Goal: Task Accomplishment & Management: Manage account settings

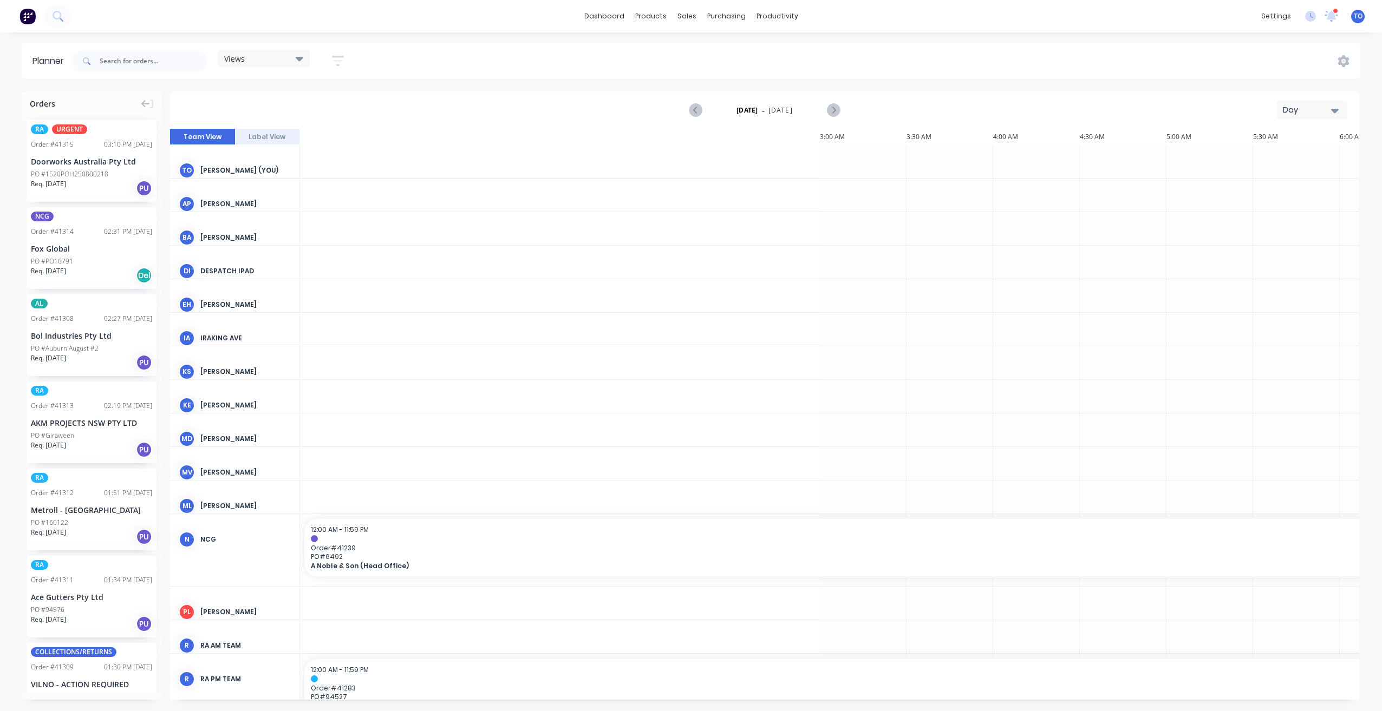
scroll to position [0, 1213]
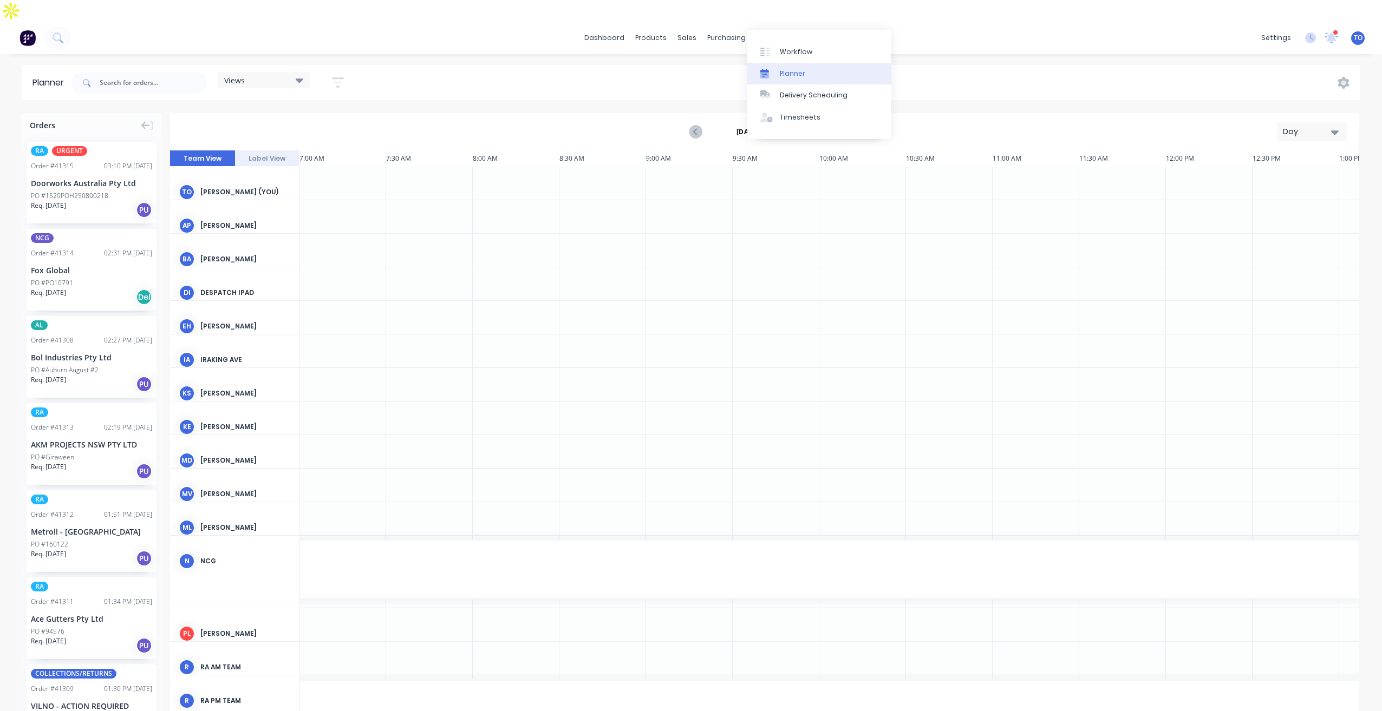
click at [793, 77] on div "Planner" at bounding box center [792, 74] width 25 height 10
click at [1297, 126] on div "Day" at bounding box center [1308, 131] width 50 height 11
click at [1279, 172] on div "Week" at bounding box center [1292, 183] width 107 height 22
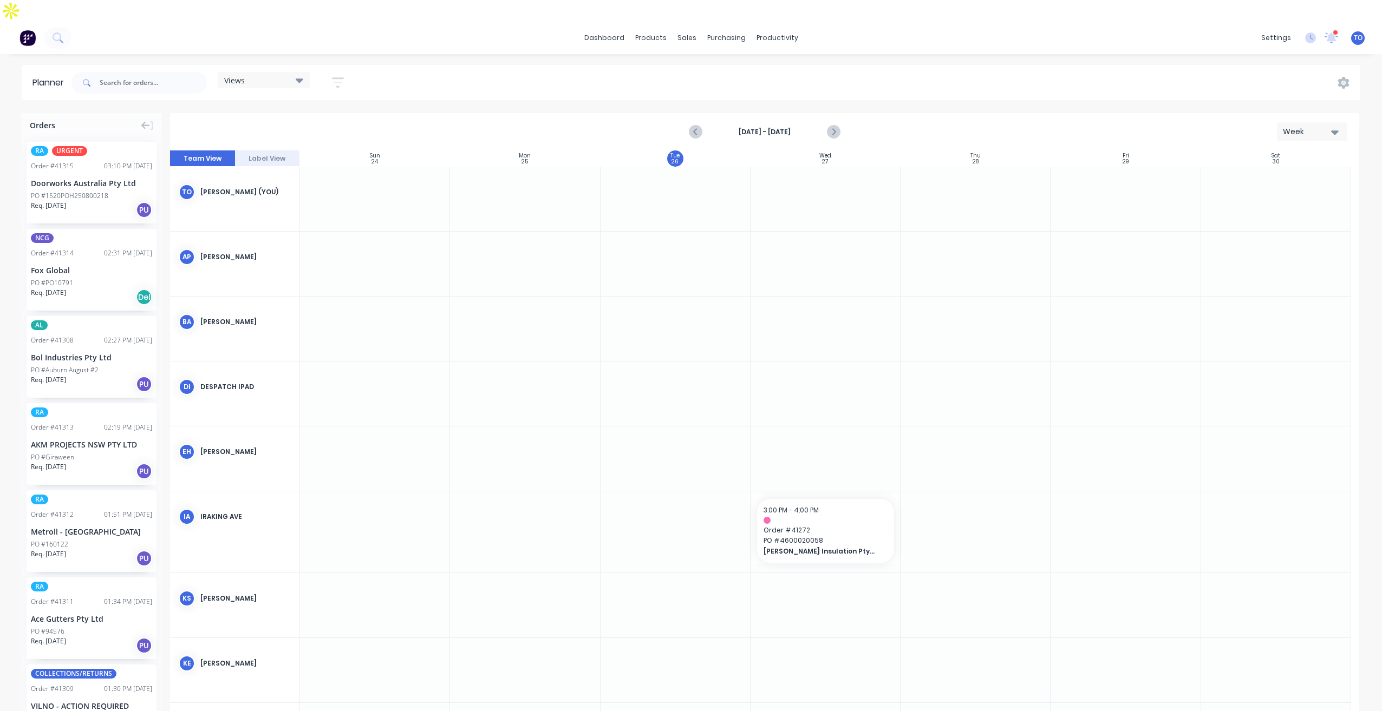
click at [777, 127] on strong "Aug 24th - Aug 30th" at bounding box center [764, 132] width 108 height 10
drag, startPoint x: 340, startPoint y: 61, endPoint x: 335, endPoint y: 99, distance: 38.2
click at [339, 82] on icon "button" at bounding box center [337, 83] width 9 height 2
click at [317, 117] on div "Show/Hide users" at bounding box center [280, 122] width 75 height 11
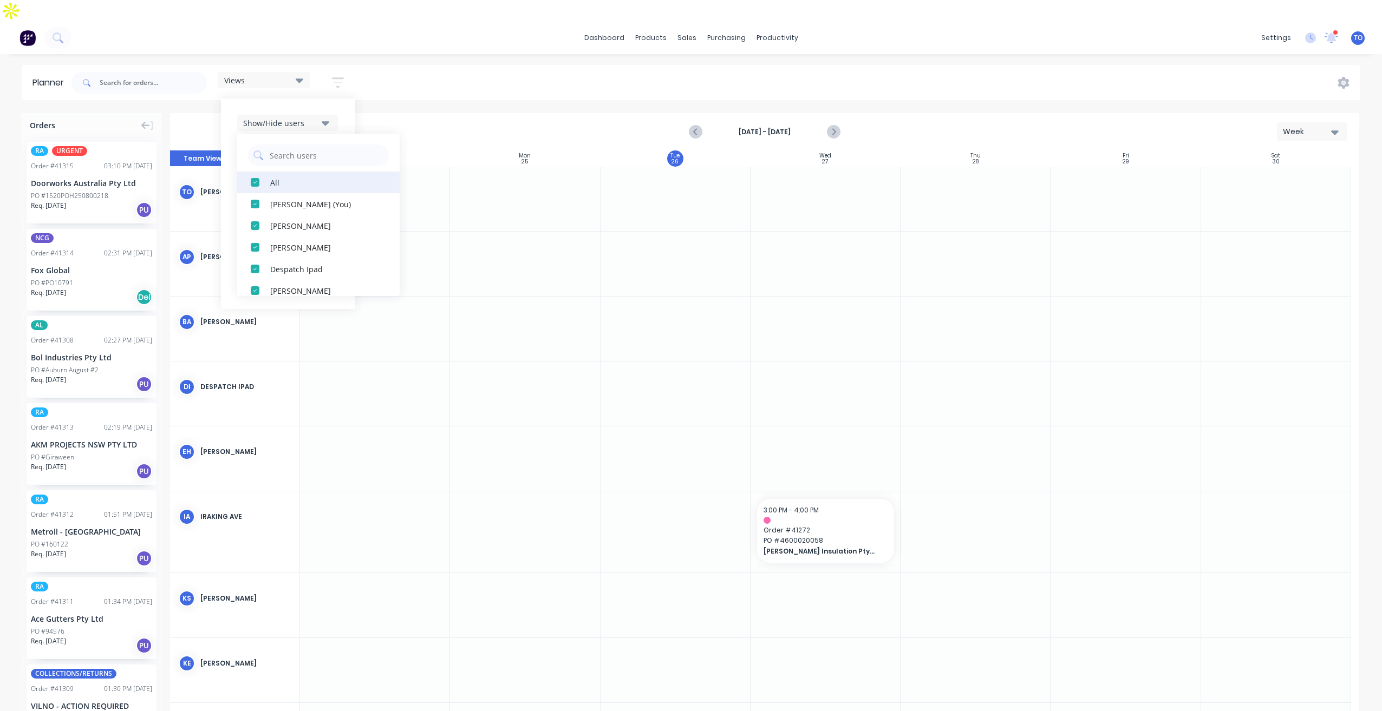
click at [276, 176] on div "All" at bounding box center [324, 181] width 108 height 11
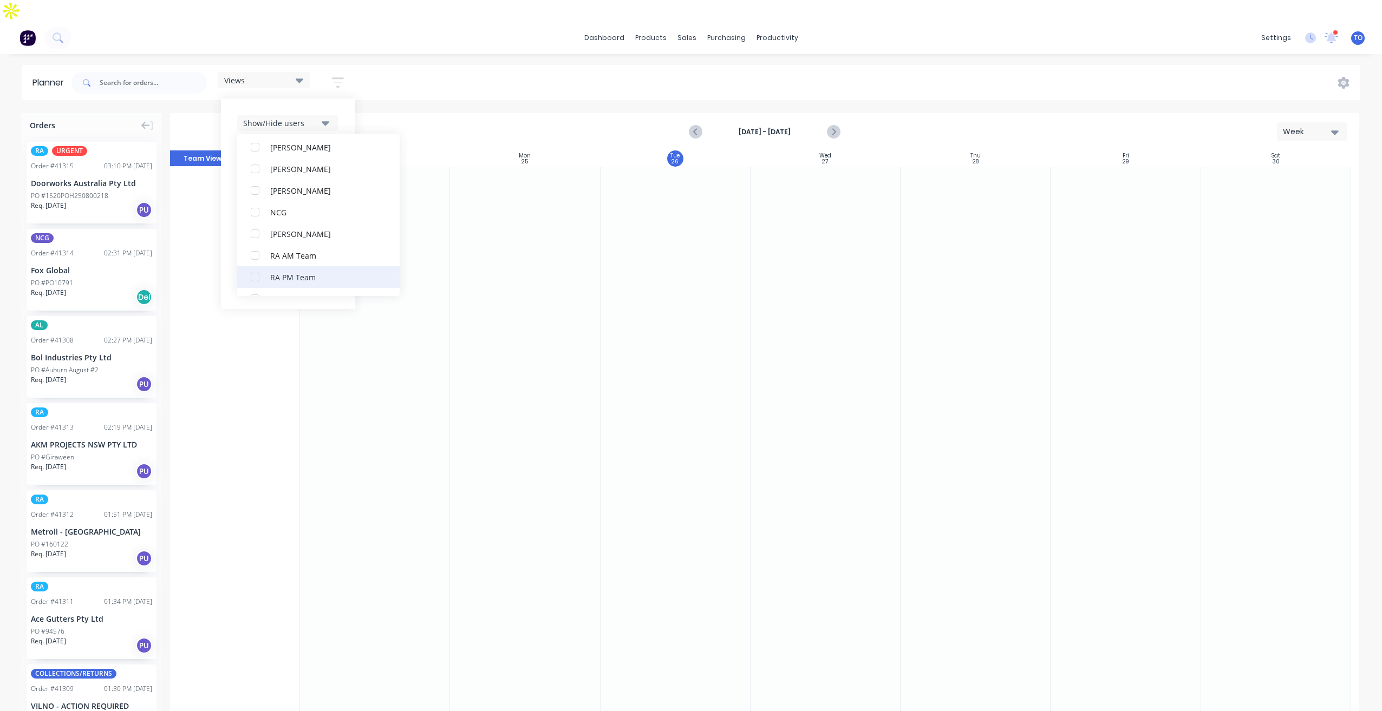
scroll to position [271, 0]
click at [279, 226] on button "RA PM Team" at bounding box center [318, 237] width 162 height 22
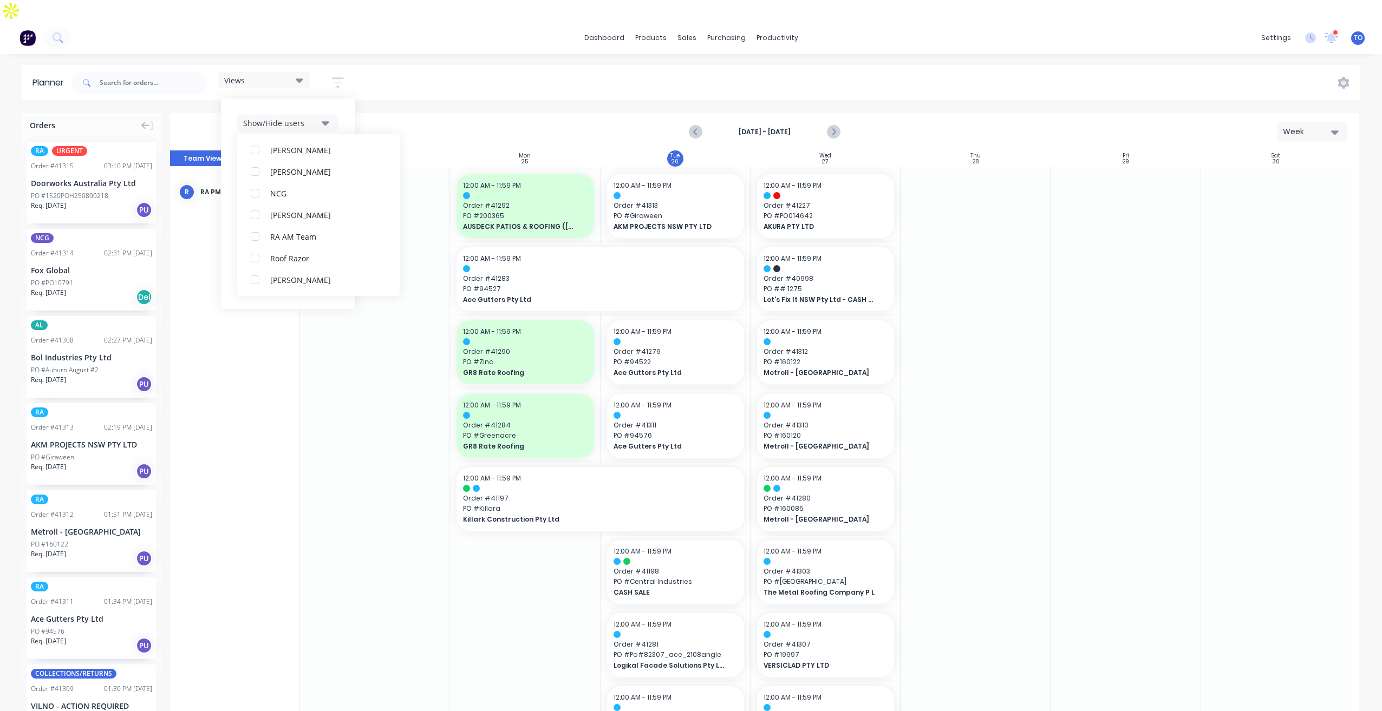
scroll to position [0, 0]
click at [343, 99] on div "Show/Hide users All RA PM Team Tobias Oyeyinka (You) Angela Perez Byron Aird De…" at bounding box center [288, 204] width 134 height 211
click at [308, 150] on div "Show/Hide orders" at bounding box center [280, 155] width 75 height 11
click at [287, 176] on div "All" at bounding box center [324, 181] width 108 height 11
click at [290, 220] on div "Unscheduled" at bounding box center [324, 225] width 108 height 11
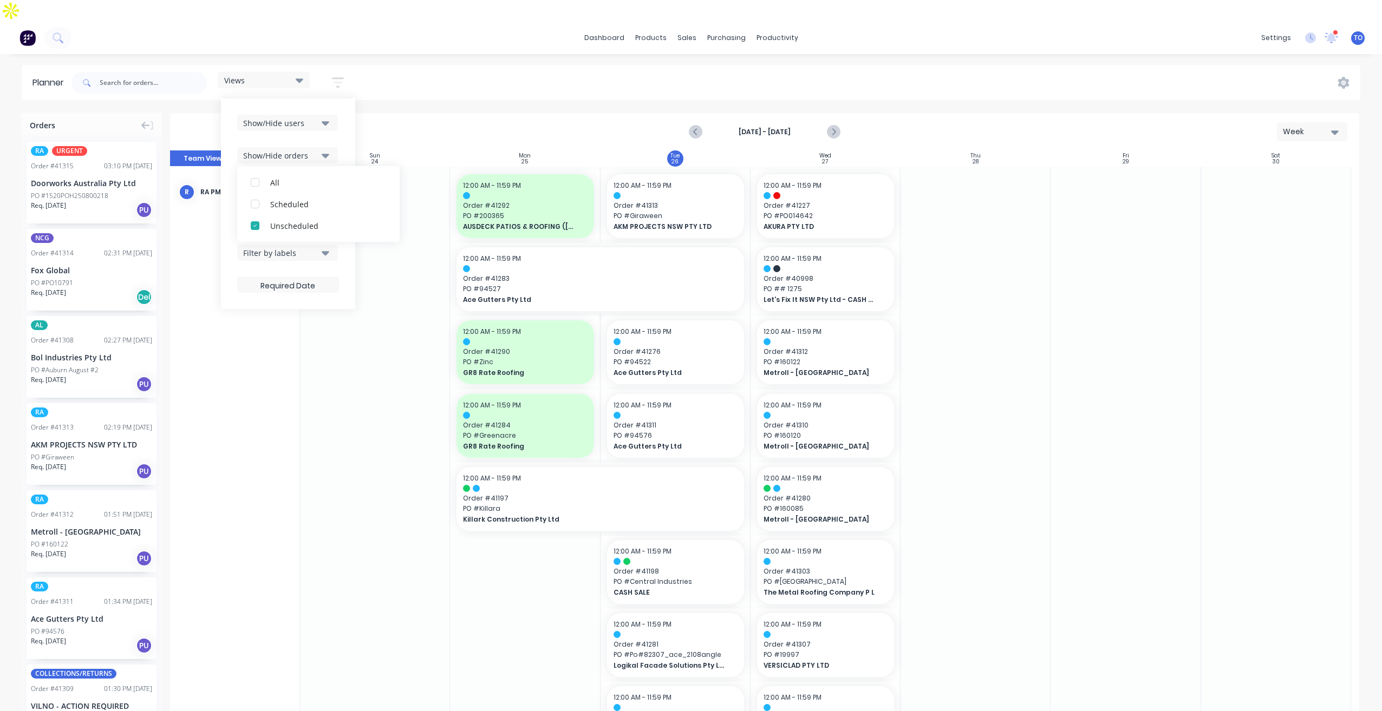
click at [335, 147] on button "Show/Hide orders" at bounding box center [287, 155] width 101 height 16
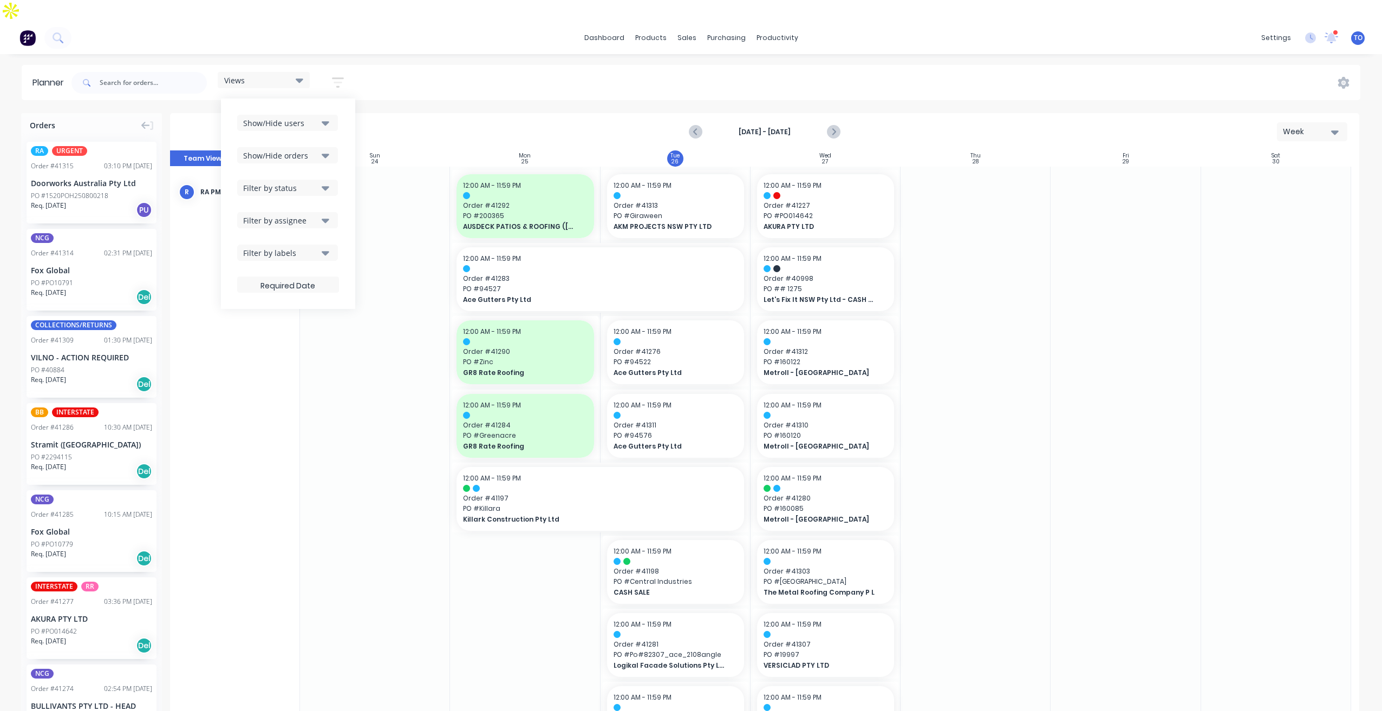
click at [317, 182] on div "Filter by status" at bounding box center [280, 187] width 75 height 11
drag, startPoint x: 271, startPoint y: 226, endPoint x: 330, endPoint y: 139, distance: 105.0
click at [272, 241] on div "All" at bounding box center [324, 246] width 108 height 11
click at [348, 137] on div "Show/Hide users Show/Hide orders Filter by status All Draft Quote Archived Deli…" at bounding box center [288, 204] width 134 height 211
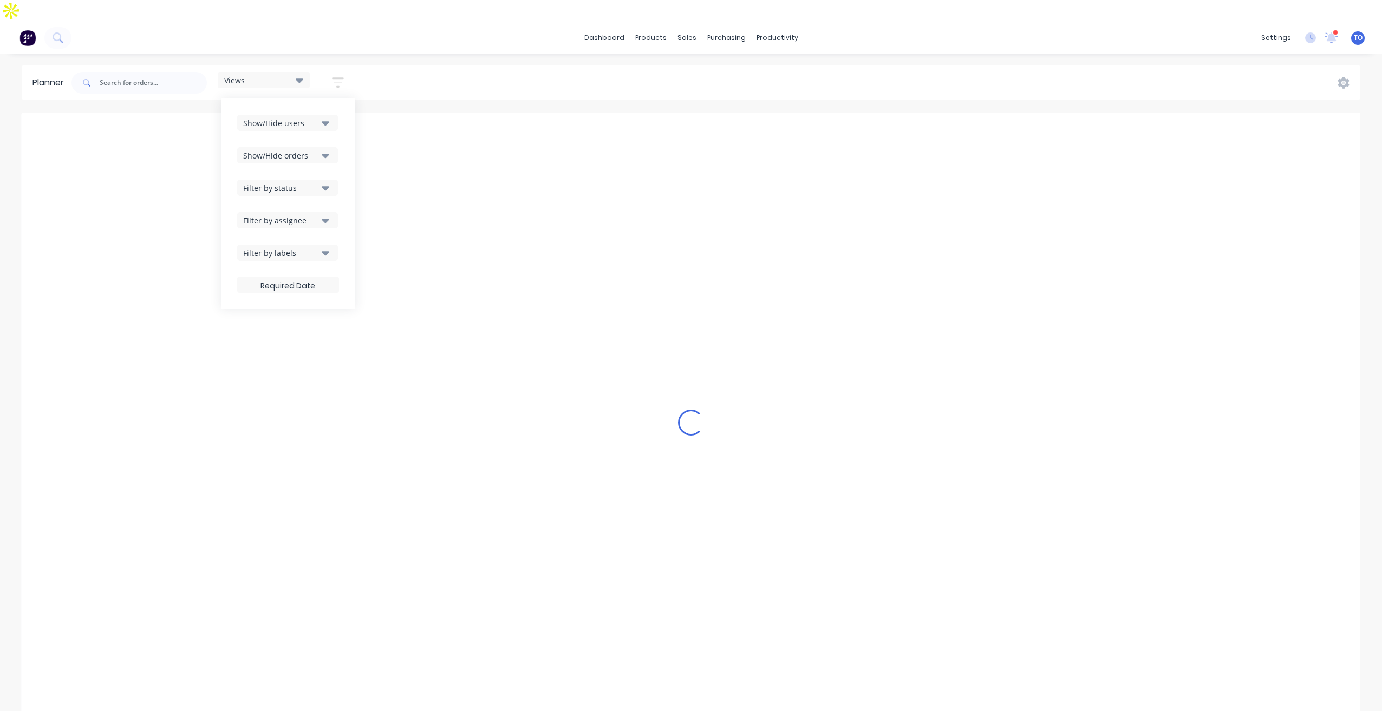
click at [316, 215] on div "Filter by assignee" at bounding box center [280, 220] width 75 height 11
click at [349, 162] on div "Show/Hide users Show/Hide orders Filter by status Filter by assignee All Unassi…" at bounding box center [288, 204] width 134 height 211
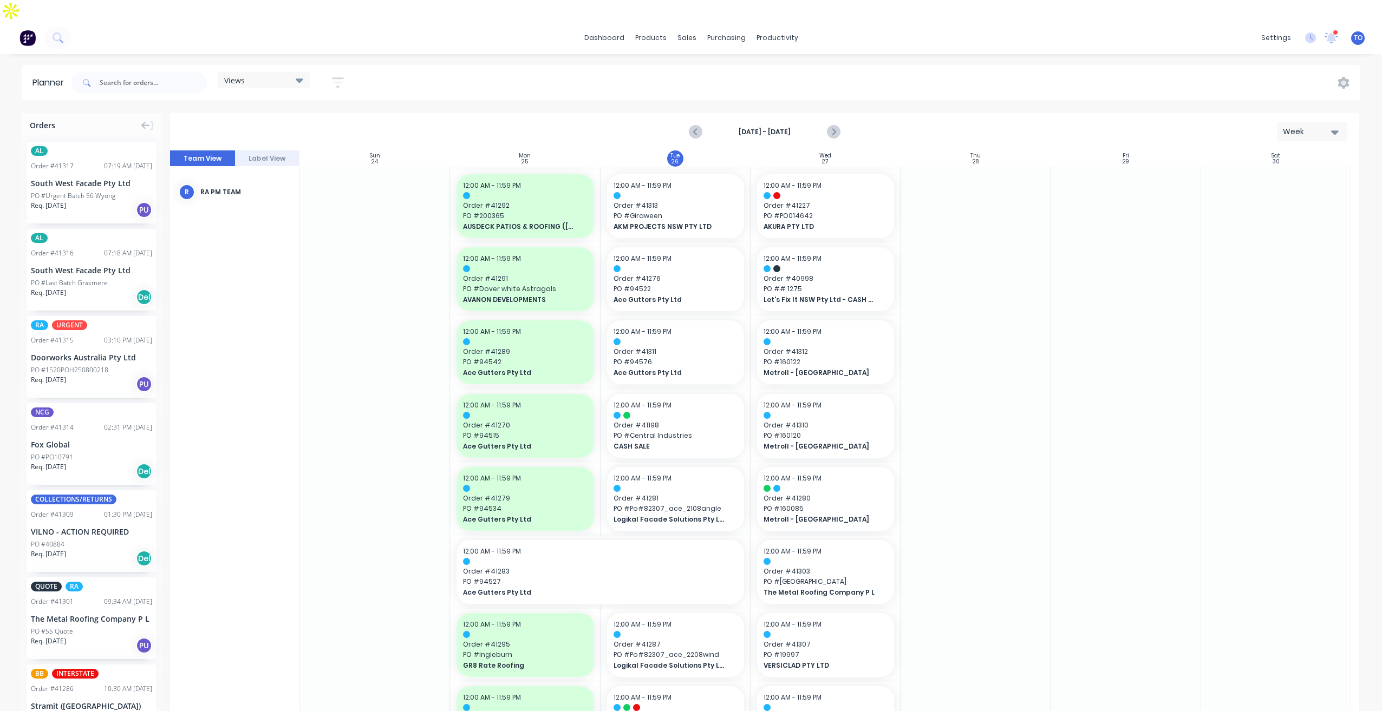
click at [559, 67] on div "Views Save new view None (Default) edit Iraking edit kyle edit Michael's View e…" at bounding box center [714, 83] width 1291 height 32
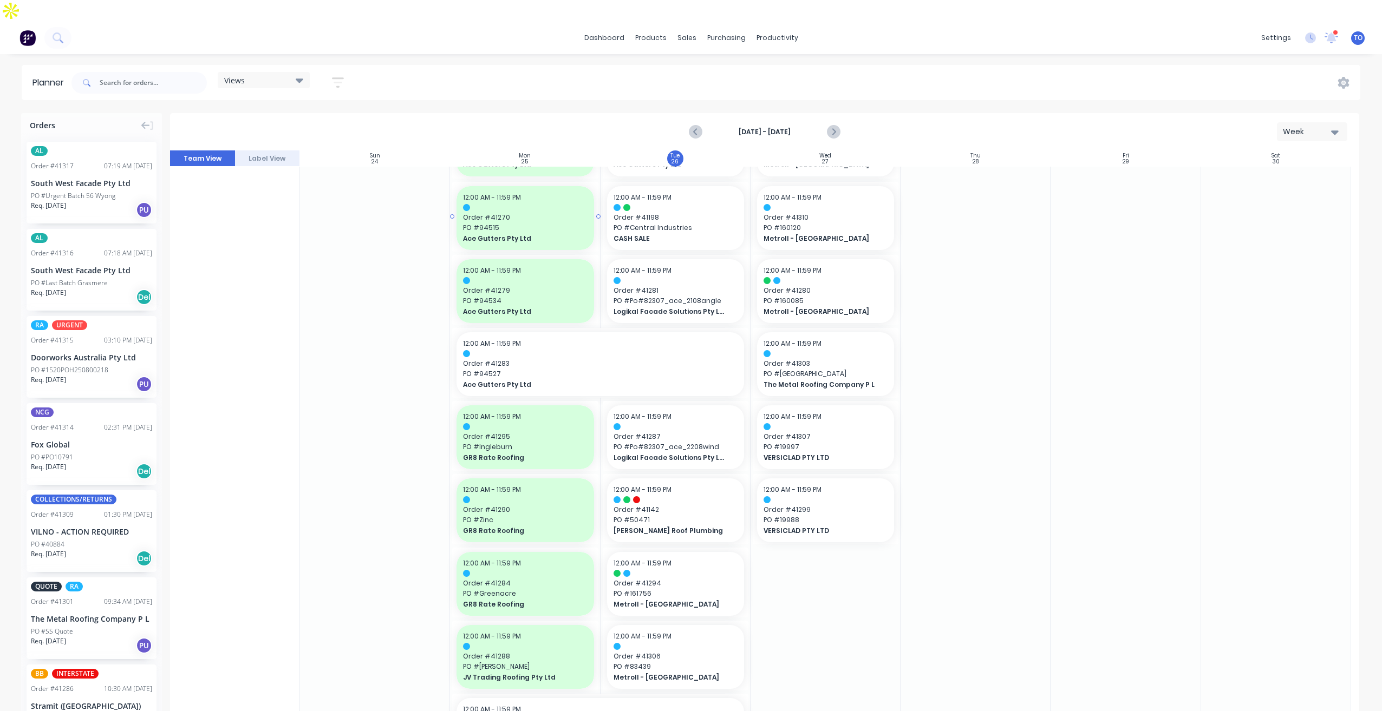
scroll to position [217, 0]
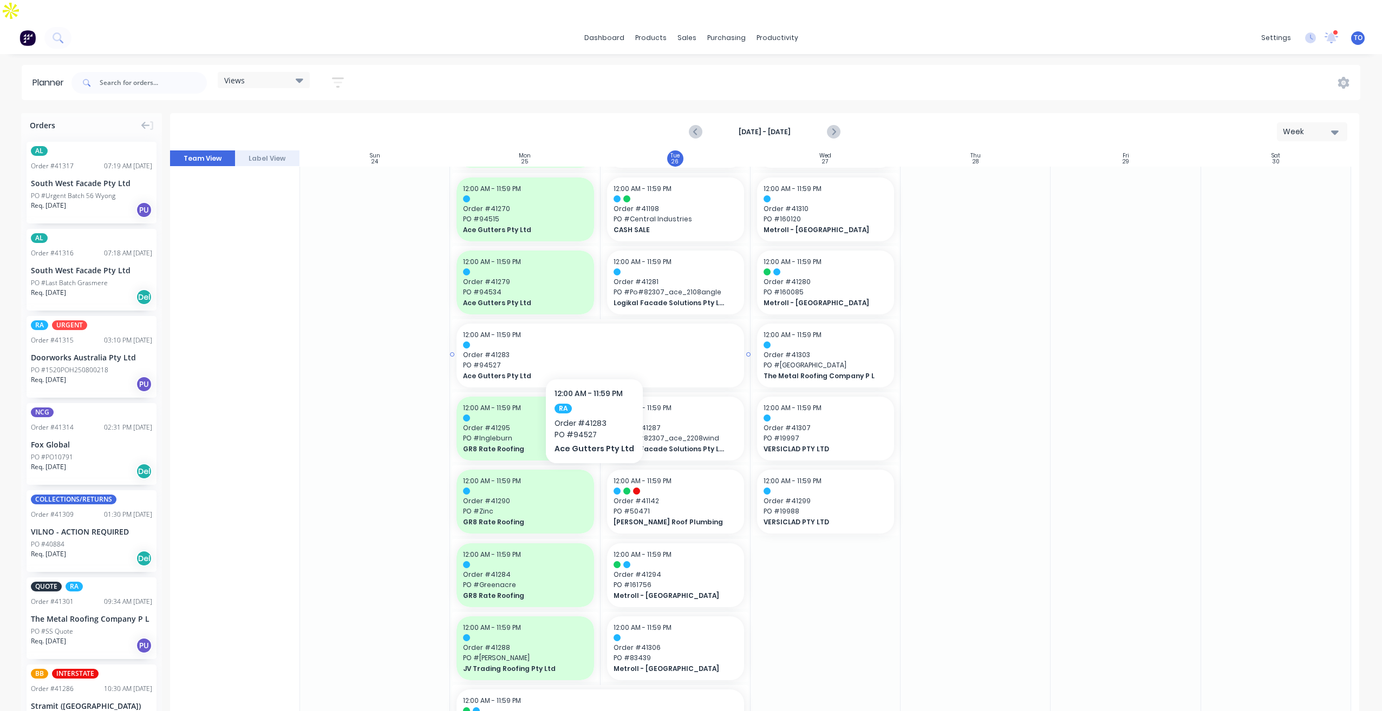
click at [591, 361] on span "PO # 94527" at bounding box center [600, 366] width 274 height 10
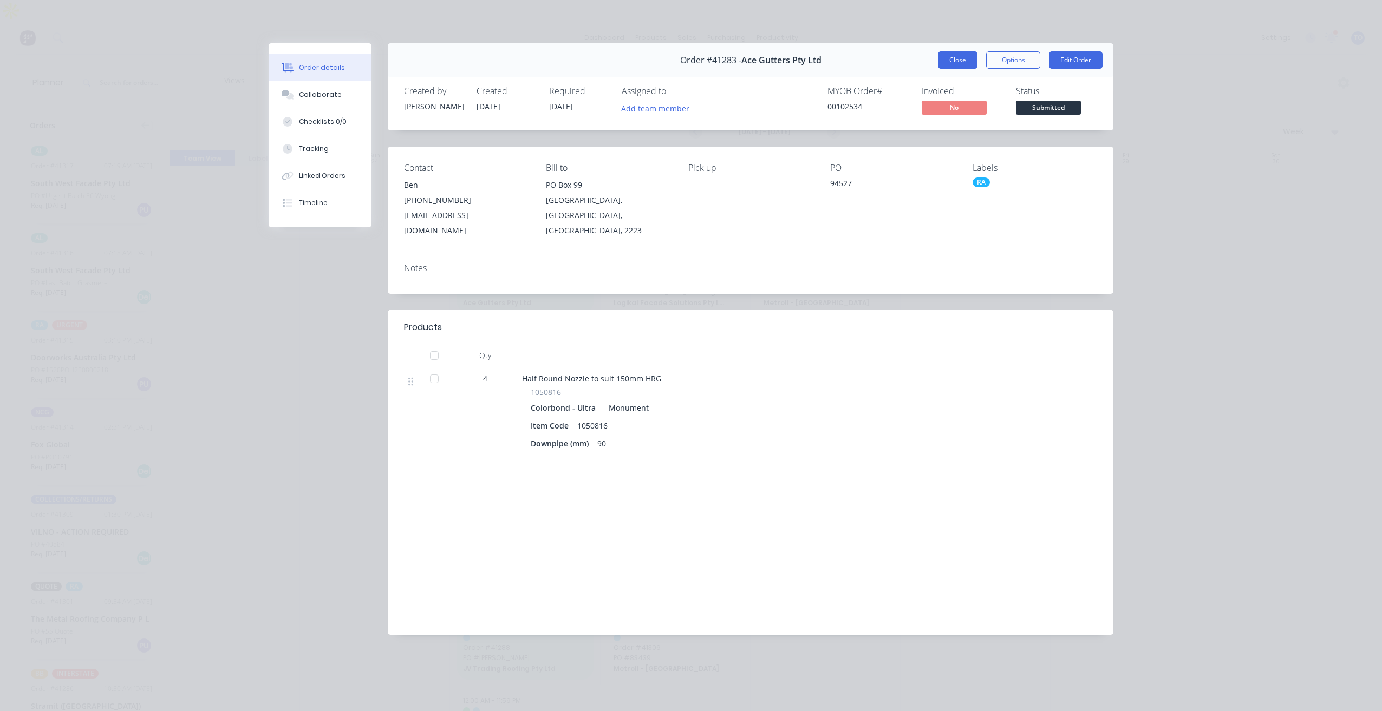
click at [947, 57] on button "Close" at bounding box center [958, 59] width 40 height 17
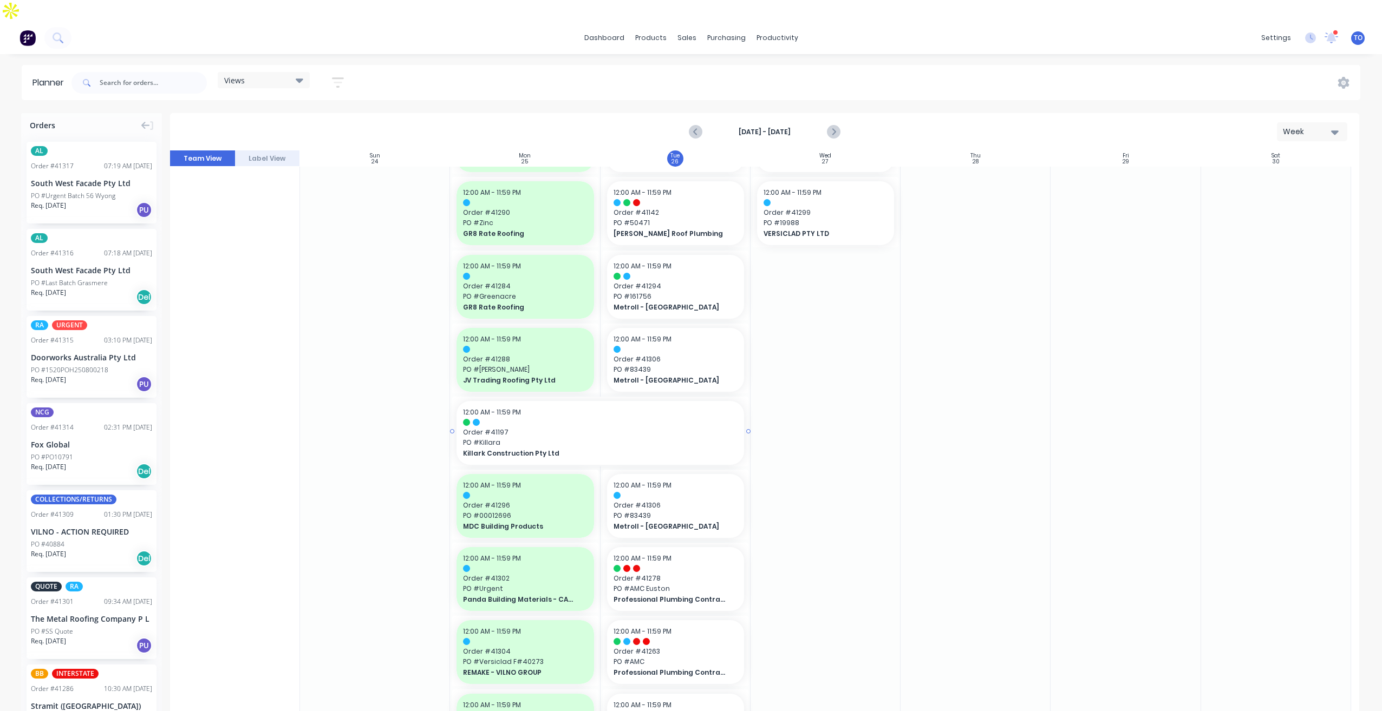
scroll to position [541, 0]
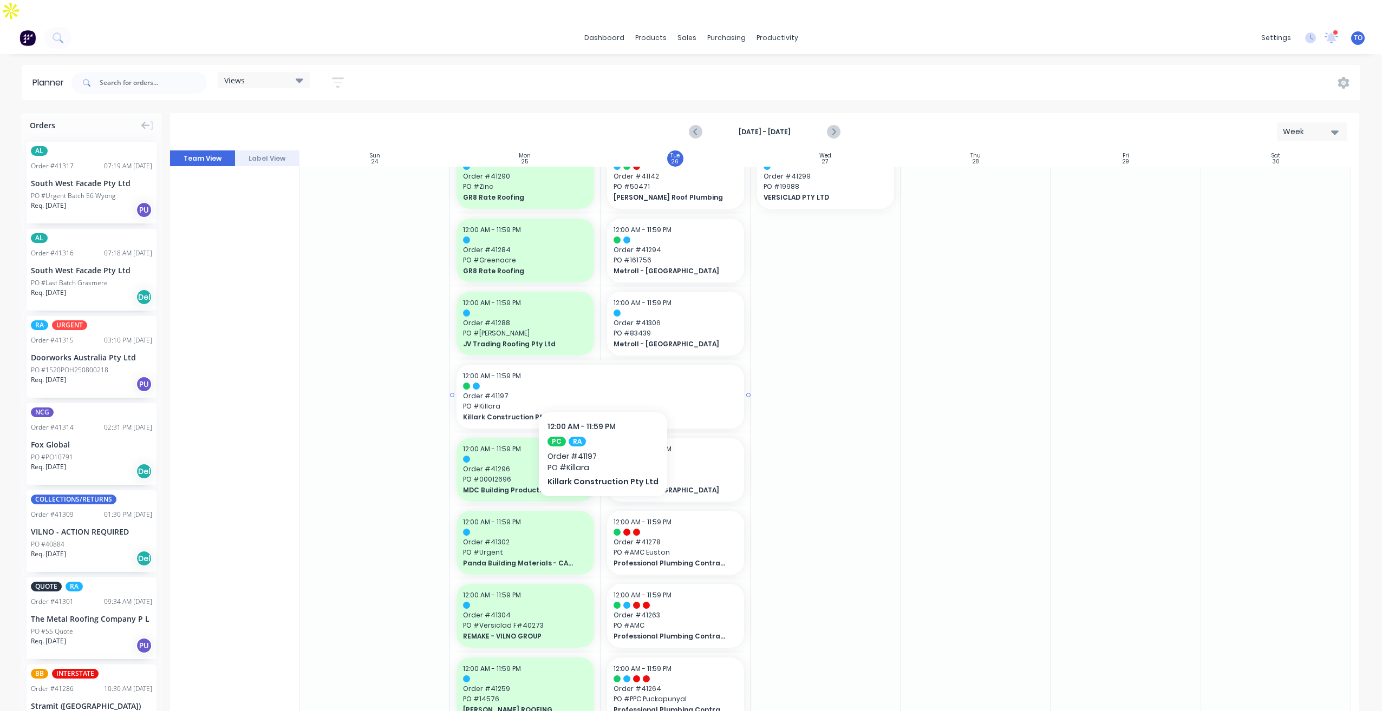
click at [587, 391] on span "Order # 41197" at bounding box center [600, 396] width 274 height 10
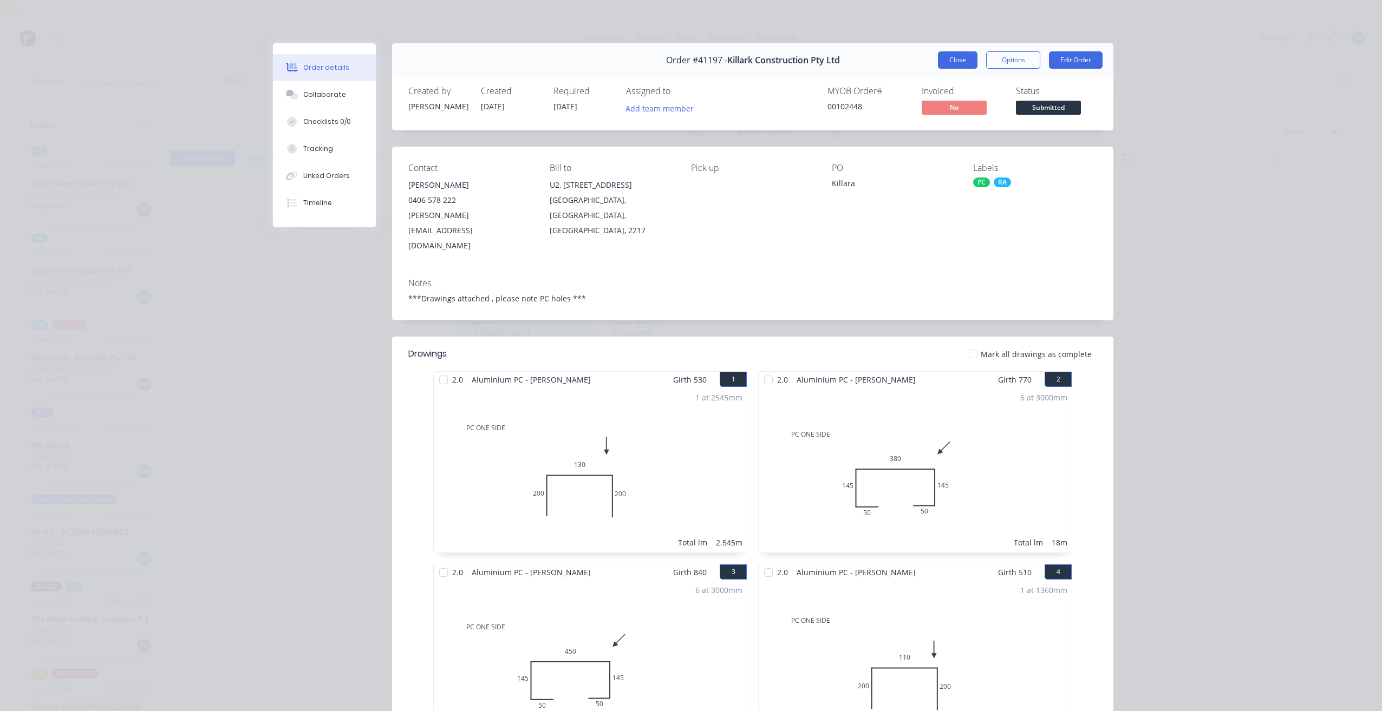
click at [953, 65] on button "Close" at bounding box center [958, 59] width 40 height 17
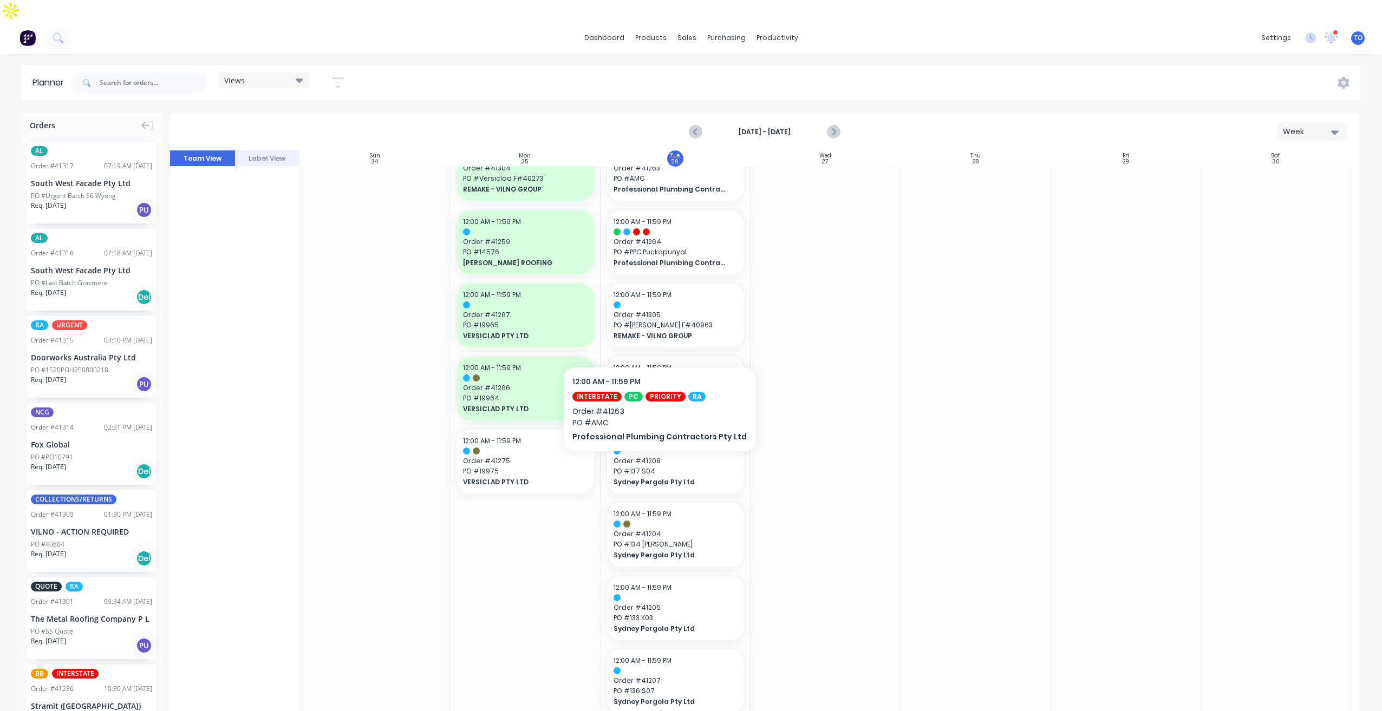
scroll to position [1083, 0]
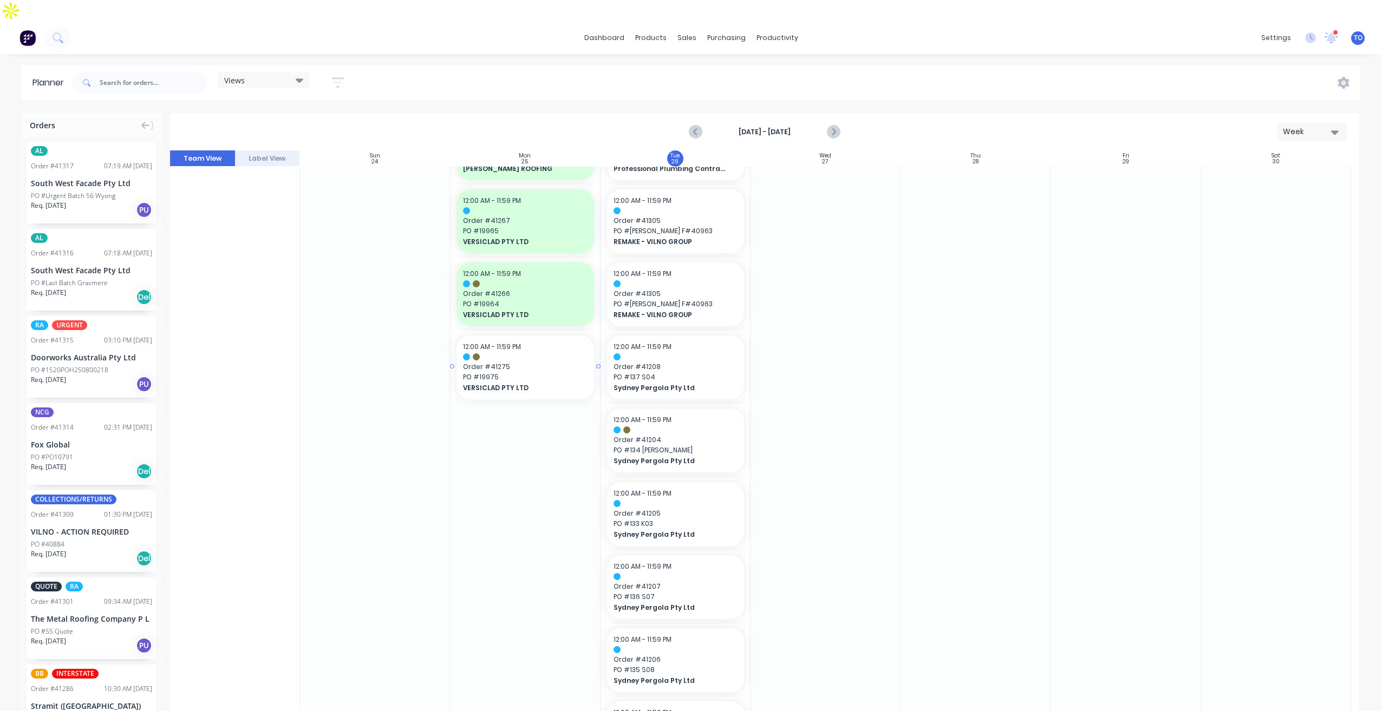
click at [544, 372] on span "PO # 19975" at bounding box center [525, 377] width 124 height 10
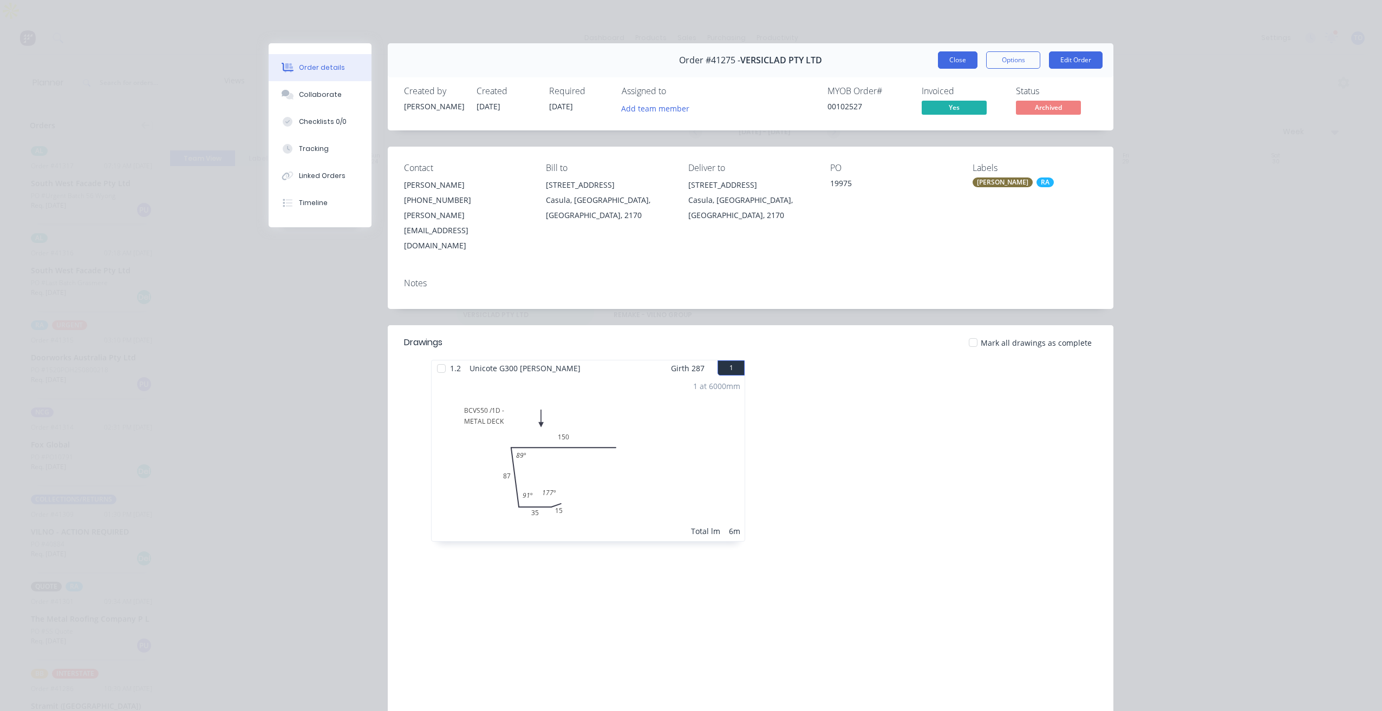
click at [952, 63] on button "Close" at bounding box center [958, 59] width 40 height 17
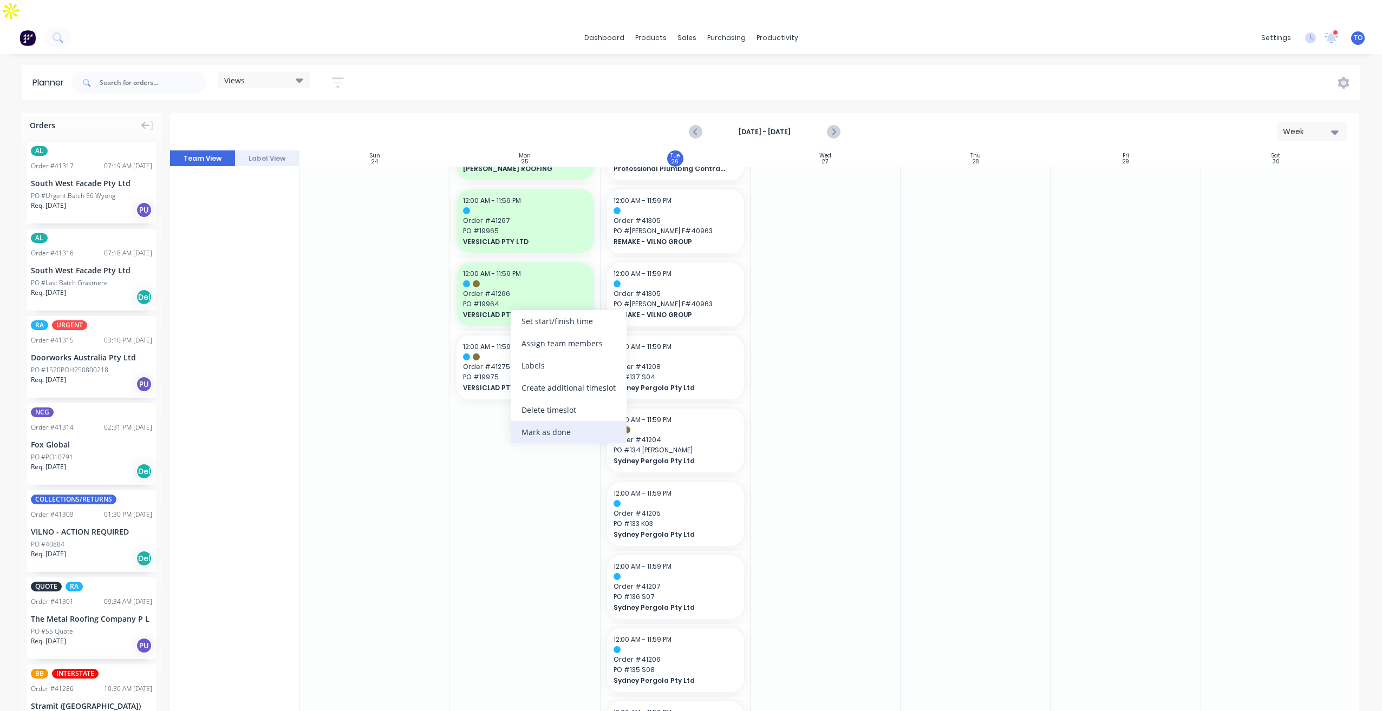
click at [540, 426] on div "Mark as done" at bounding box center [569, 432] width 116 height 22
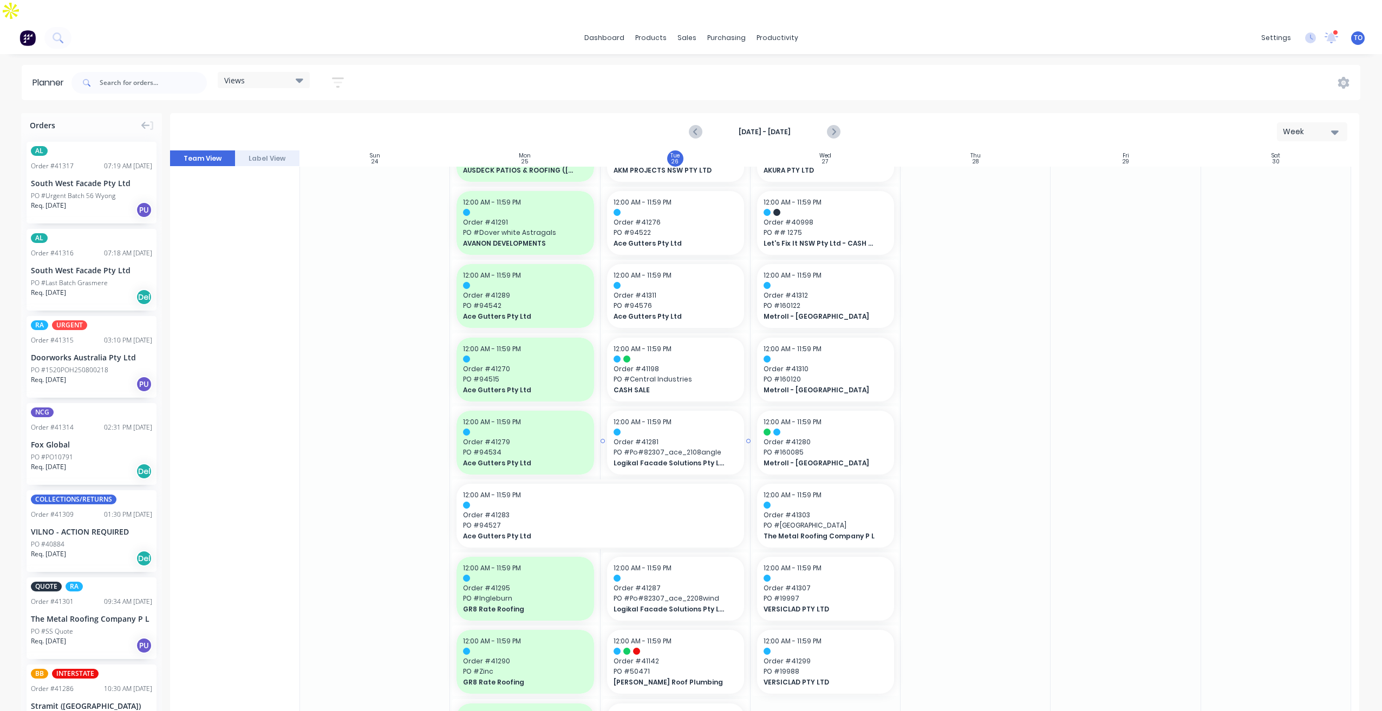
scroll to position [0, 0]
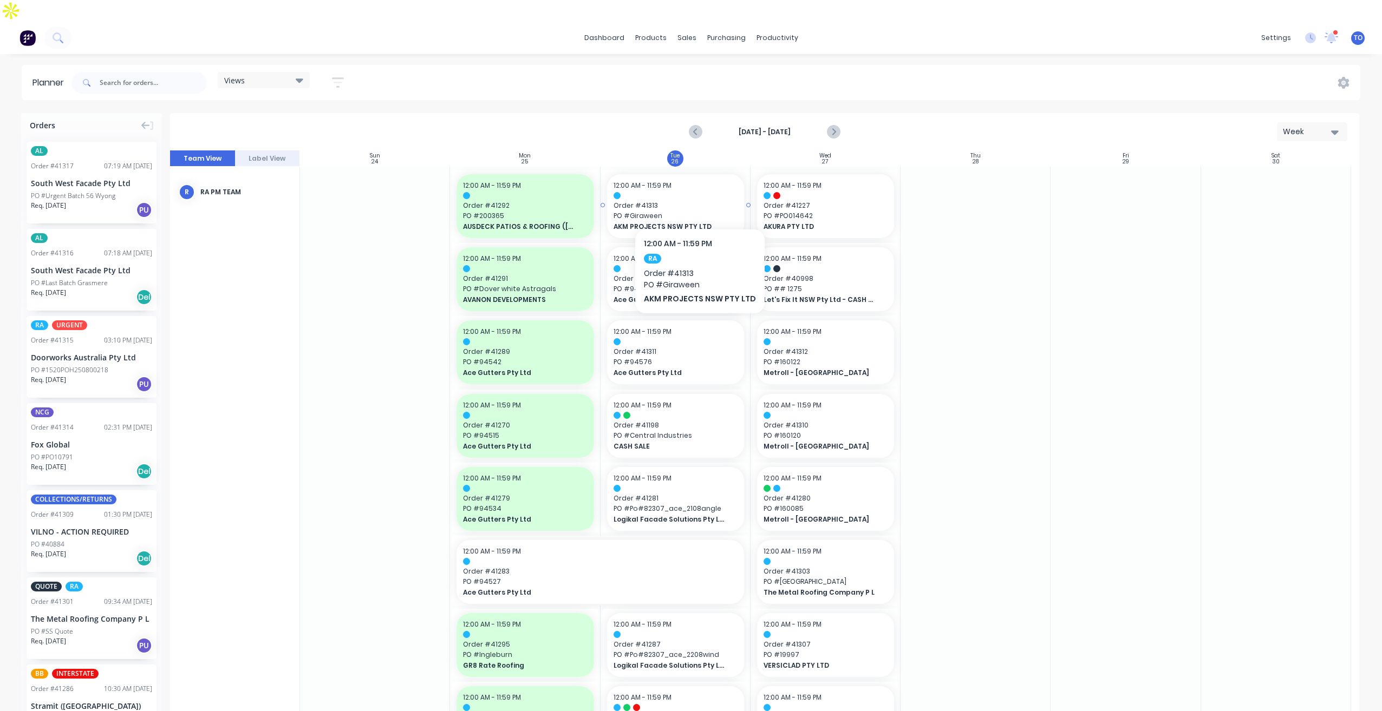
click at [697, 211] on span "PO # Giraween" at bounding box center [675, 216] width 124 height 10
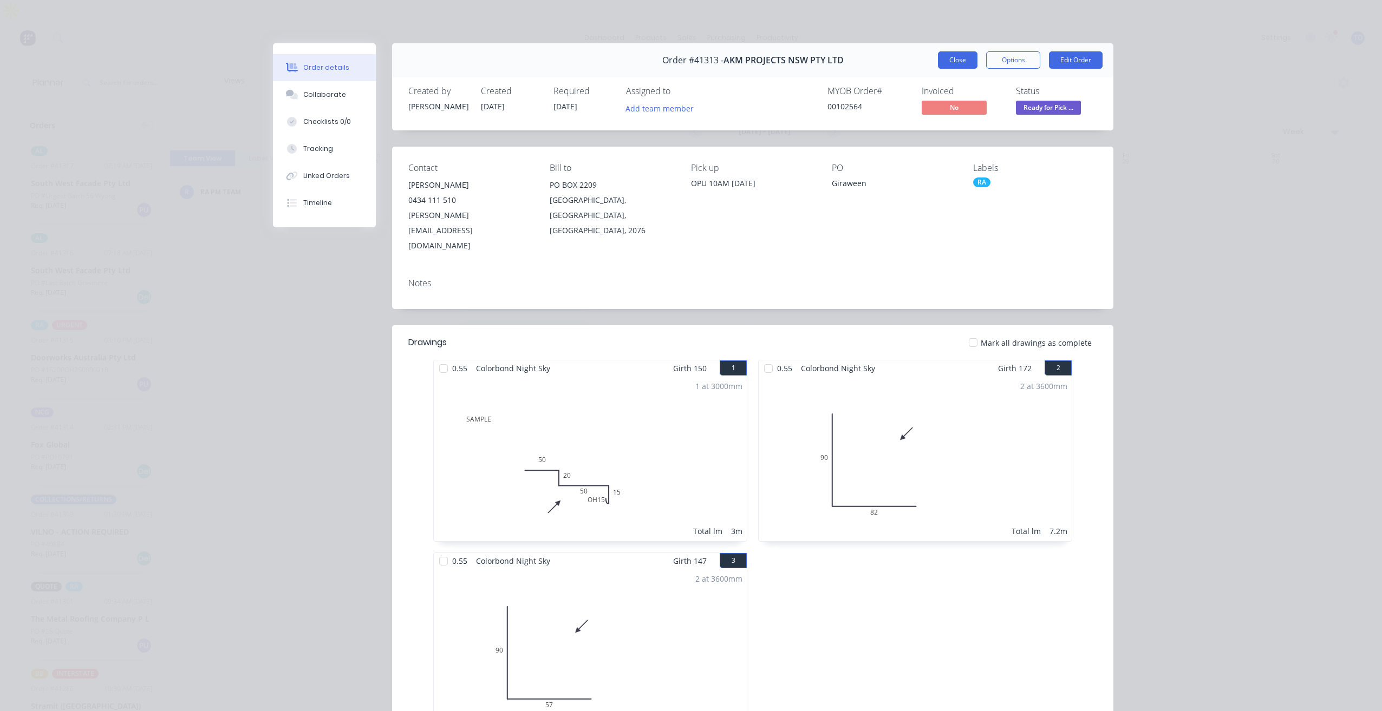
click at [951, 63] on button "Close" at bounding box center [958, 59] width 40 height 17
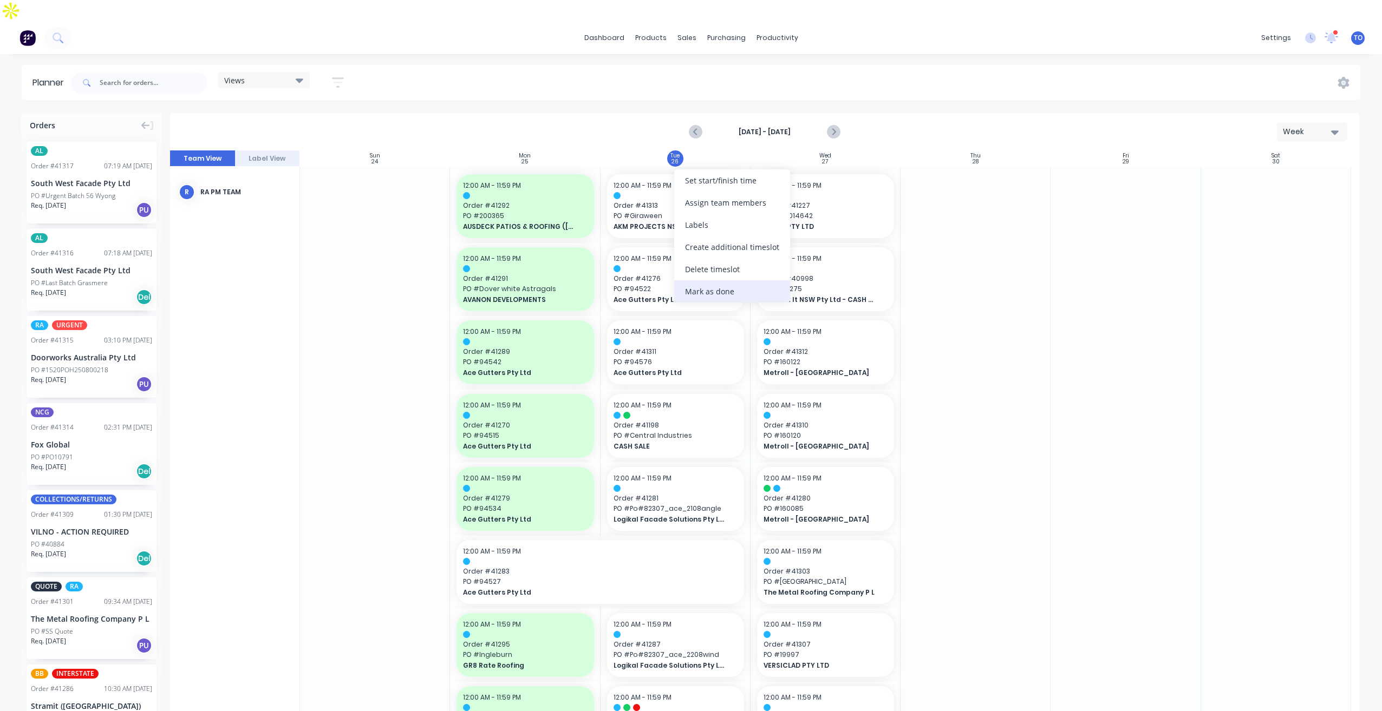
click at [710, 288] on div "Mark as done" at bounding box center [732, 291] width 116 height 22
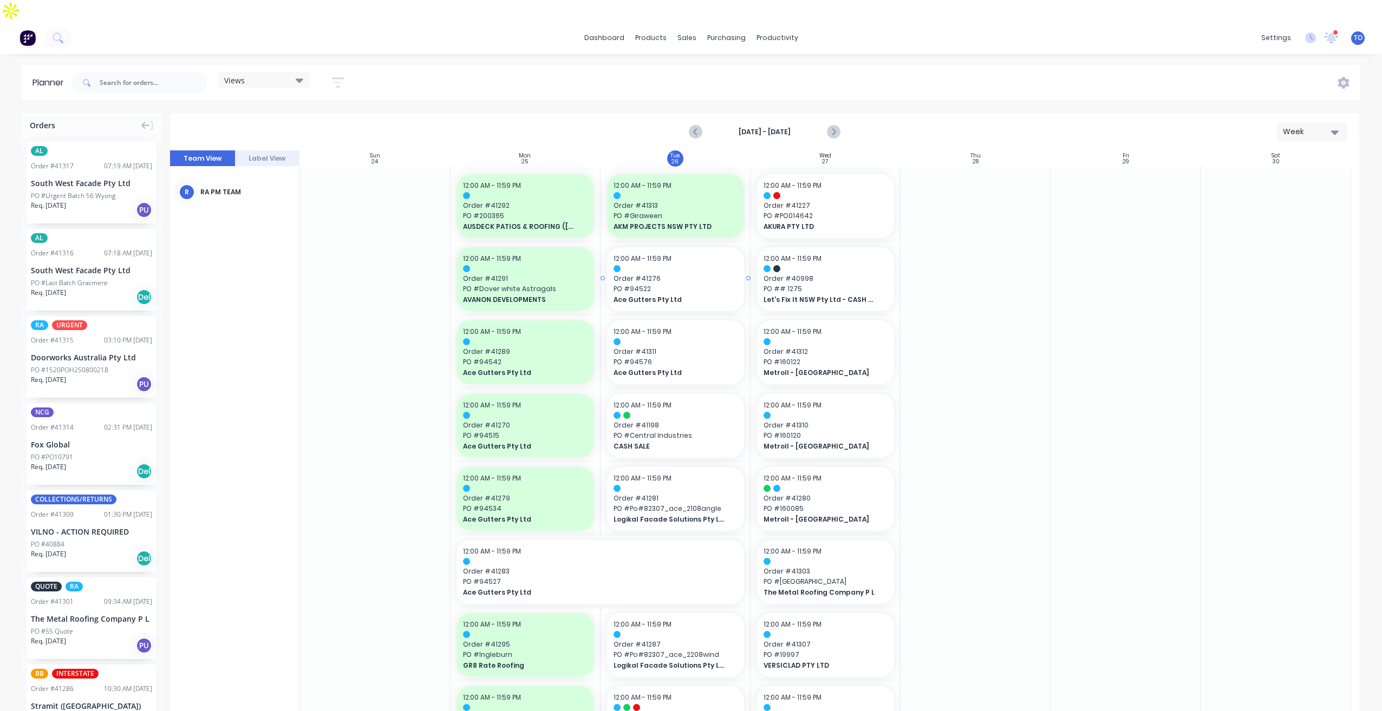
click at [693, 284] on span "PO # 94522" at bounding box center [675, 289] width 124 height 10
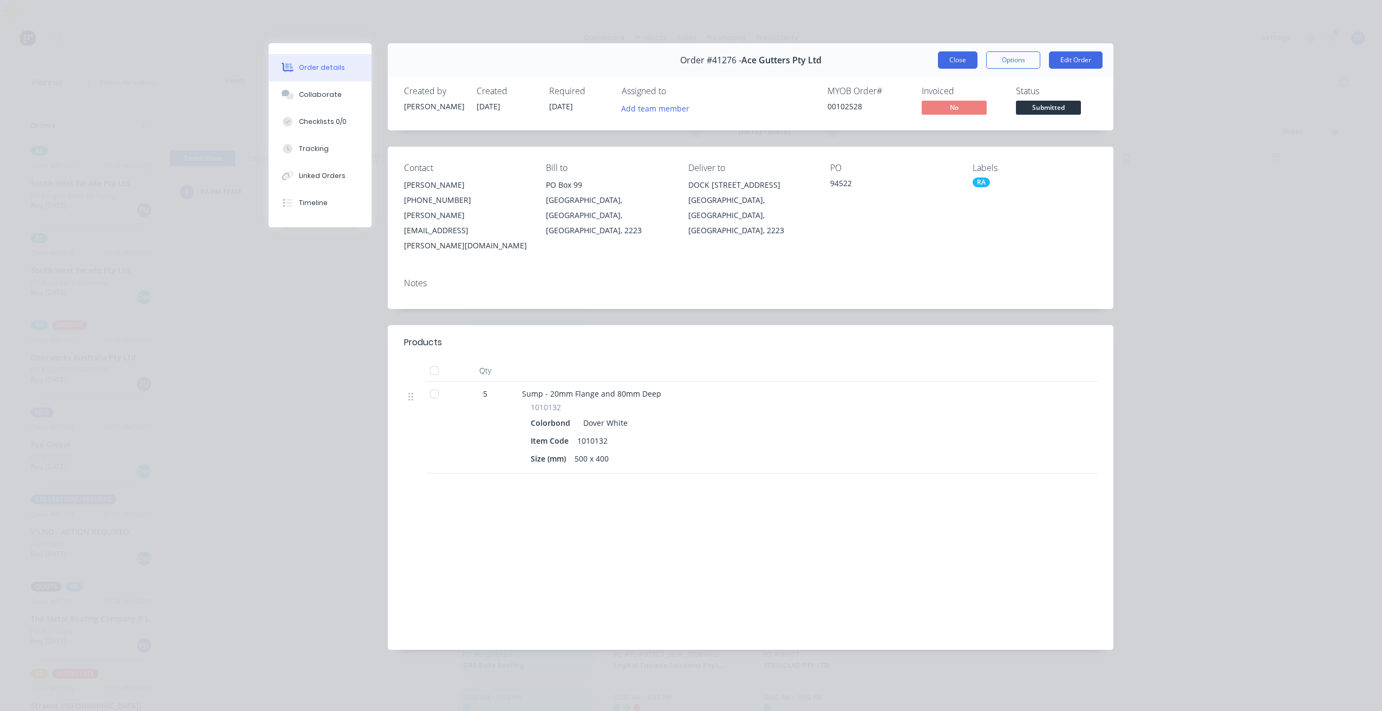
click at [960, 57] on button "Close" at bounding box center [958, 59] width 40 height 17
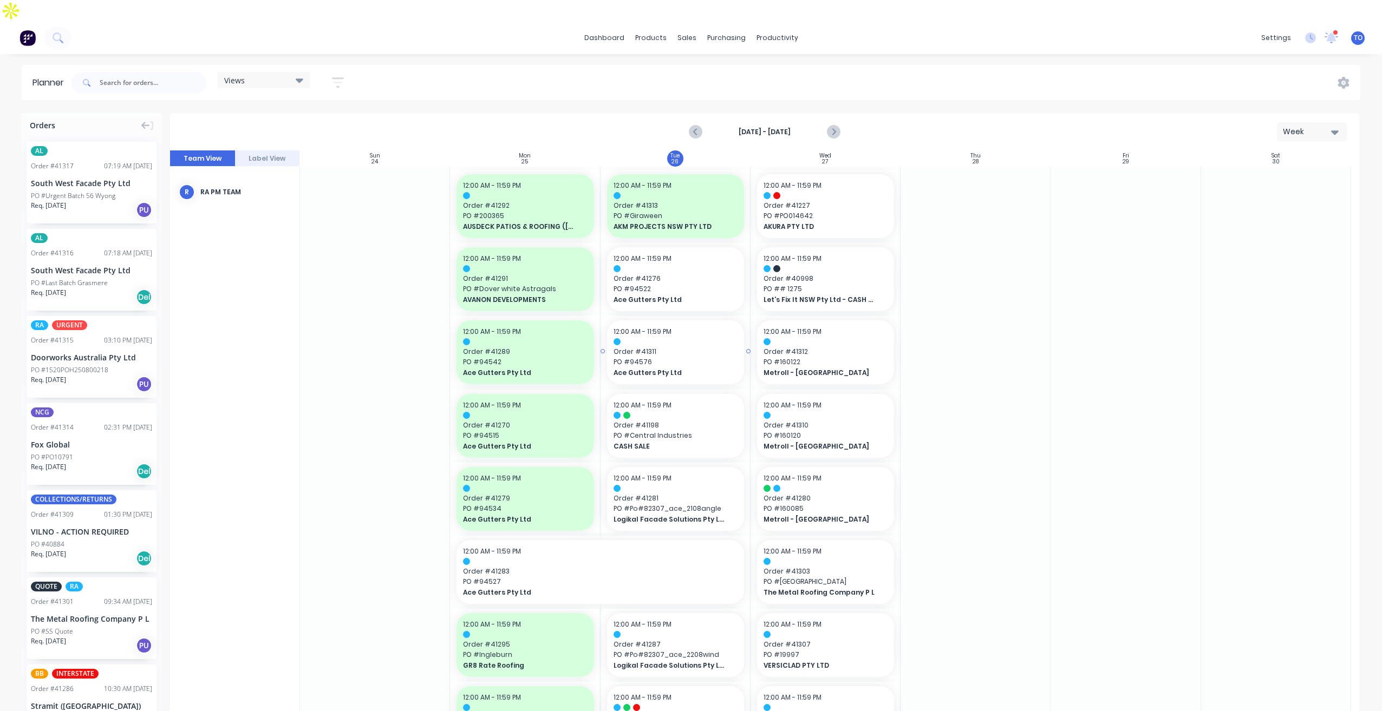
click at [684, 357] on span "PO # 94576" at bounding box center [675, 362] width 124 height 10
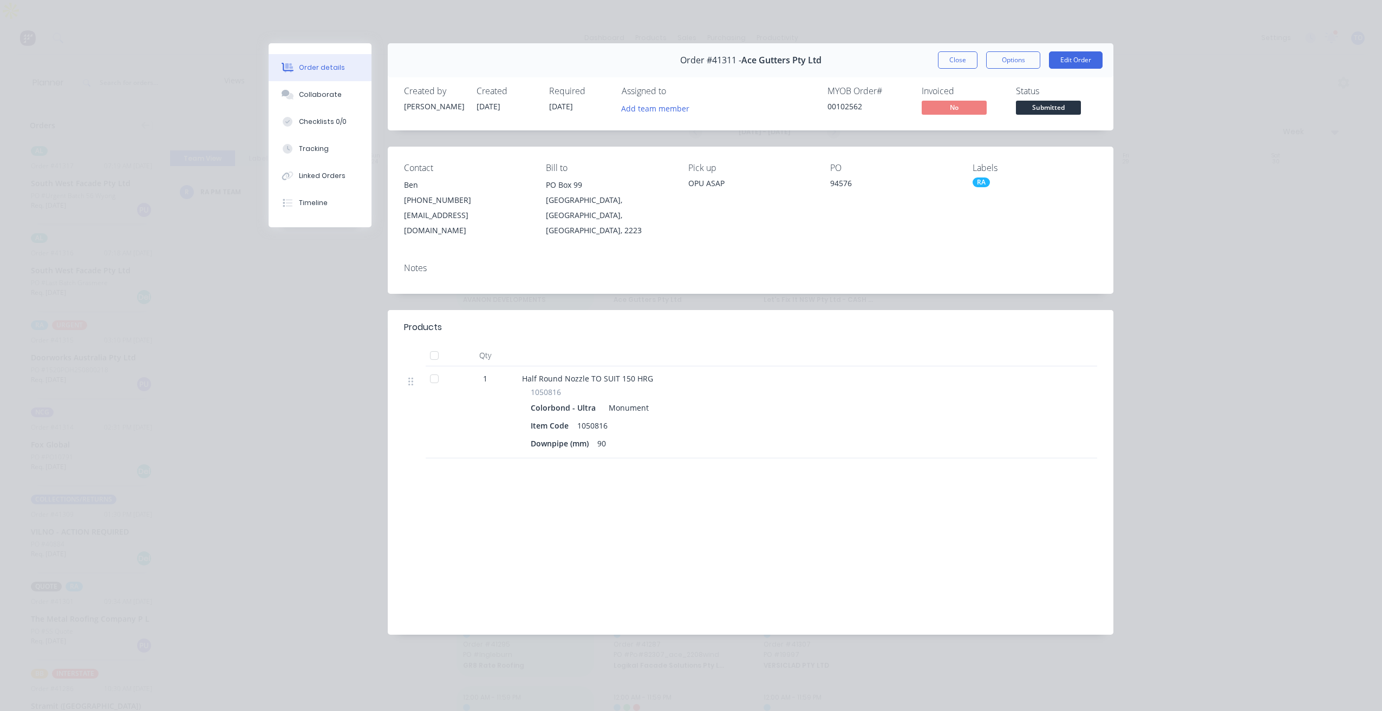
click at [956, 66] on button "Close" at bounding box center [958, 59] width 40 height 17
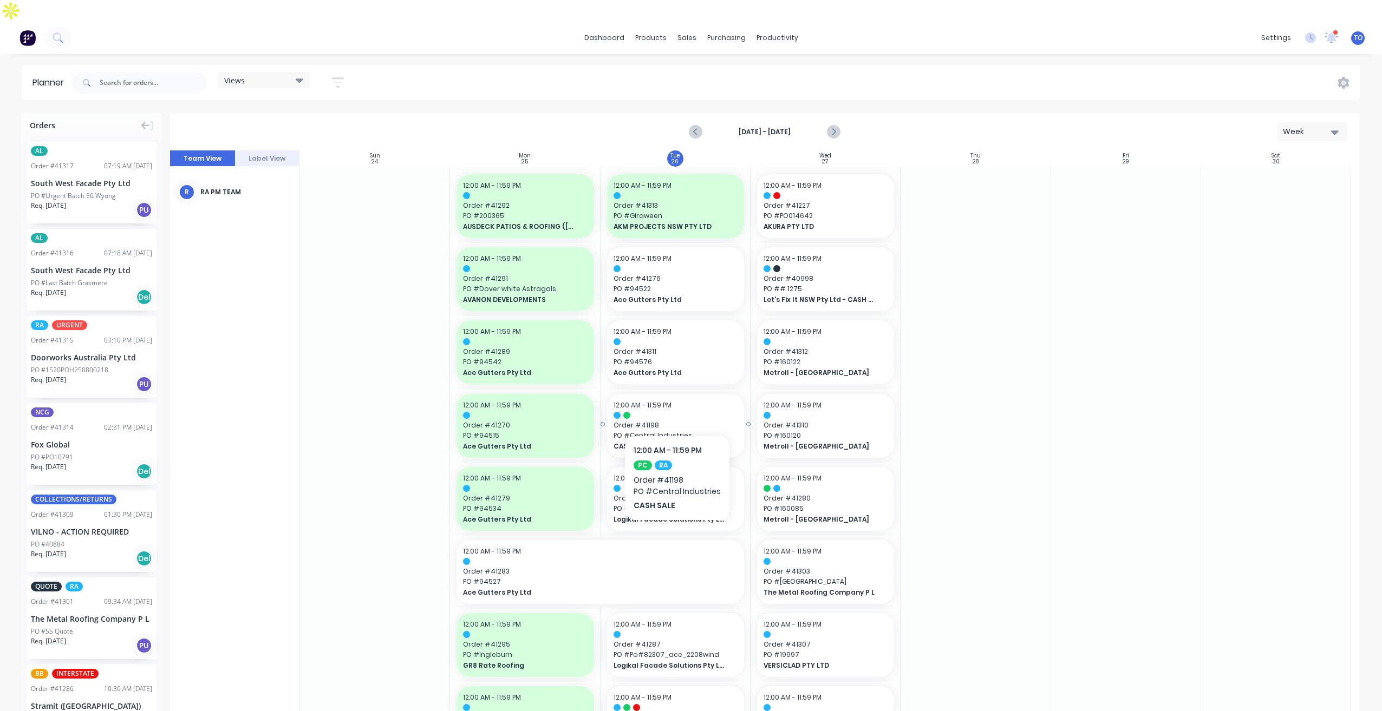
click at [676, 421] on span "Order # 41198" at bounding box center [675, 426] width 124 height 10
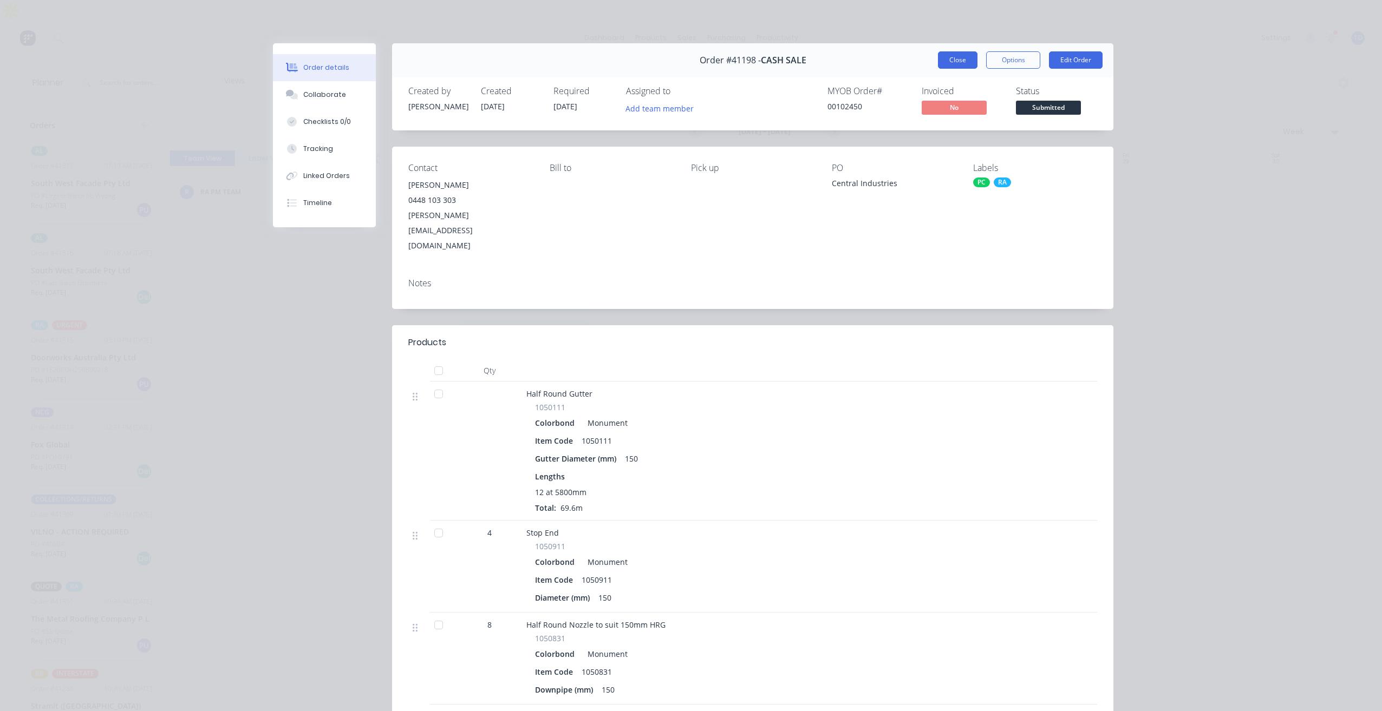
click at [966, 57] on button "Close" at bounding box center [958, 59] width 40 height 17
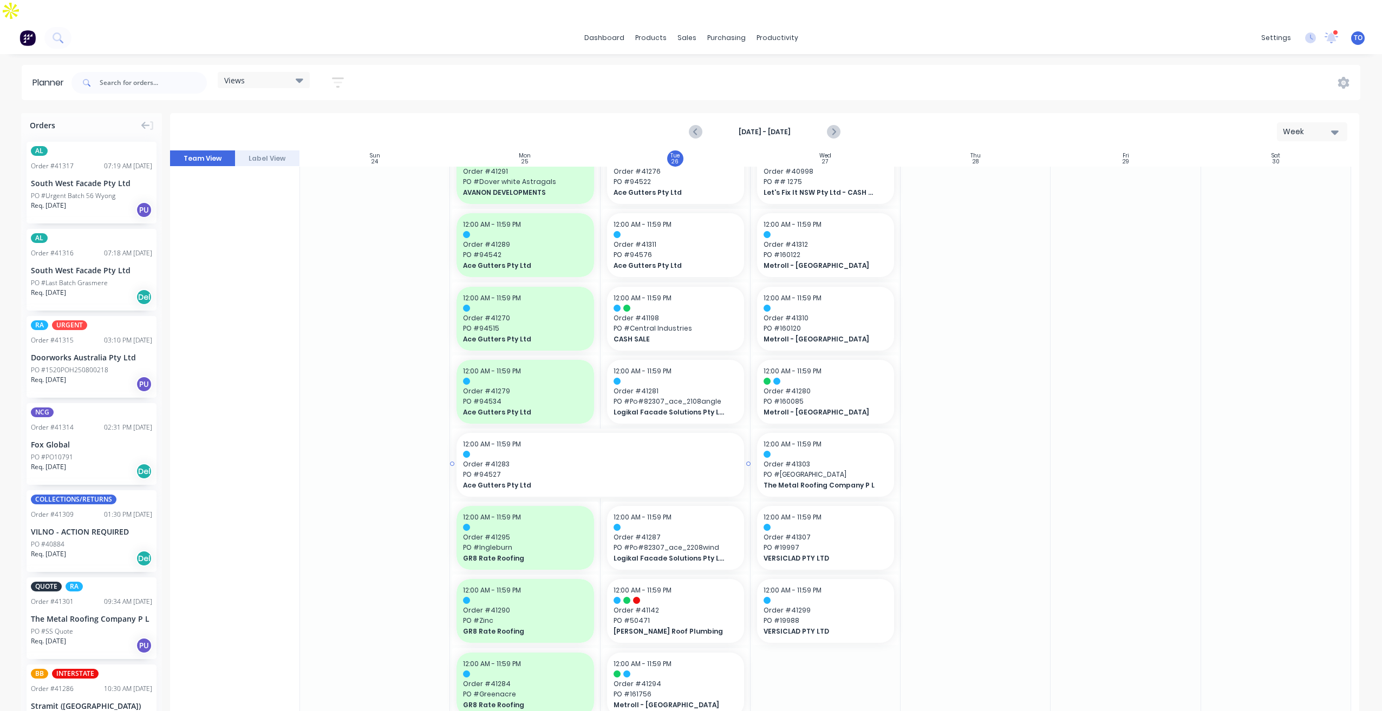
scroll to position [108, 0]
click at [697, 362] on div "12:00 AM - 11:59 PM Order # 41281 PO # Po#82307_ace_2108angle Logikal Facade So…" at bounding box center [675, 391] width 137 height 64
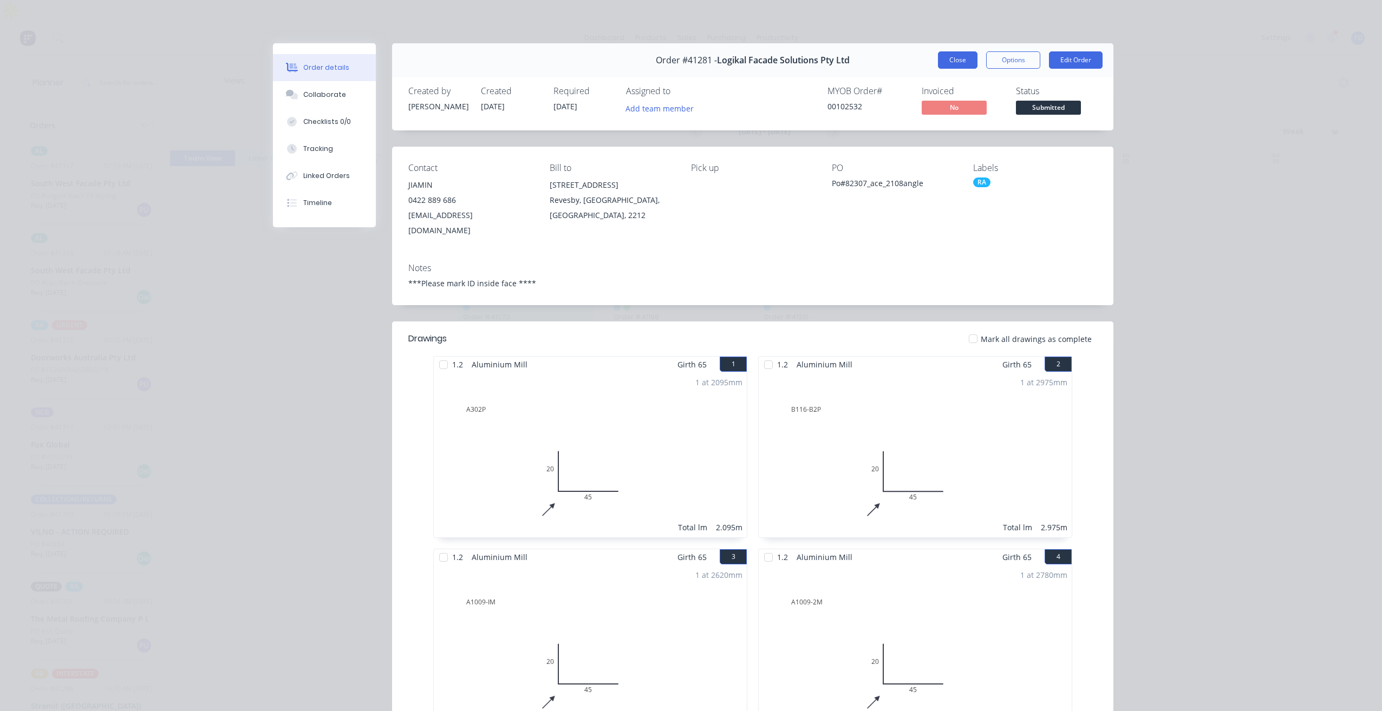
click at [957, 59] on button "Close" at bounding box center [958, 59] width 40 height 17
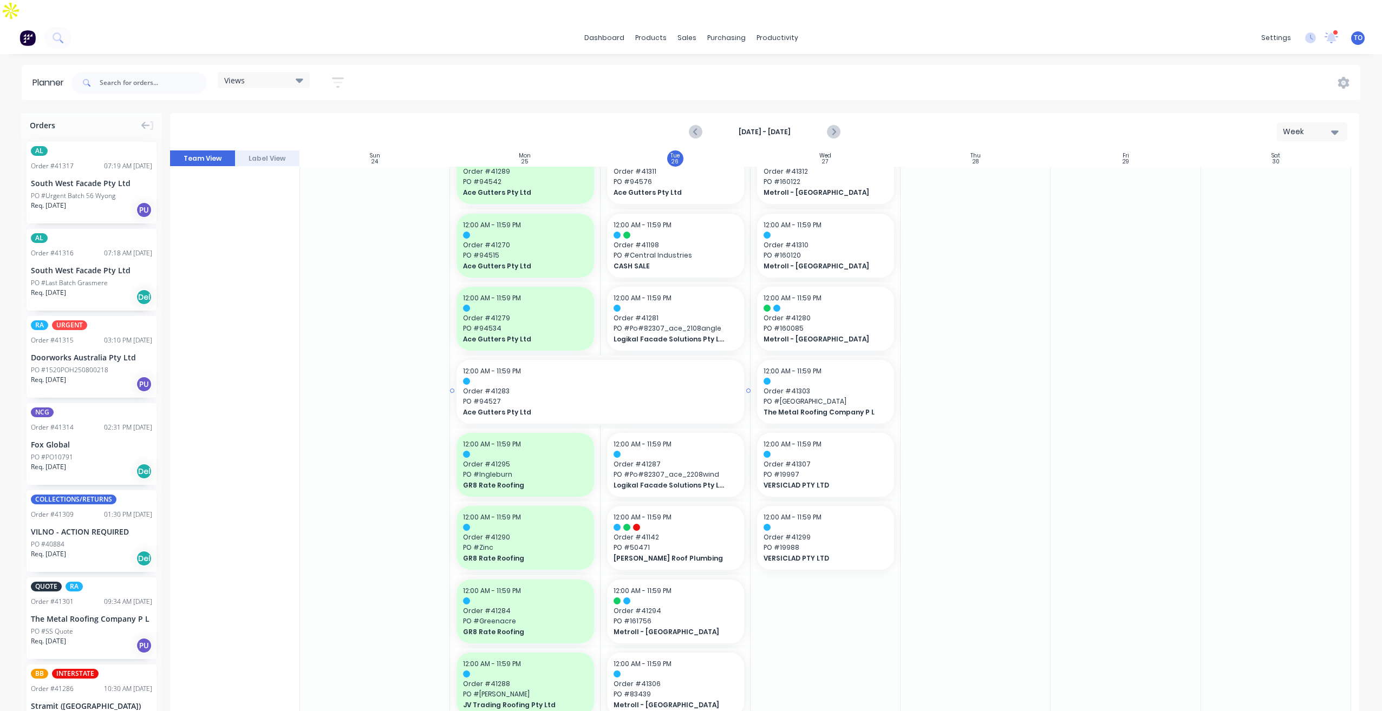
scroll to position [271, 0]
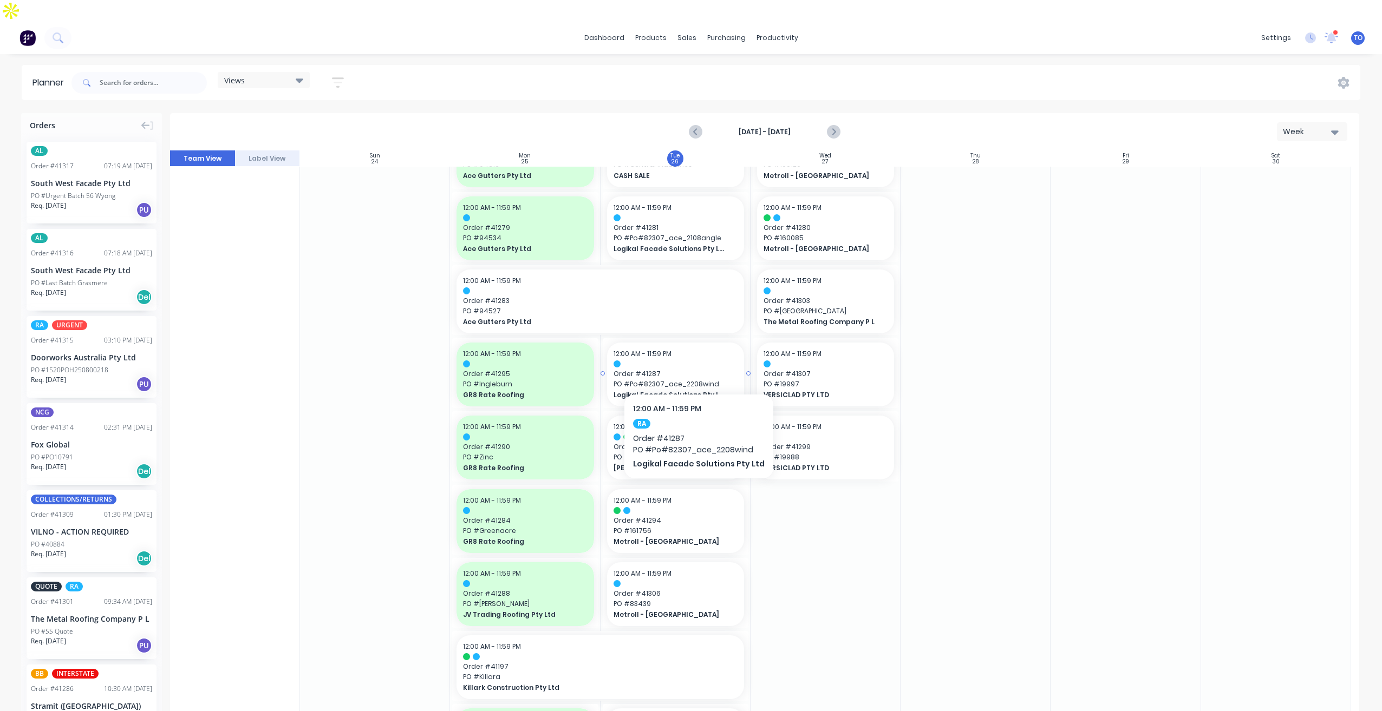
click at [694, 380] on span "PO # Po#82307_ace_2208wind" at bounding box center [675, 385] width 124 height 10
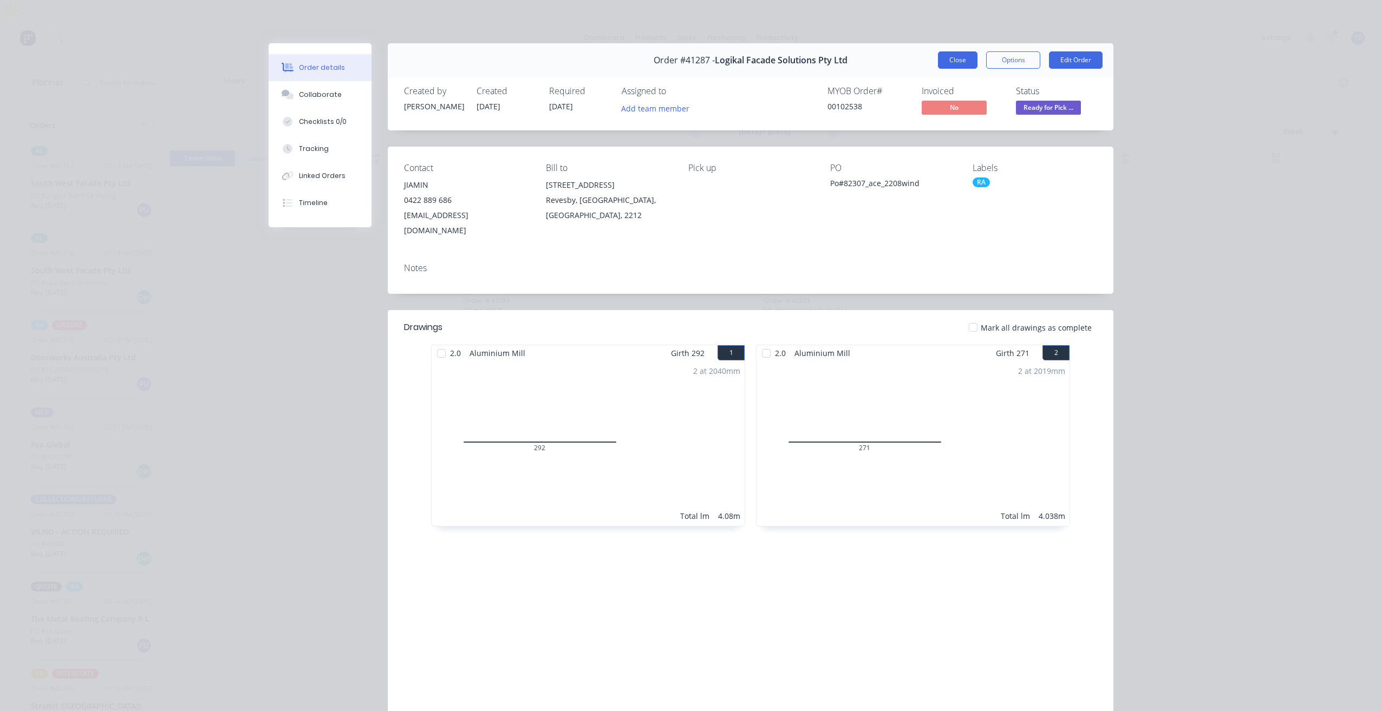
click at [953, 61] on button "Close" at bounding box center [958, 59] width 40 height 17
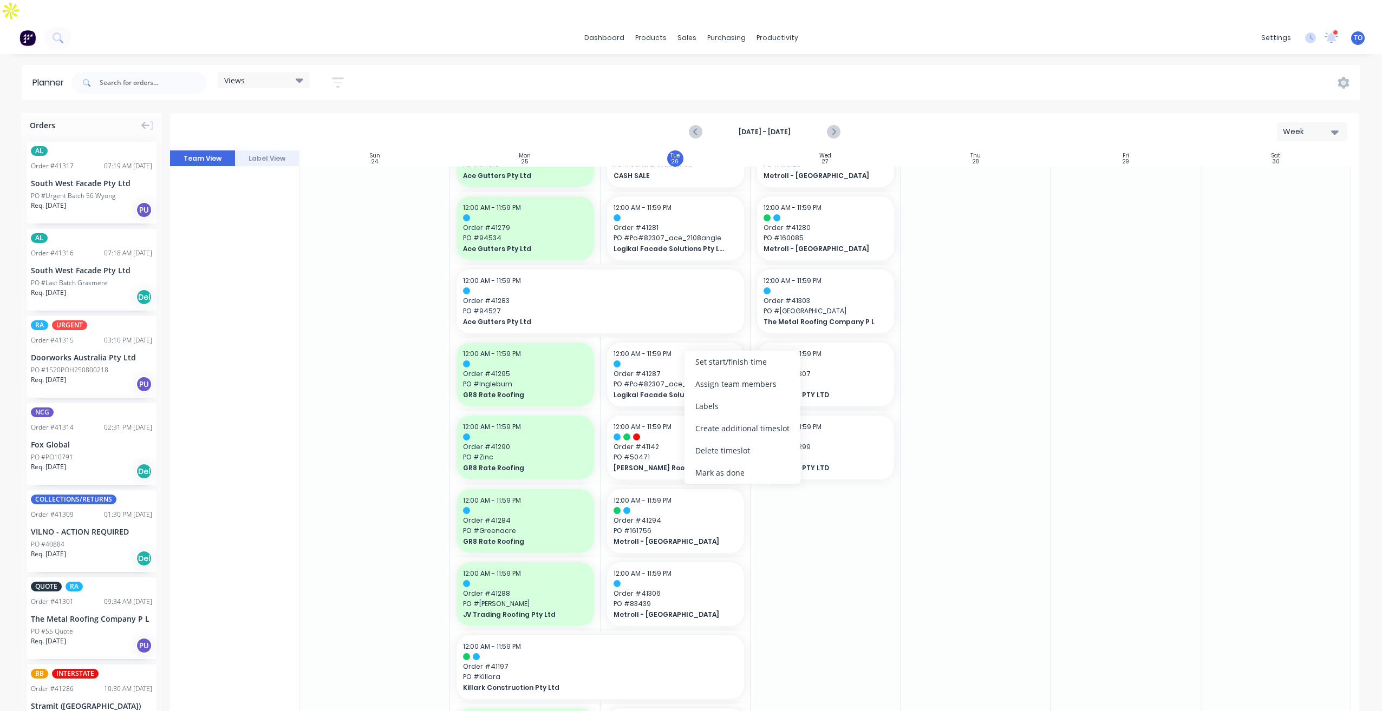
click at [708, 474] on div "Mark as done" at bounding box center [742, 473] width 116 height 22
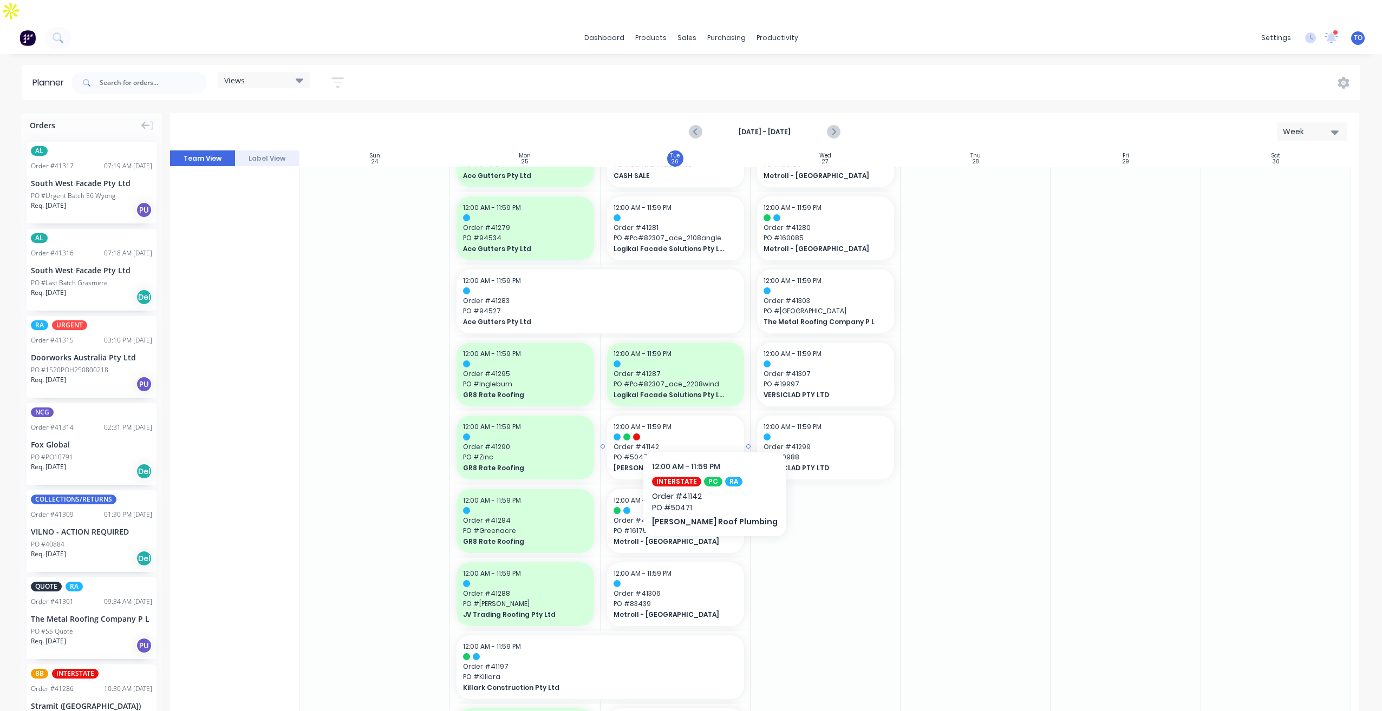
click at [698, 434] on div at bounding box center [675, 437] width 124 height 7
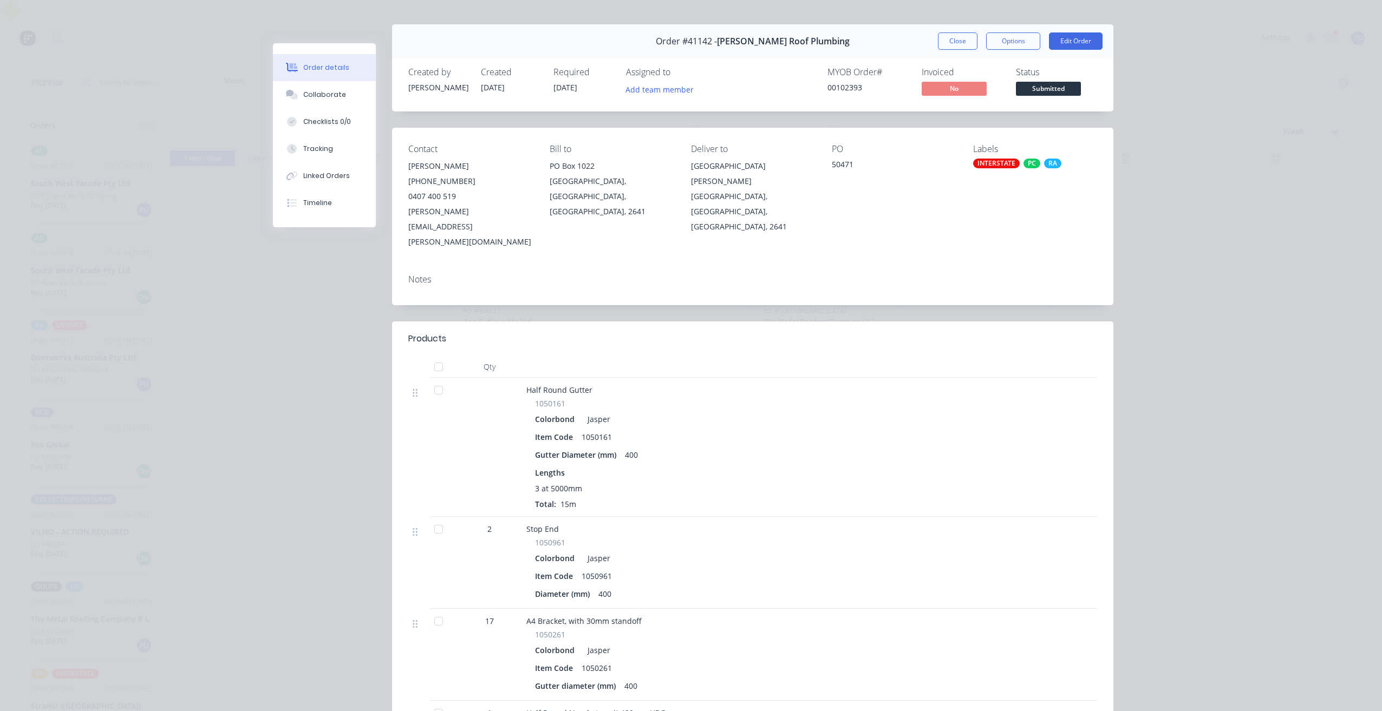
scroll to position [0, 0]
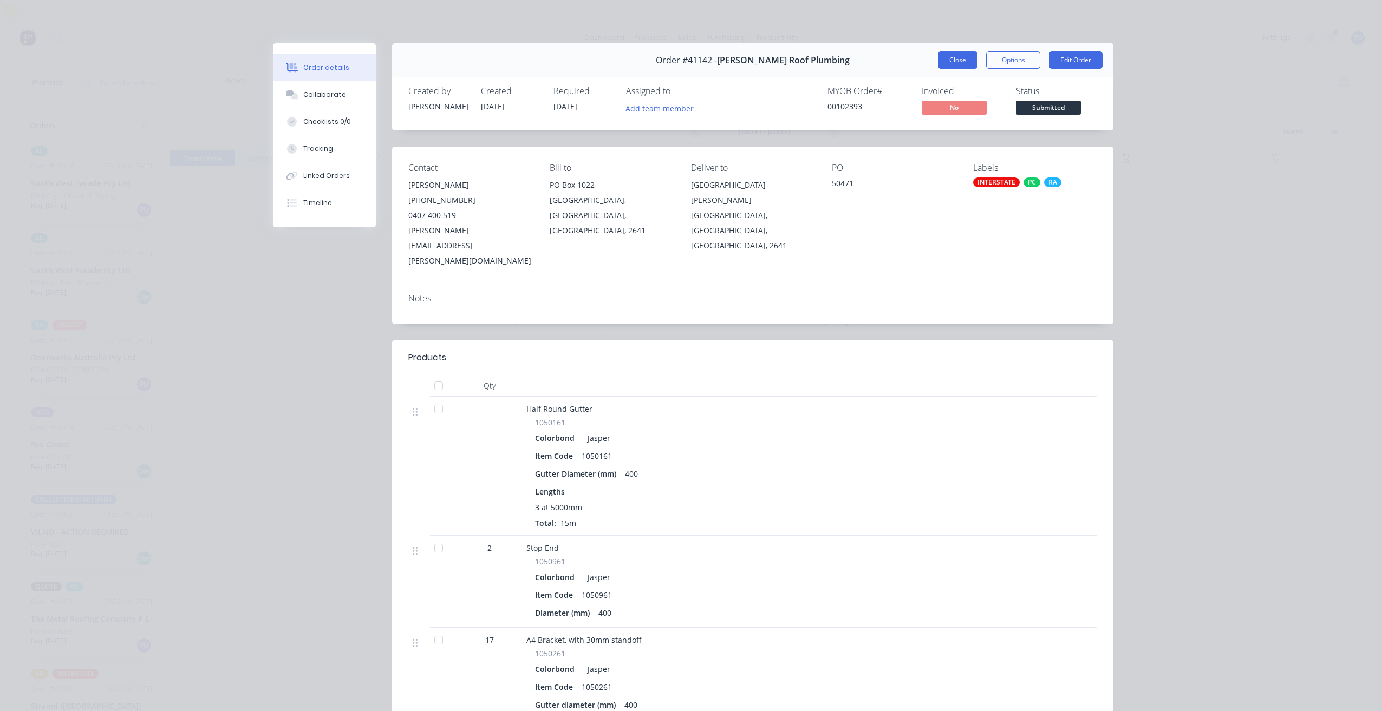
click at [945, 57] on button "Close" at bounding box center [958, 59] width 40 height 17
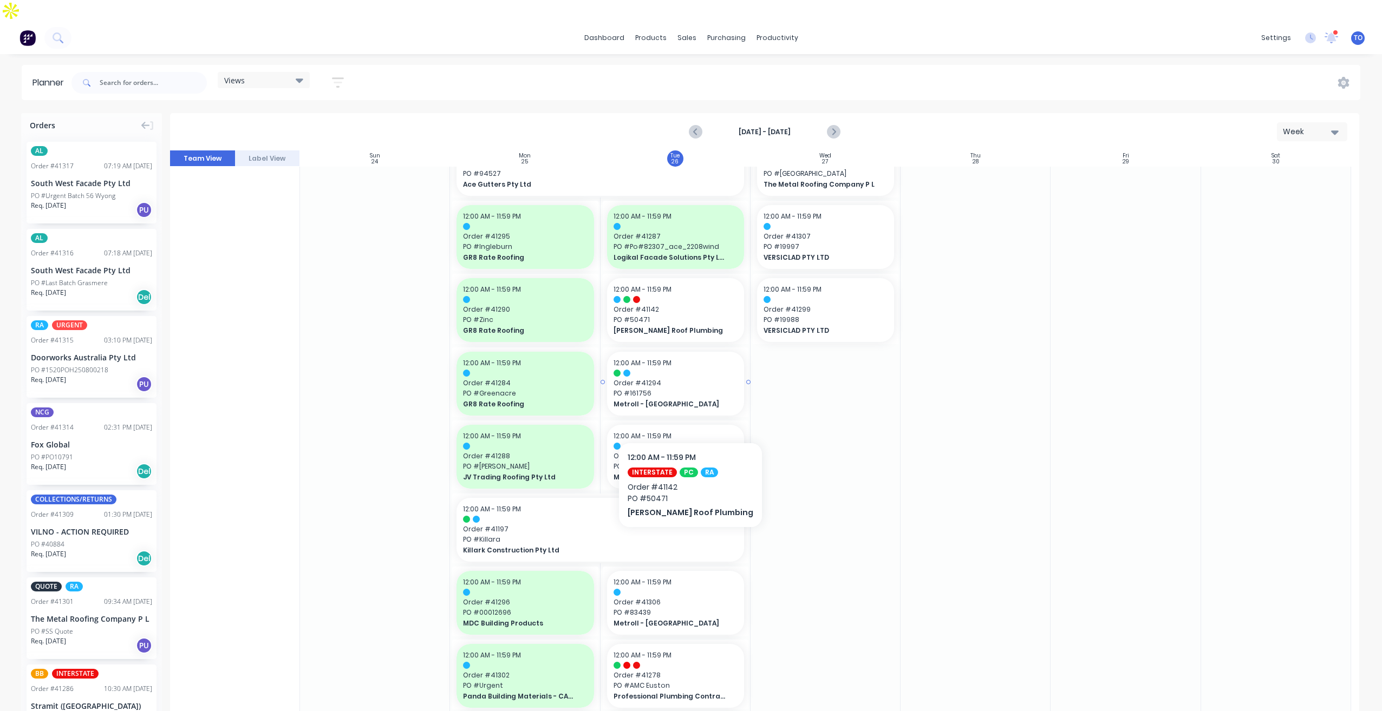
scroll to position [433, 0]
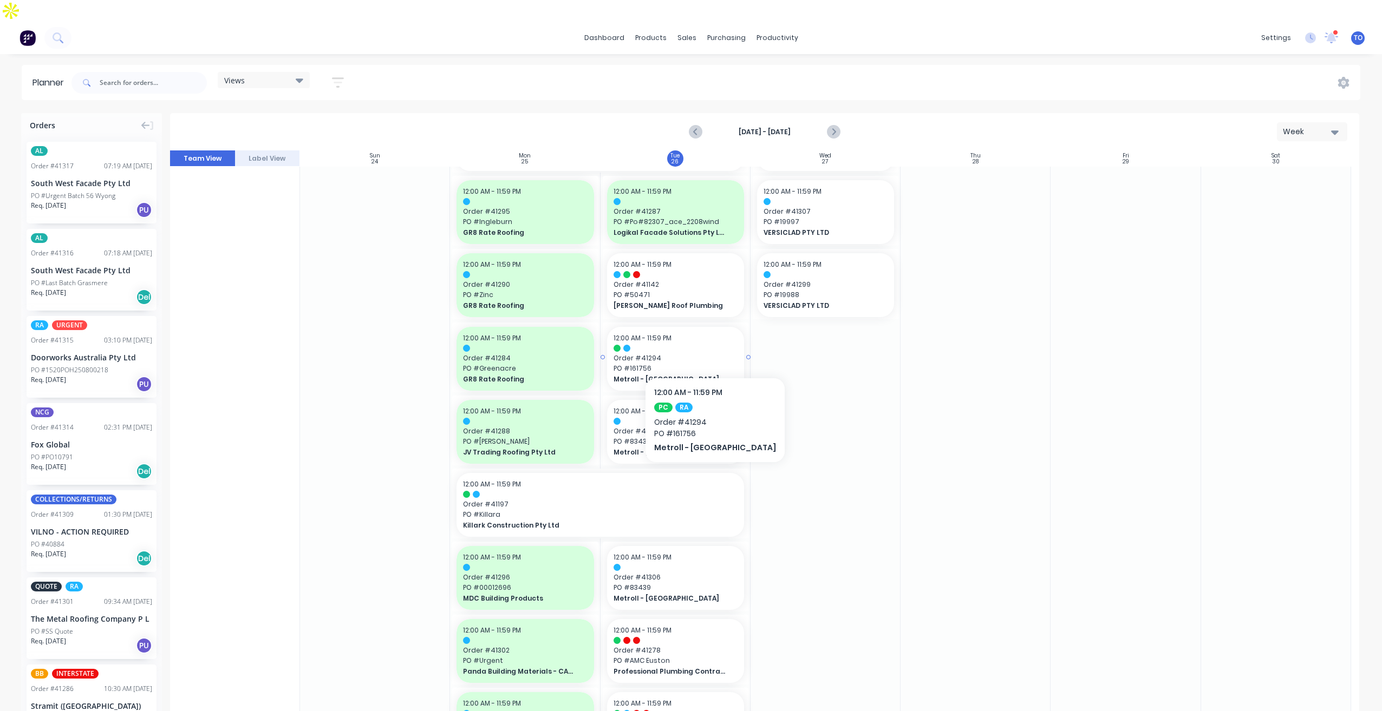
click at [688, 364] on span "PO # 161756" at bounding box center [675, 369] width 124 height 10
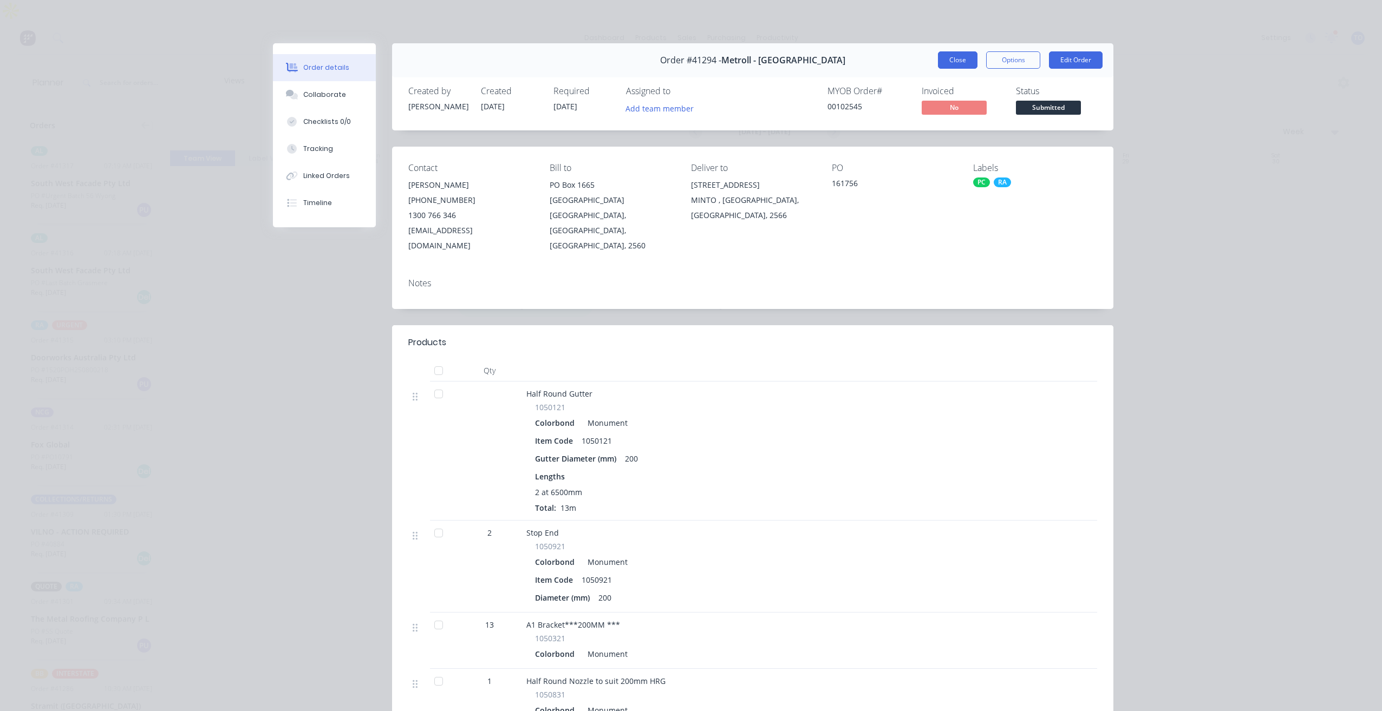
click at [956, 60] on button "Close" at bounding box center [958, 59] width 40 height 17
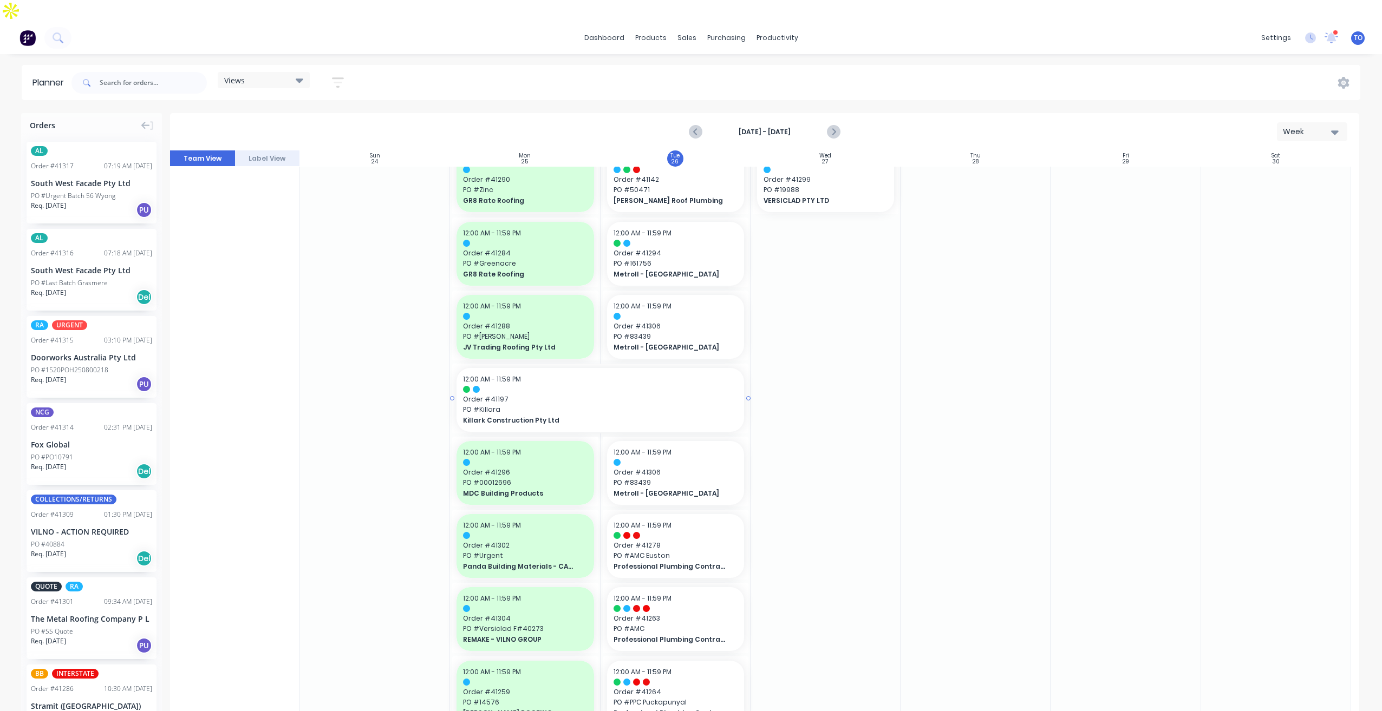
scroll to position [541, 0]
click at [676, 329] on span "PO # 83439" at bounding box center [675, 334] width 124 height 10
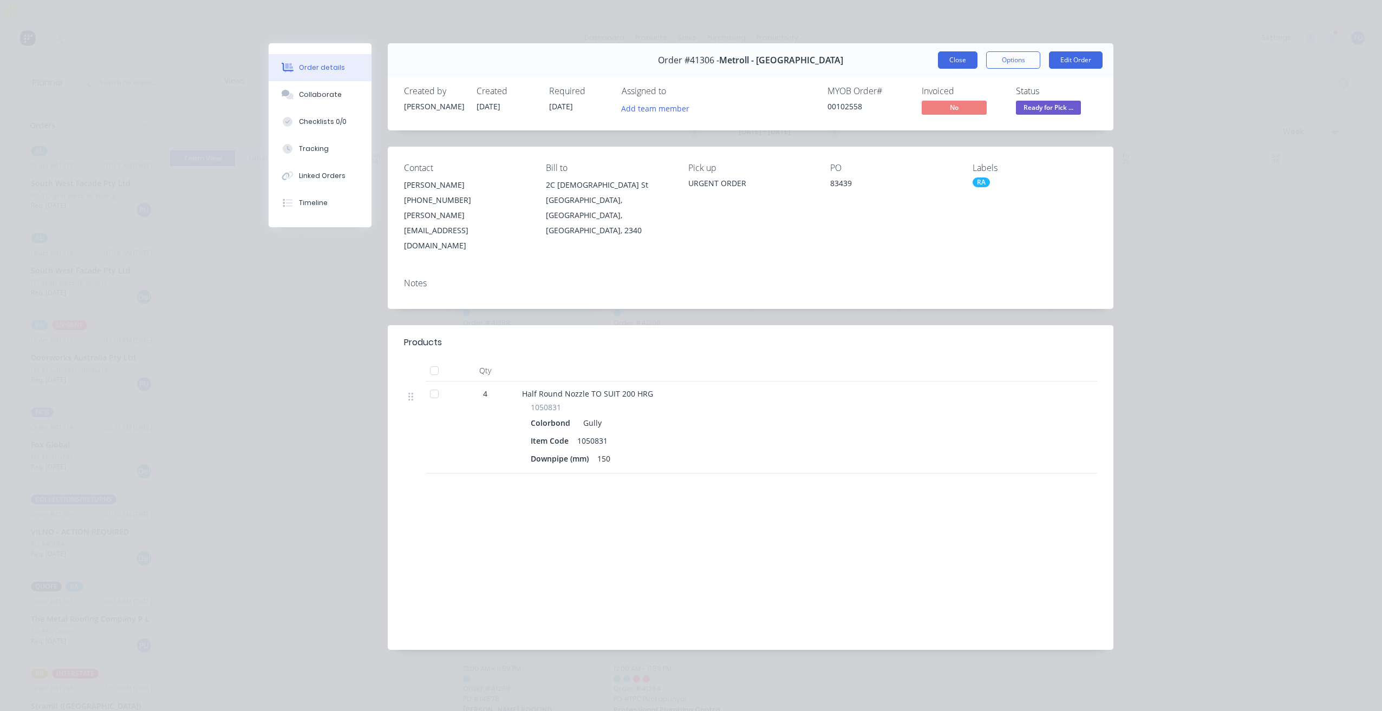
click at [969, 62] on button "Close" at bounding box center [958, 59] width 40 height 17
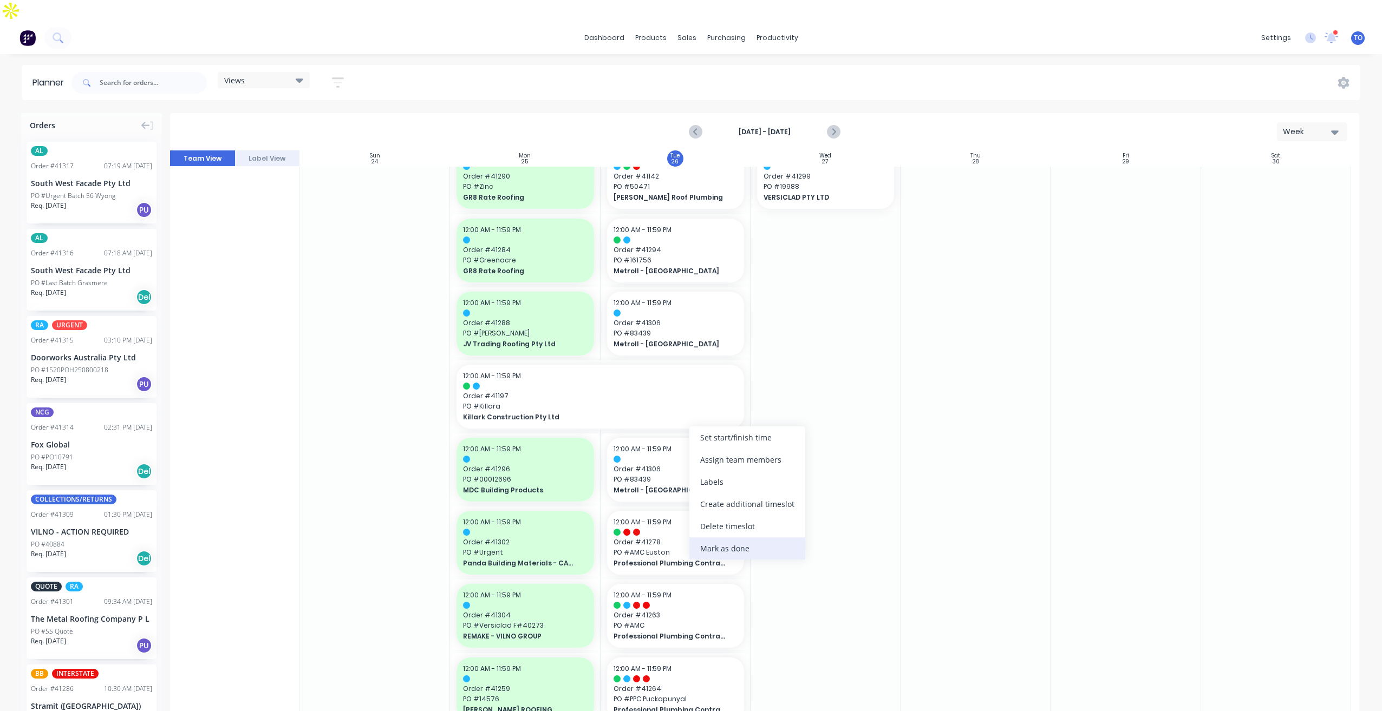
click at [738, 550] on div "Mark as done" at bounding box center [747, 549] width 116 height 22
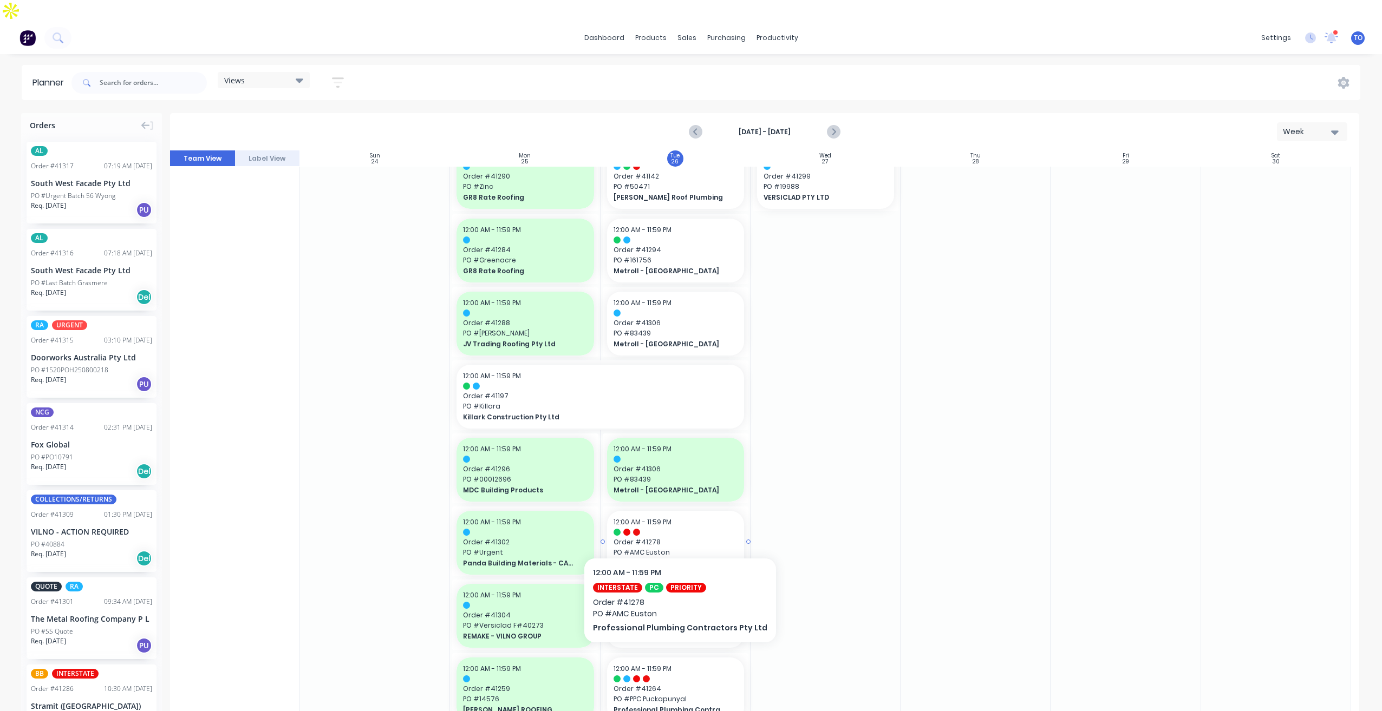
click at [705, 515] on div "12:00 AM - 11:59 PM Order # 41278 PO # AMC Euston Professional Plumbing Contrac…" at bounding box center [675, 543] width 137 height 64
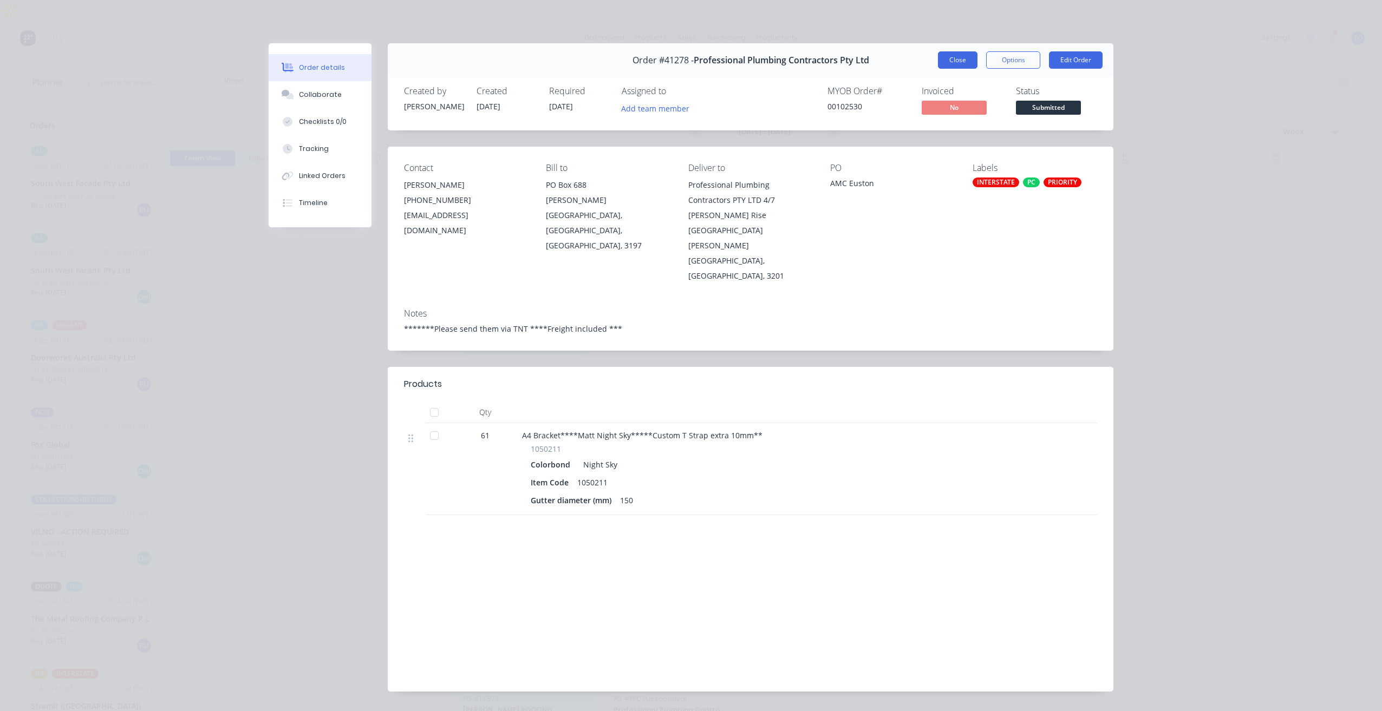
click at [944, 57] on button "Close" at bounding box center [958, 59] width 40 height 17
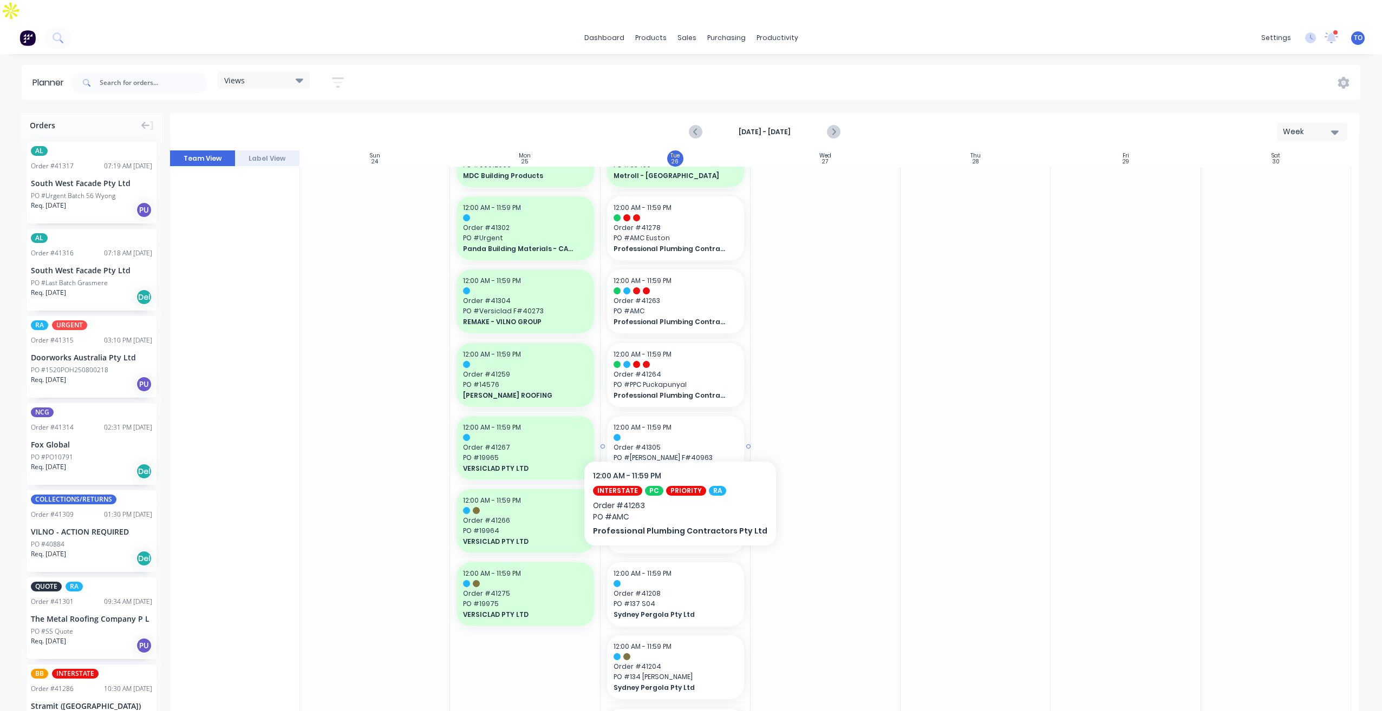
scroll to position [866, 0]
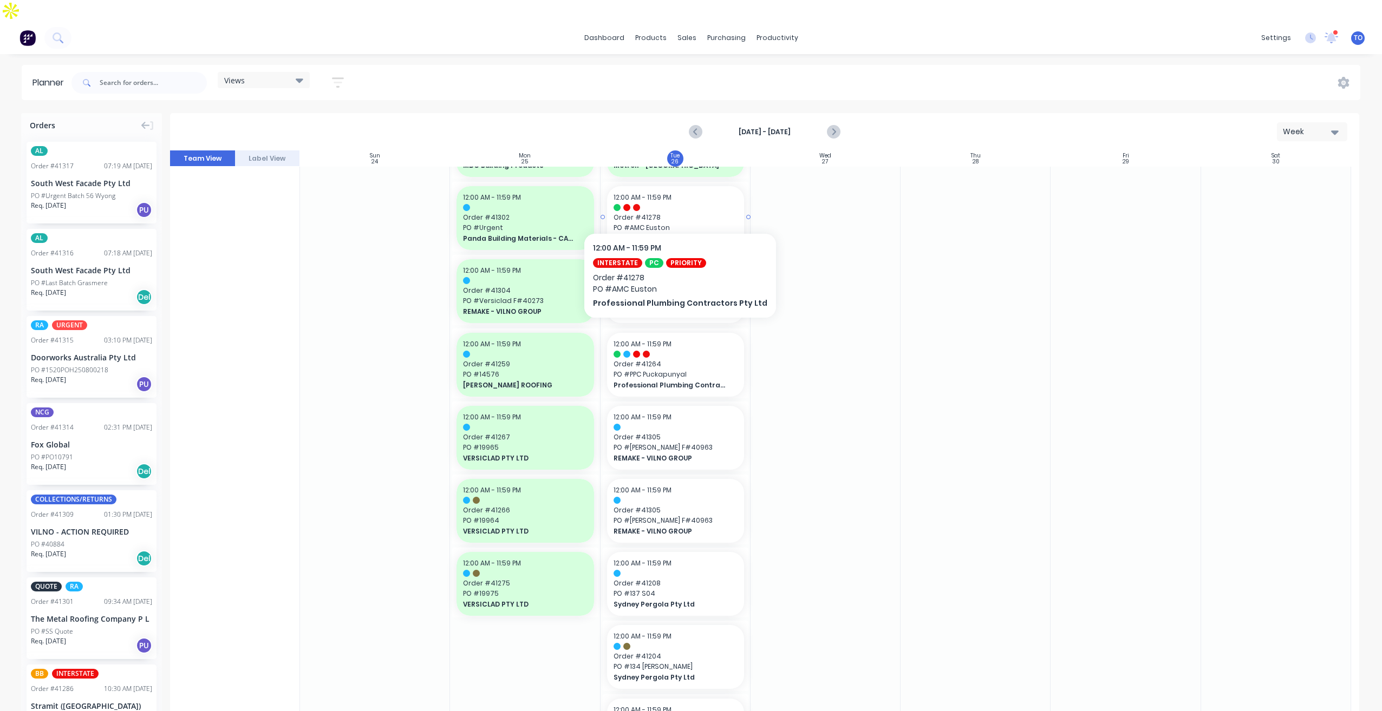
click at [686, 223] on span "PO # AMC Euston" at bounding box center [675, 228] width 124 height 10
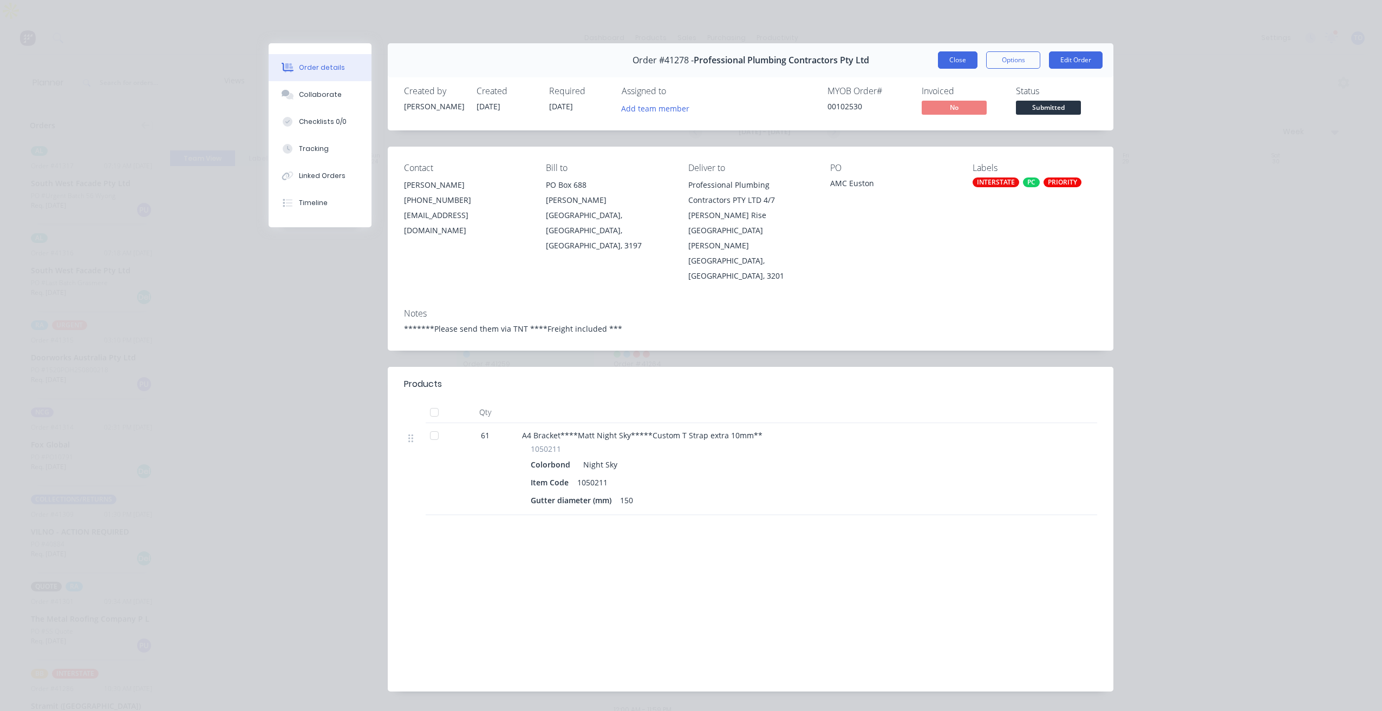
click at [948, 54] on button "Close" at bounding box center [958, 59] width 40 height 17
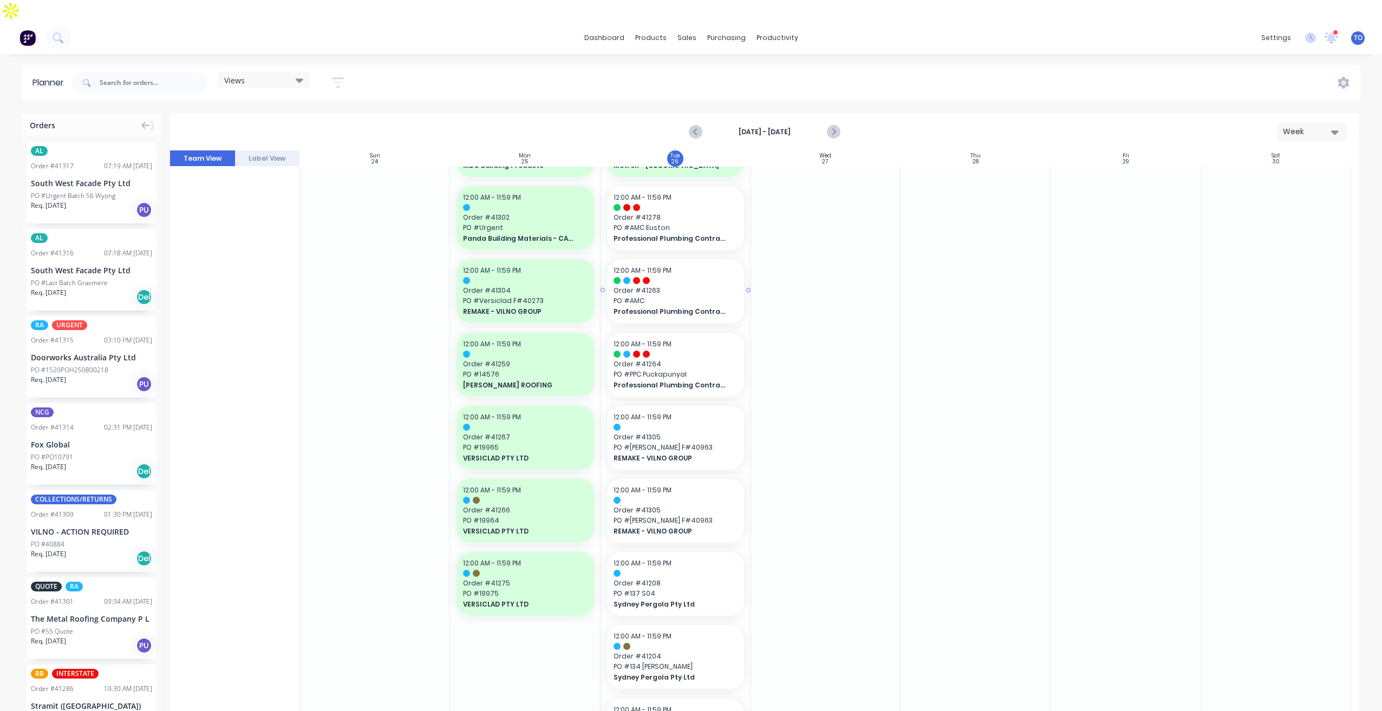
click at [680, 286] on span "Order # 41263" at bounding box center [675, 291] width 124 height 10
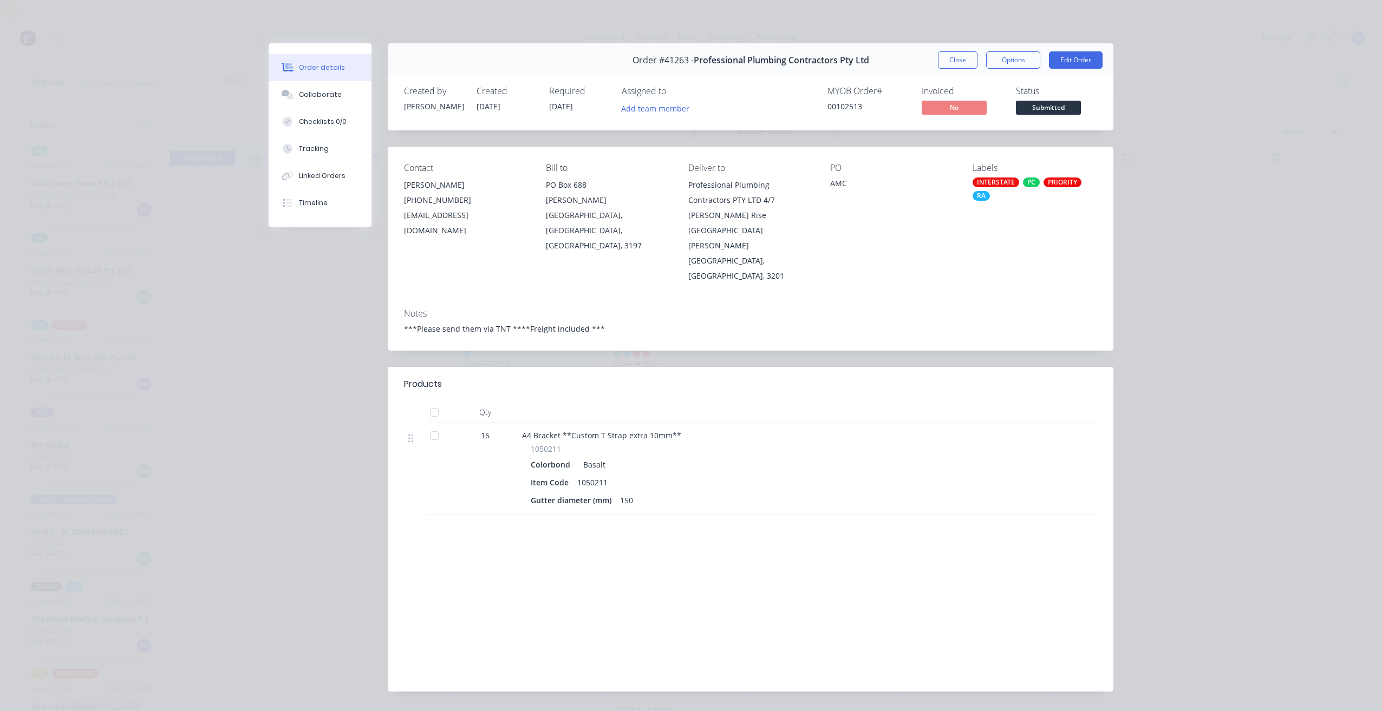
click at [966, 66] on button "Close" at bounding box center [958, 59] width 40 height 17
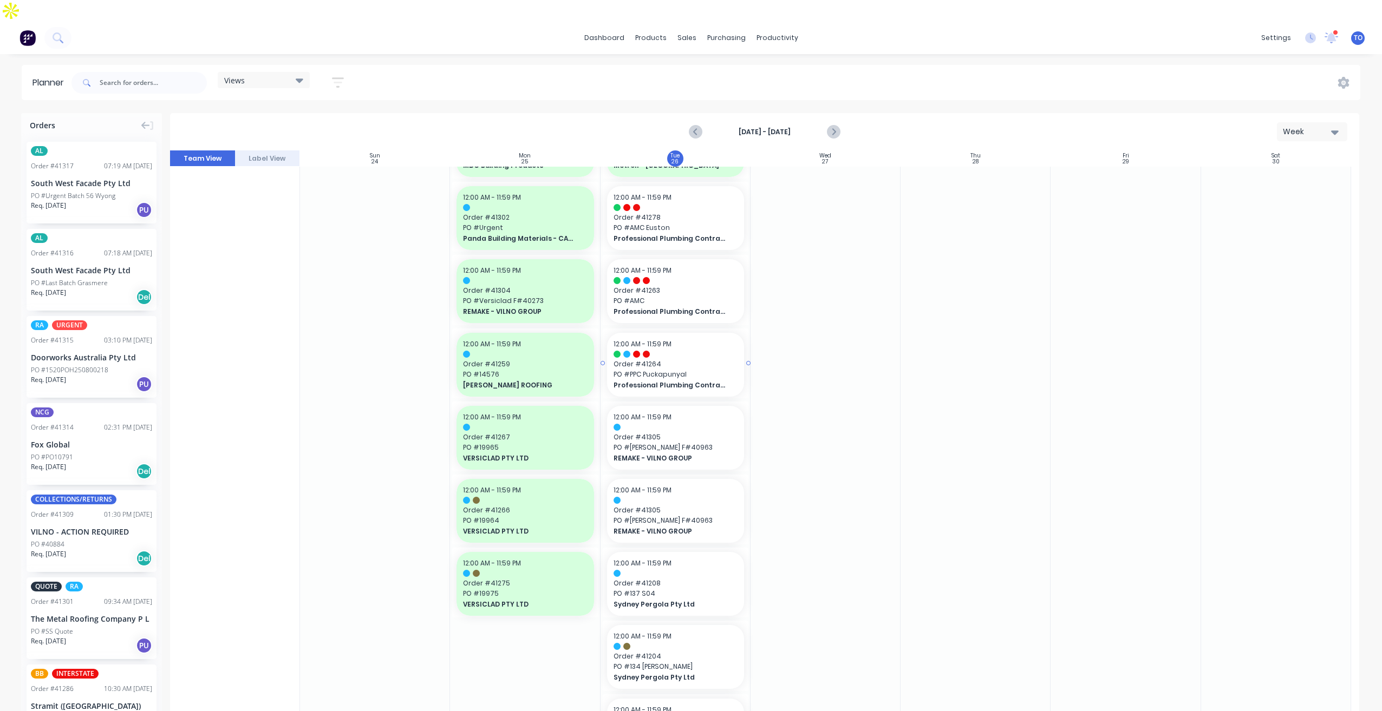
click at [696, 351] on div at bounding box center [675, 354] width 124 height 7
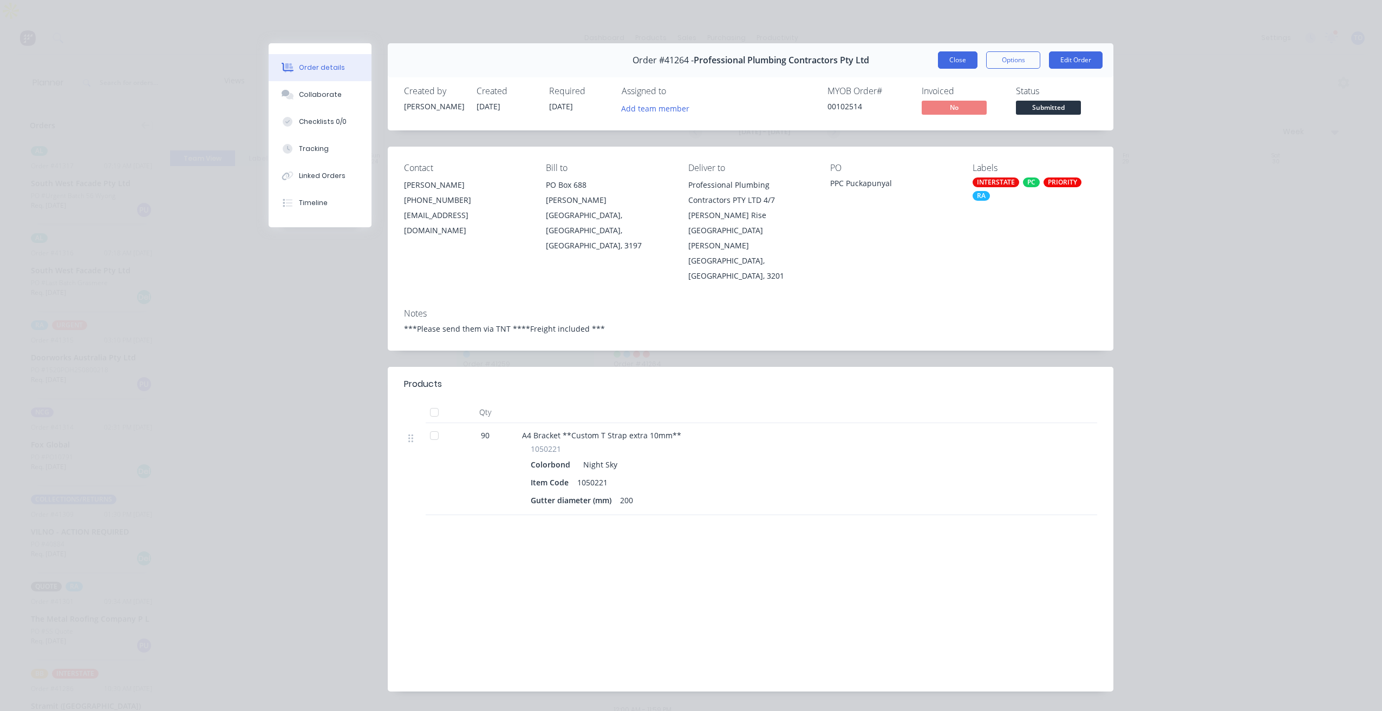
click at [965, 66] on button "Close" at bounding box center [958, 59] width 40 height 17
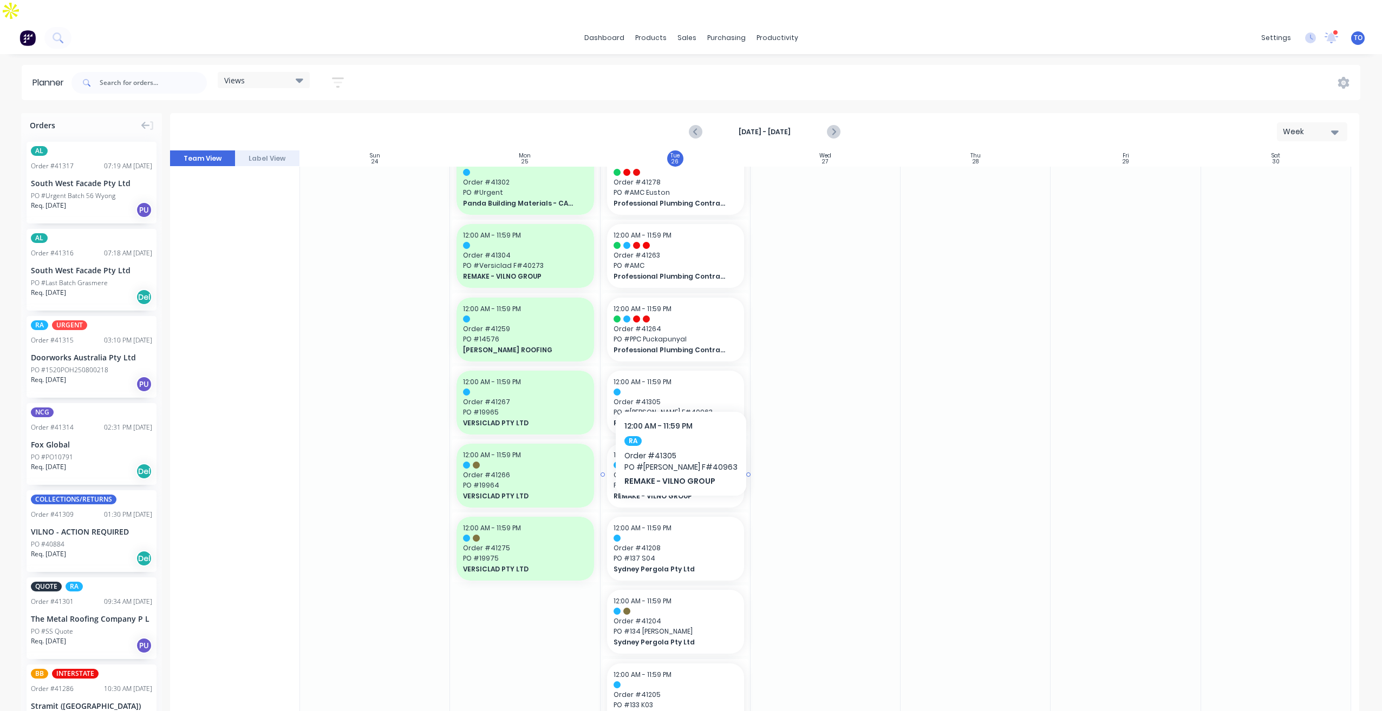
scroll to position [920, 0]
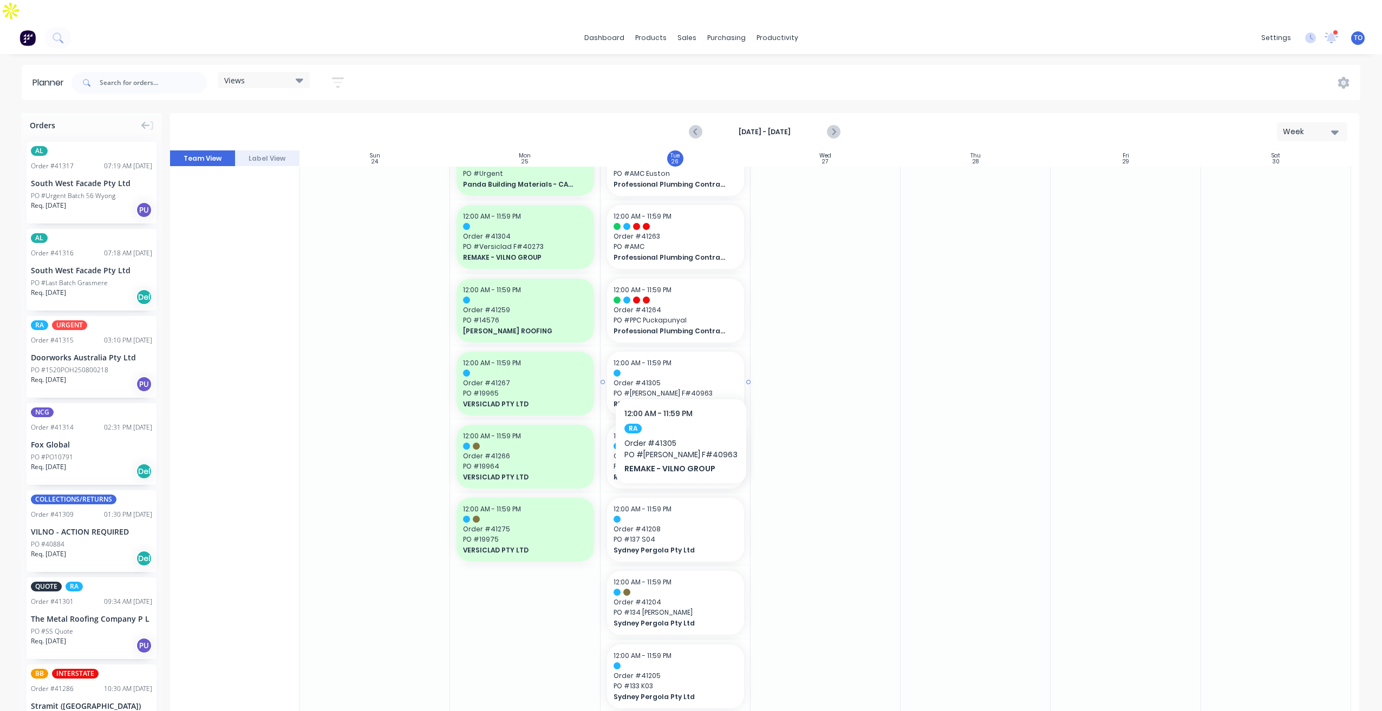
click at [706, 389] on span "PO # Syd Pergola F#40963" at bounding box center [675, 394] width 124 height 10
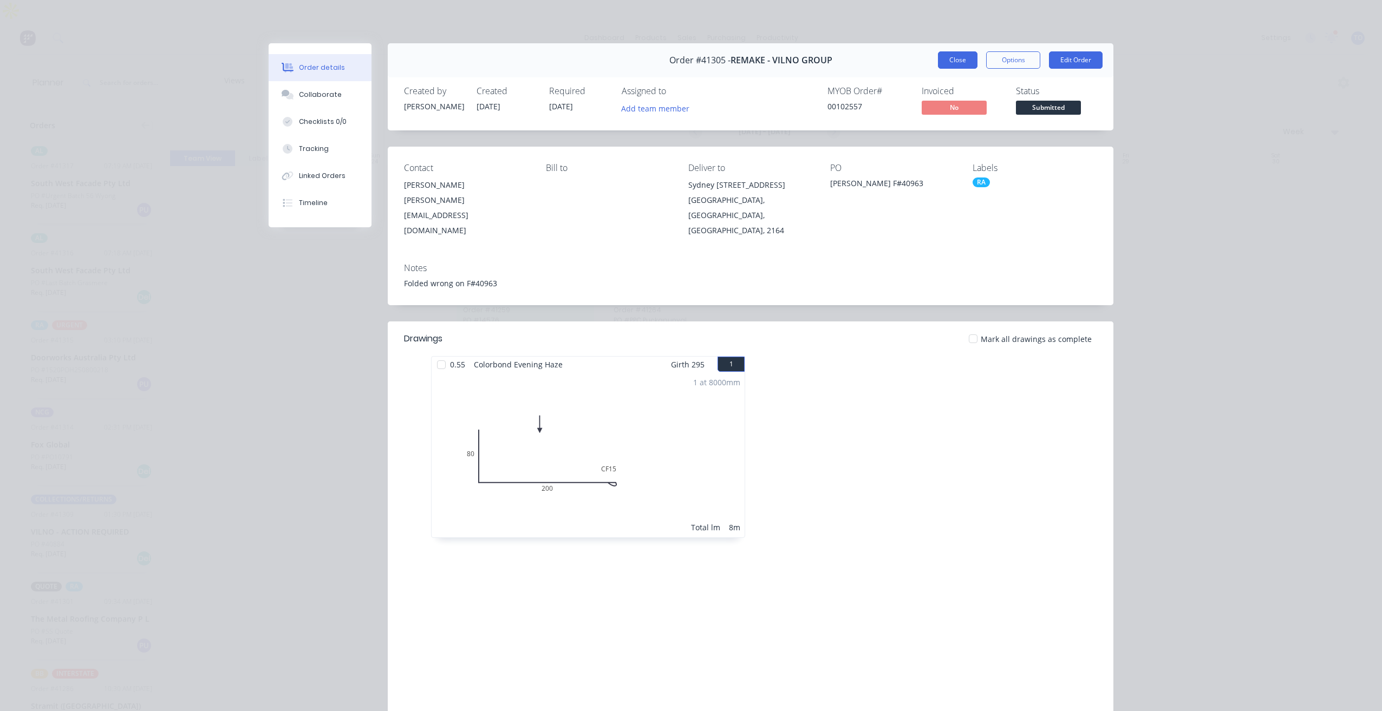
click at [956, 60] on button "Close" at bounding box center [958, 59] width 40 height 17
click at [947, 61] on button "Close" at bounding box center [958, 59] width 40 height 17
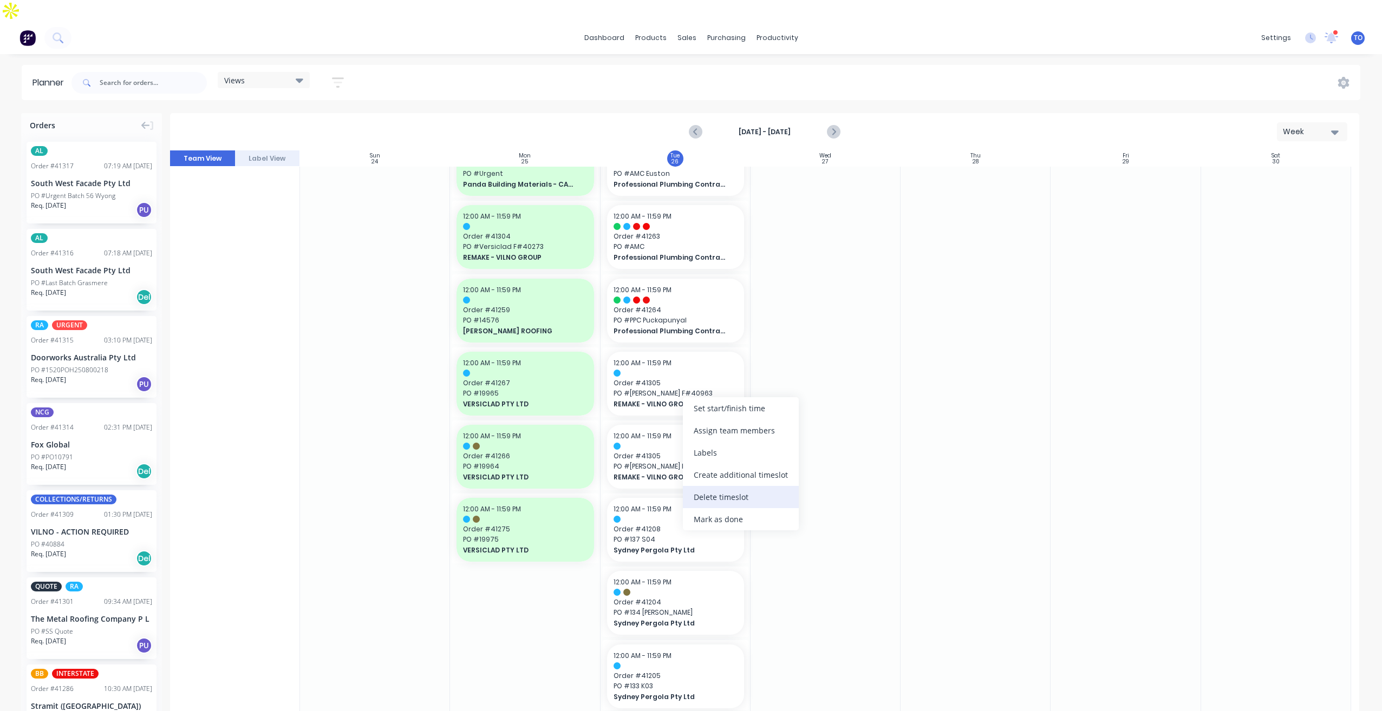
click at [732, 497] on div "Delete timeslot" at bounding box center [741, 497] width 116 height 22
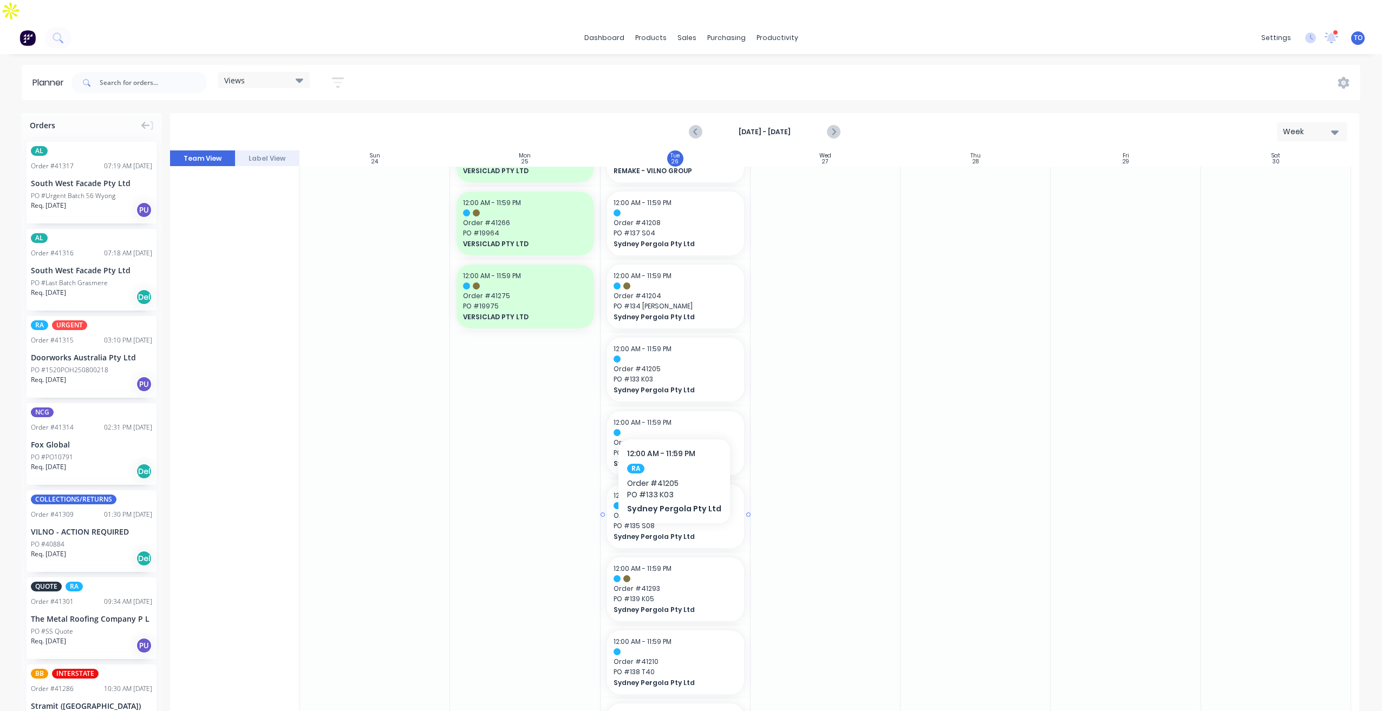
scroll to position [1219, 0]
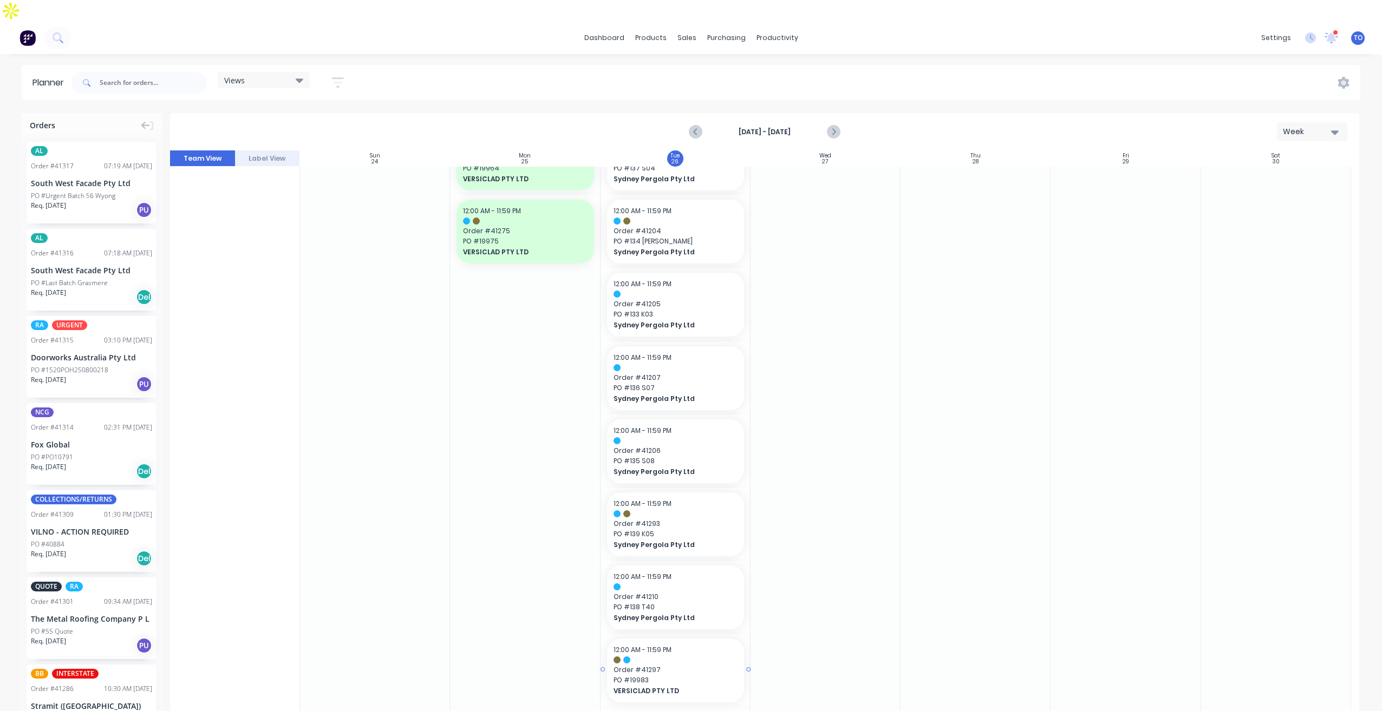
click at [653, 657] on div at bounding box center [675, 660] width 124 height 7
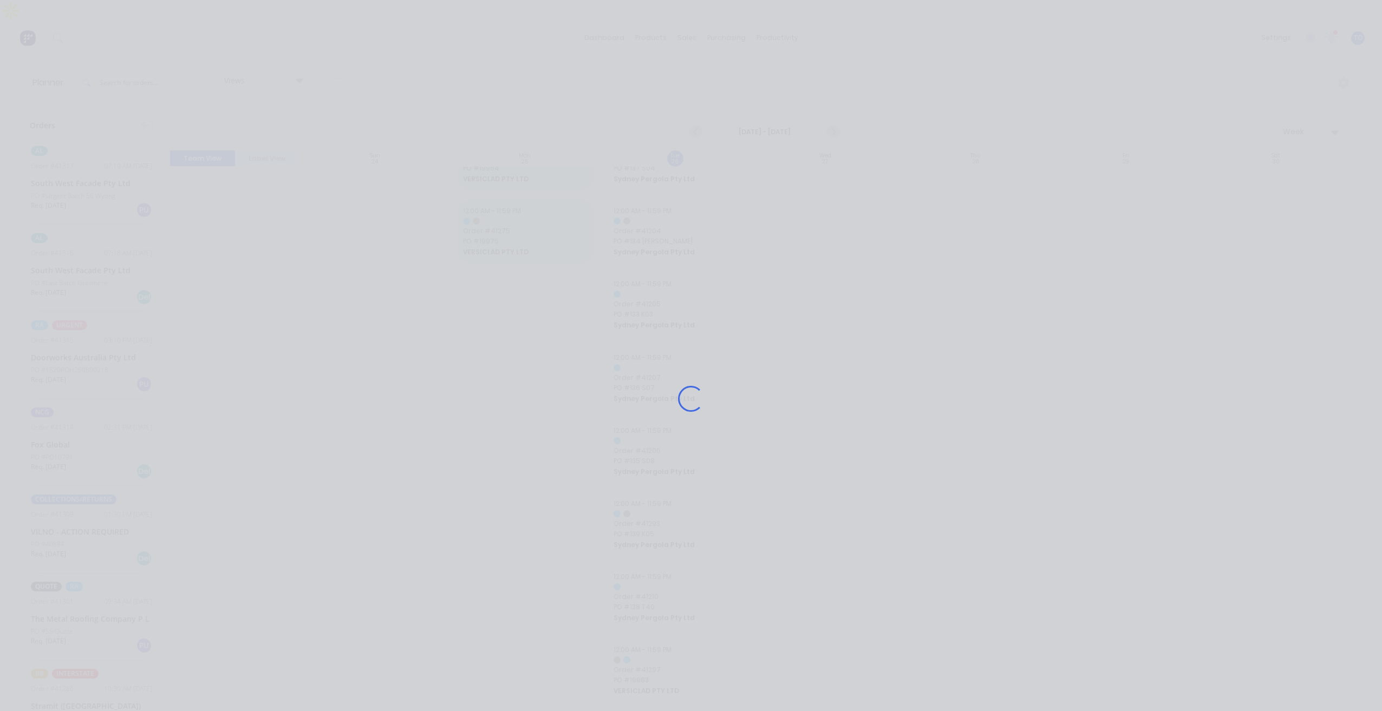
scroll to position [1211, 0]
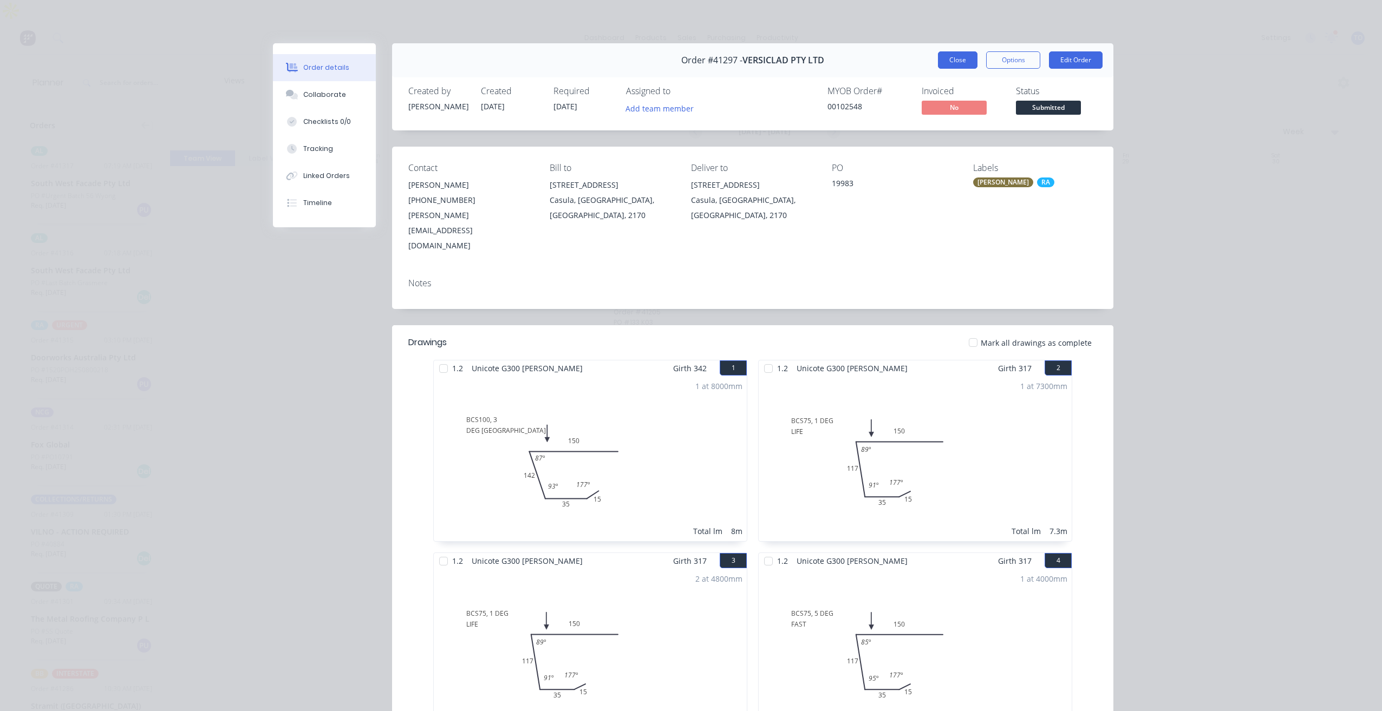
click at [957, 62] on button "Close" at bounding box center [958, 59] width 40 height 17
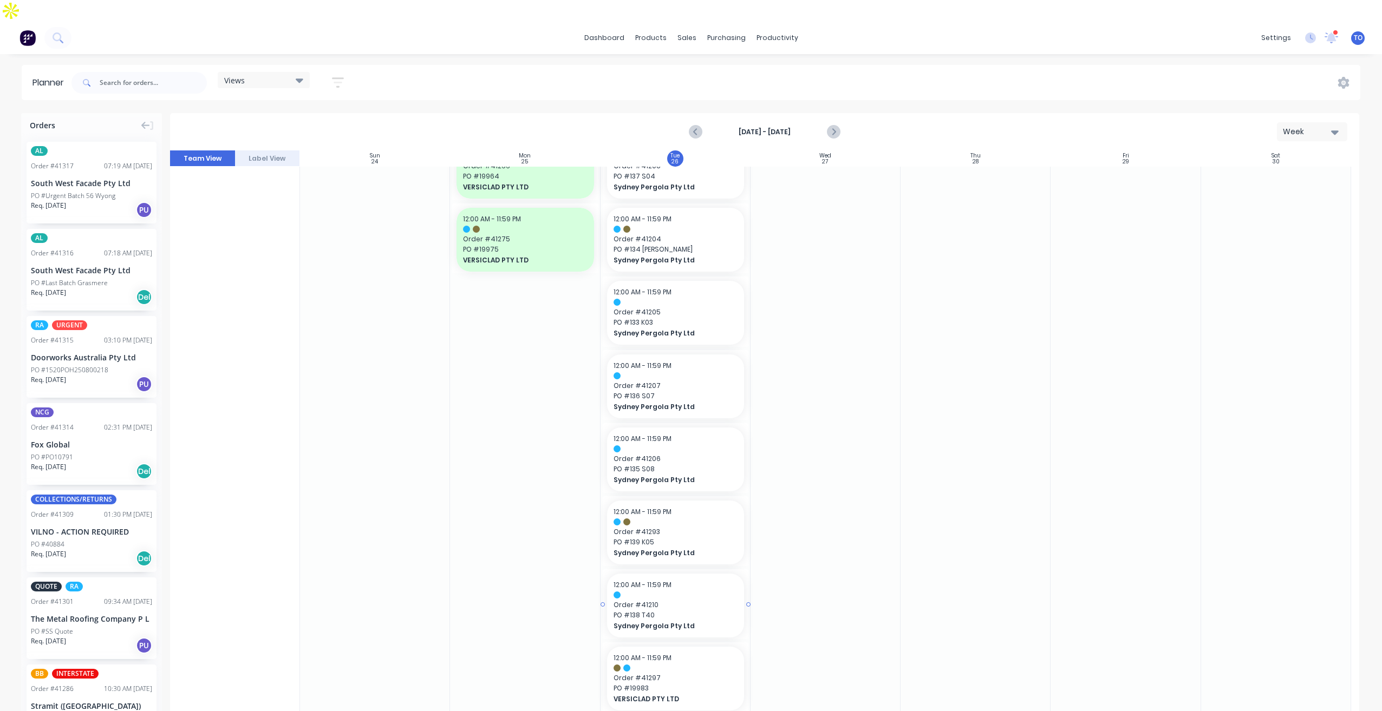
click at [667, 611] on span "PO # 138 T40" at bounding box center [675, 616] width 124 height 10
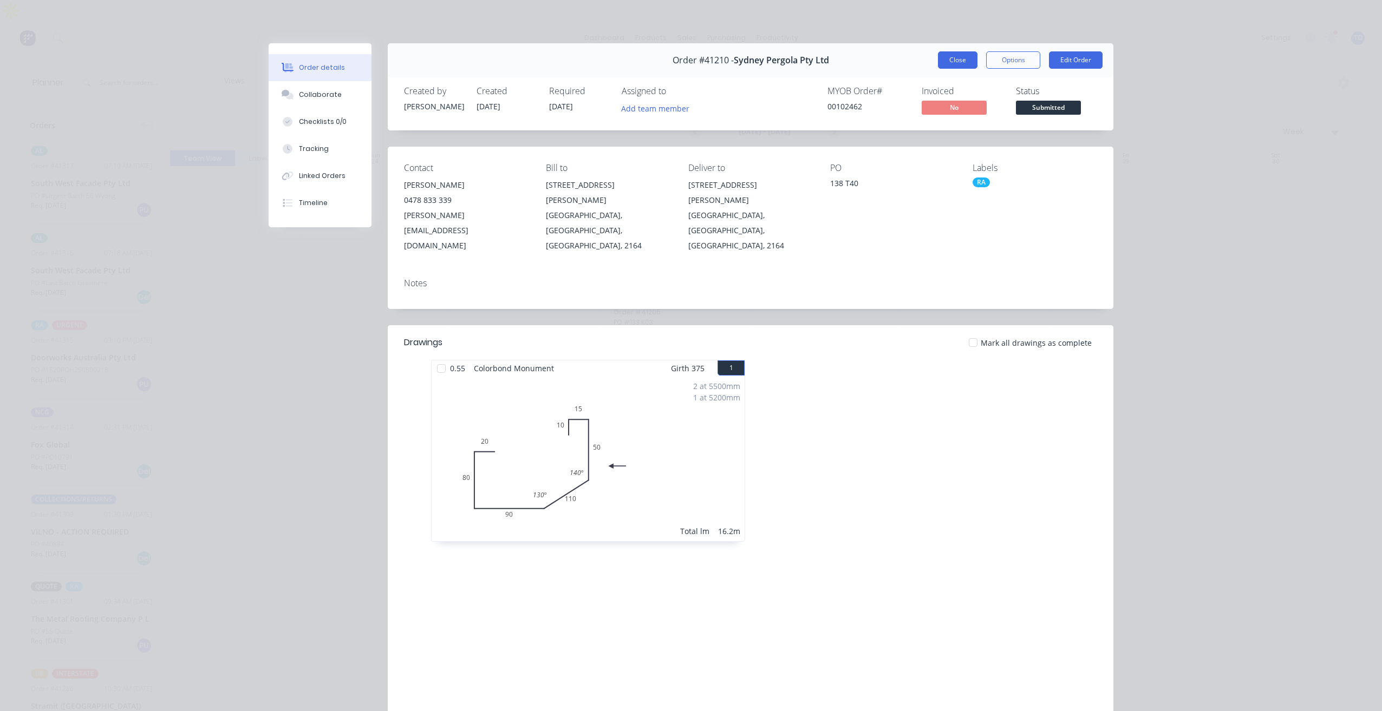
click at [954, 57] on button "Close" at bounding box center [958, 59] width 40 height 17
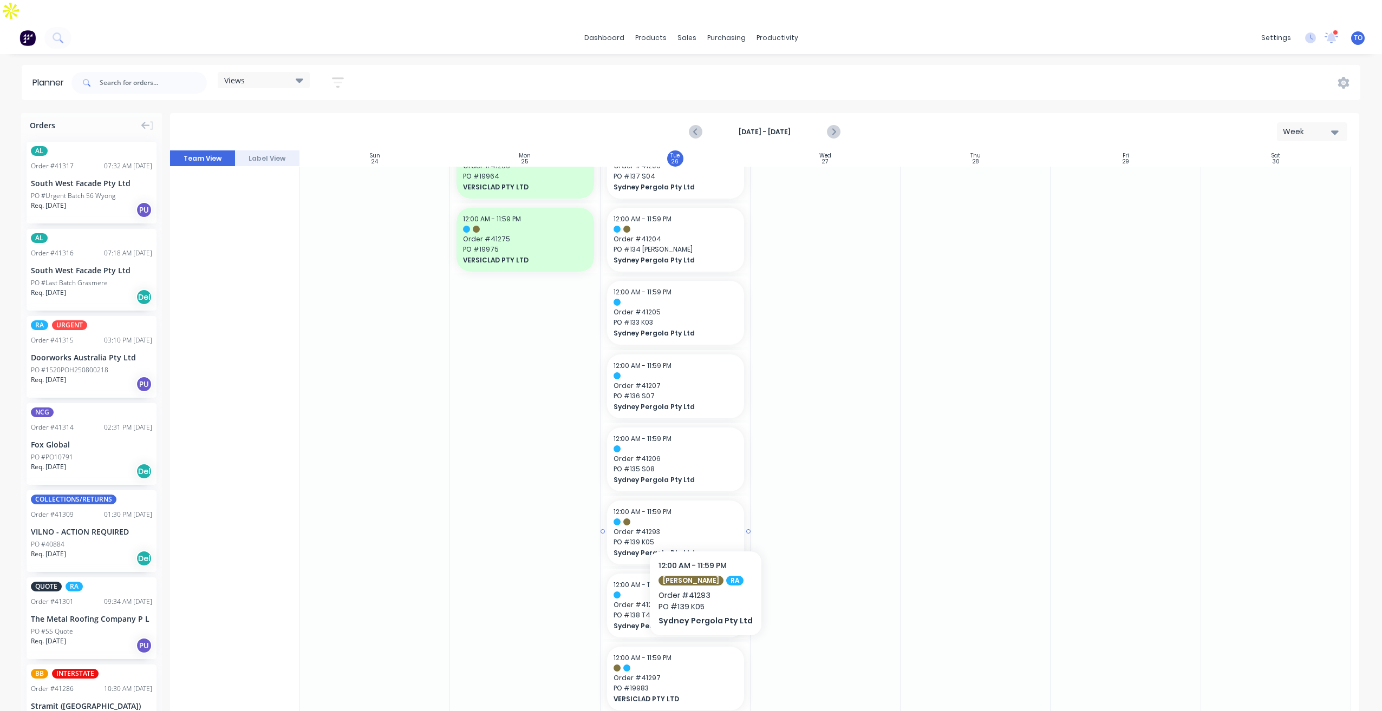
click at [702, 538] on span "PO # 139 K05" at bounding box center [675, 543] width 124 height 10
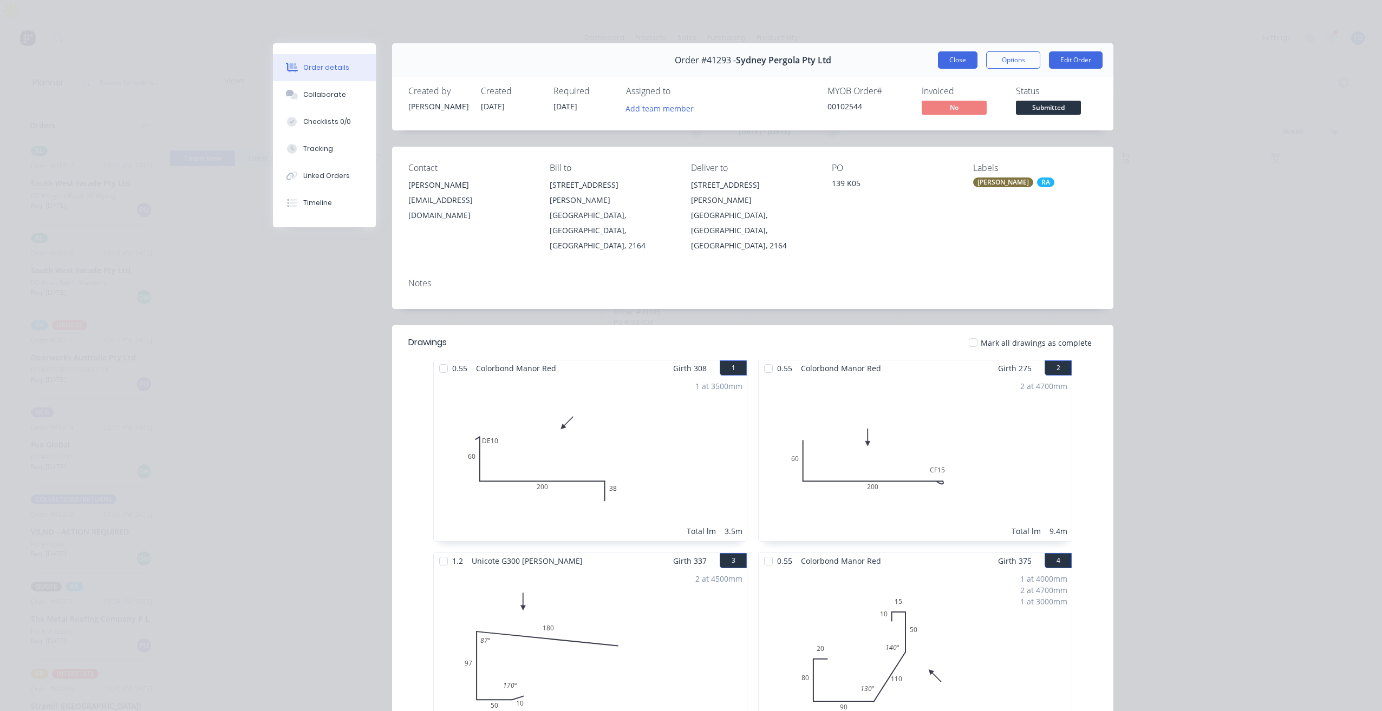
click at [953, 61] on button "Close" at bounding box center [958, 59] width 40 height 17
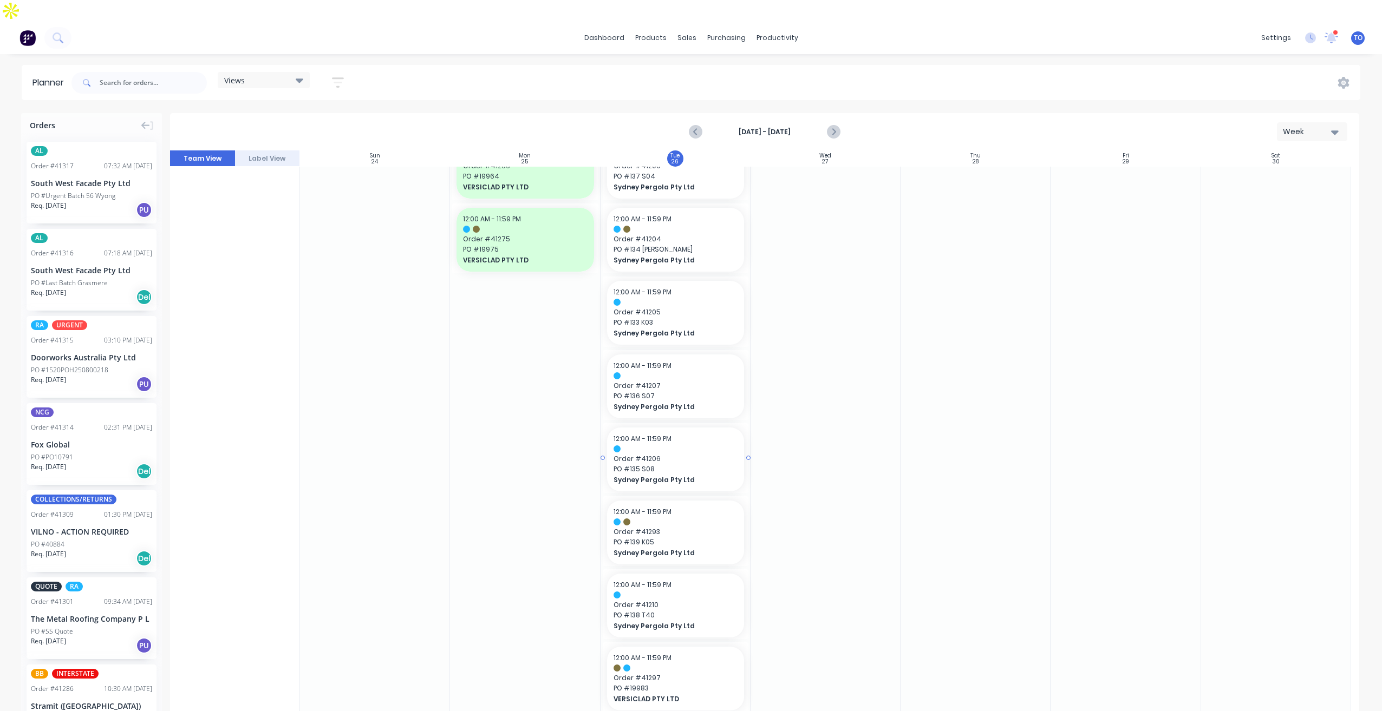
click at [673, 465] on span "PO # 135 S08" at bounding box center [675, 470] width 124 height 10
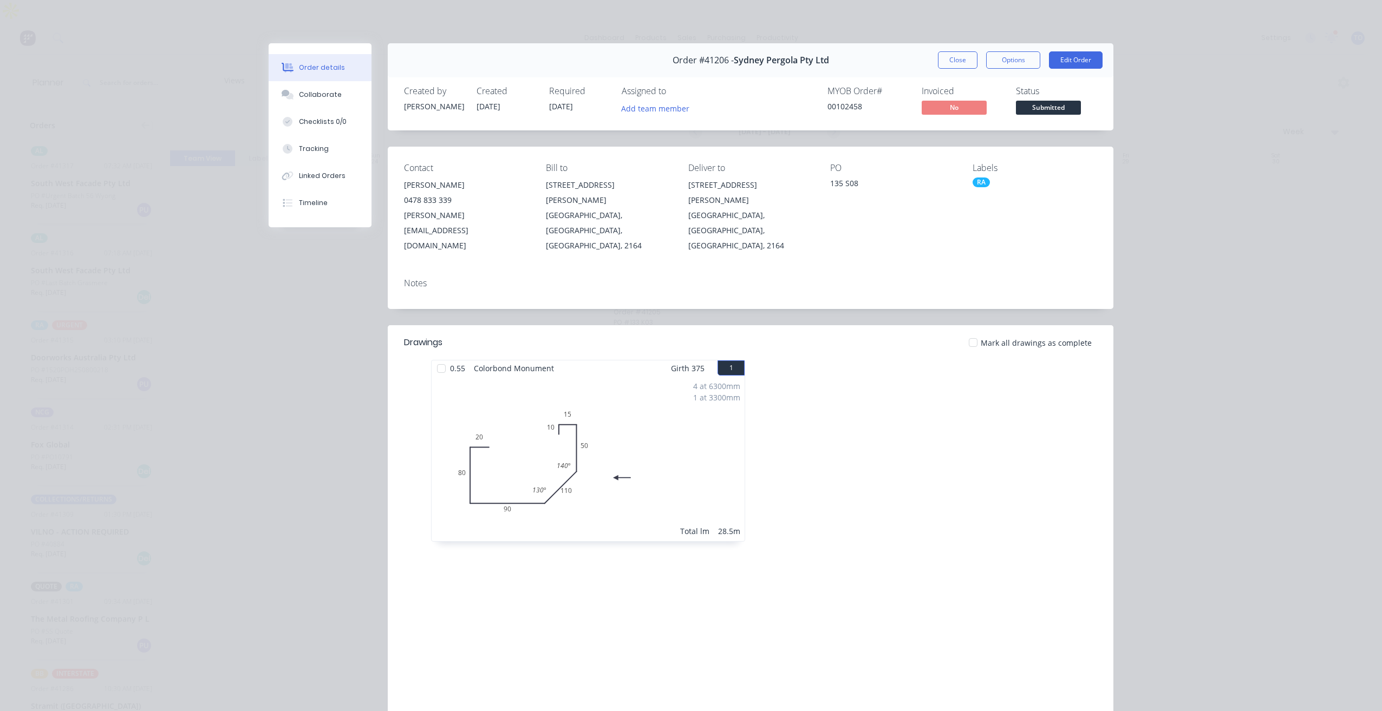
click at [952, 55] on button "Close" at bounding box center [958, 59] width 40 height 17
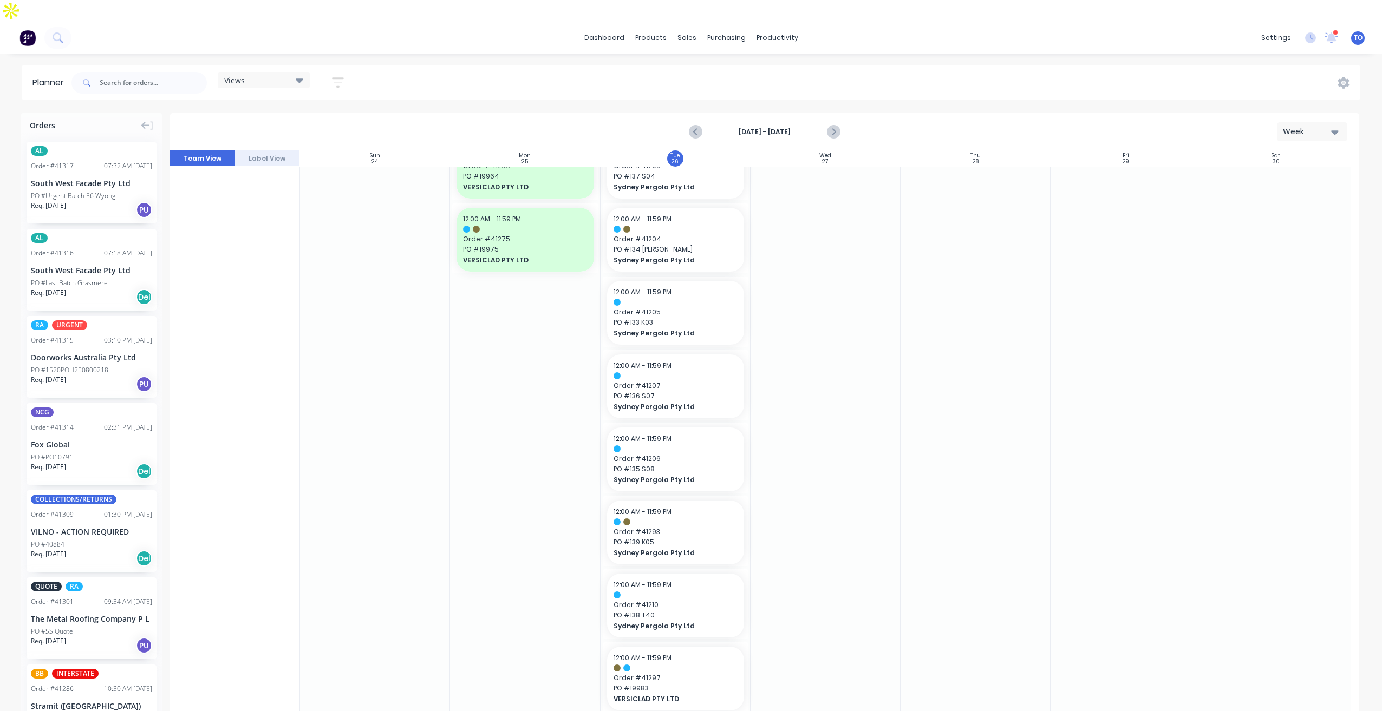
click at [960, 67] on div "Views Save new view None (Default) edit Iraking edit kyle edit Michael's View e…" at bounding box center [714, 83] width 1291 height 32
click at [681, 318] on span "PO # 133 K03" at bounding box center [675, 323] width 124 height 10
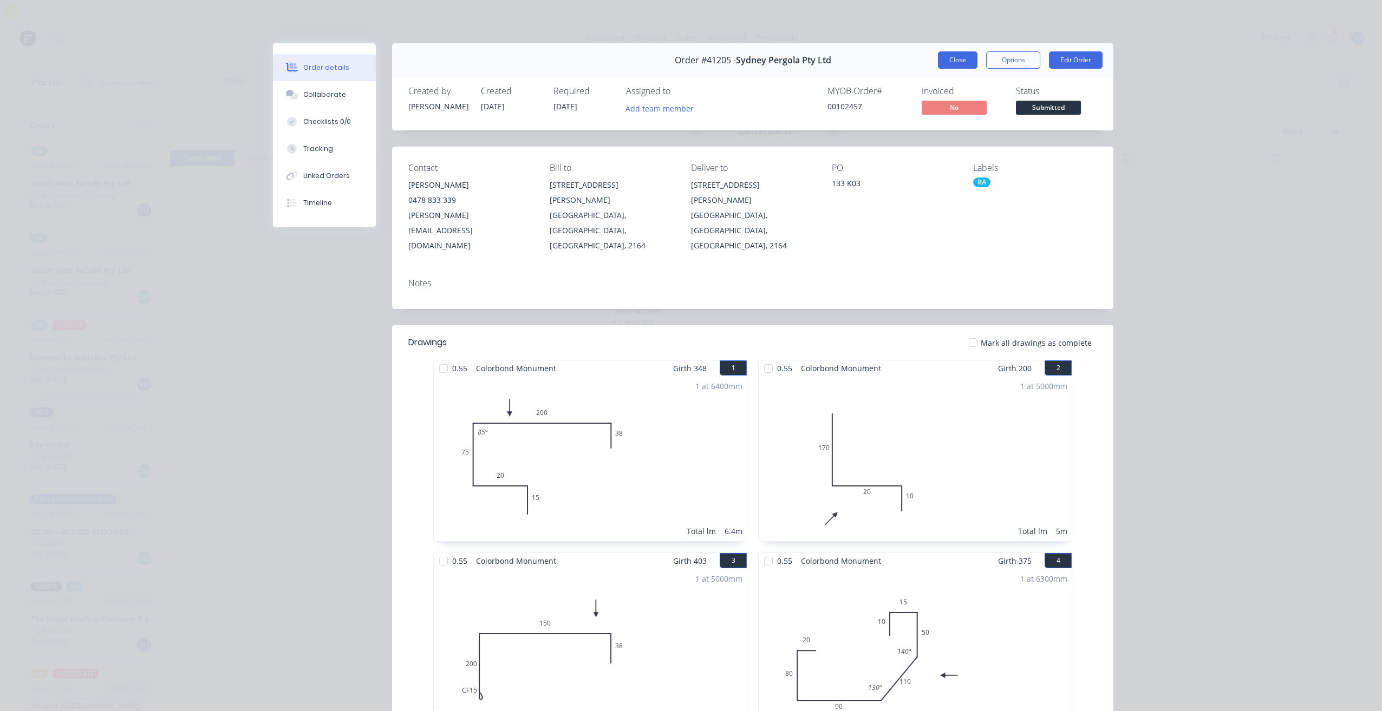
click at [949, 60] on button "Close" at bounding box center [958, 59] width 40 height 17
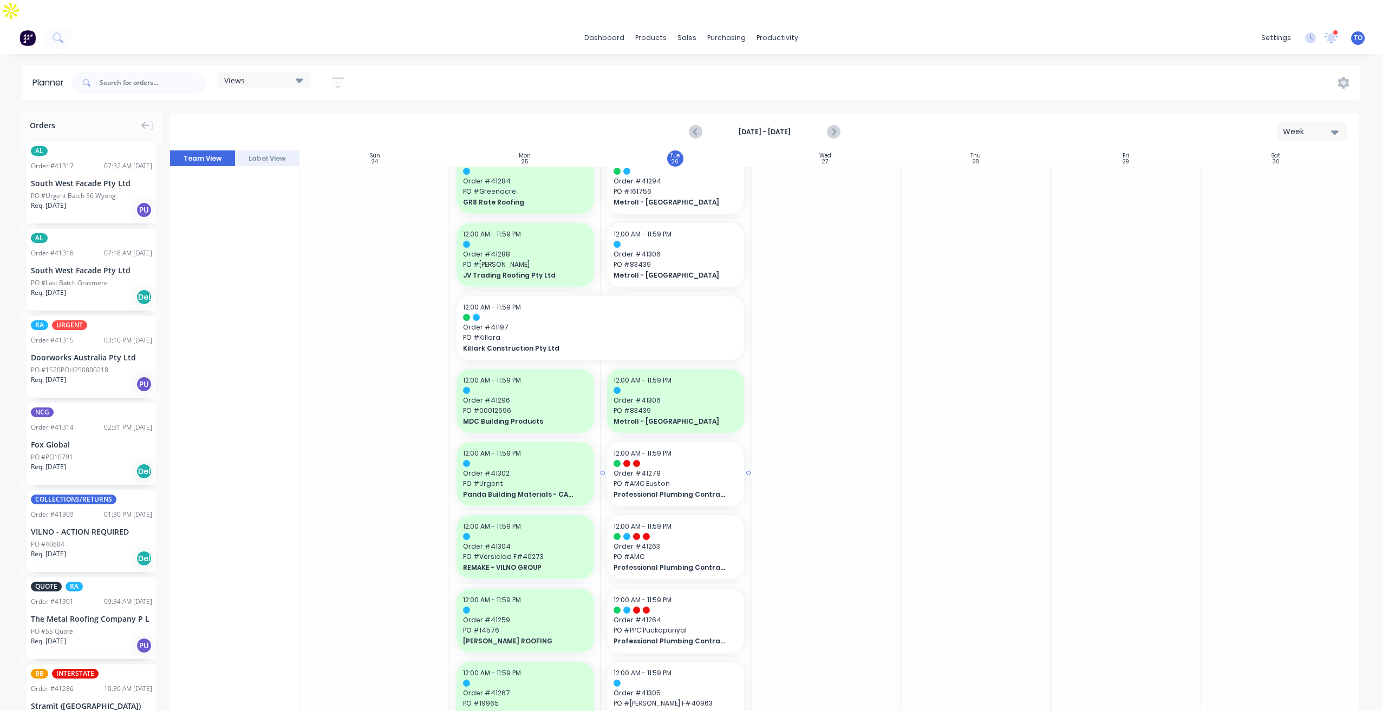
scroll to position [507, 0]
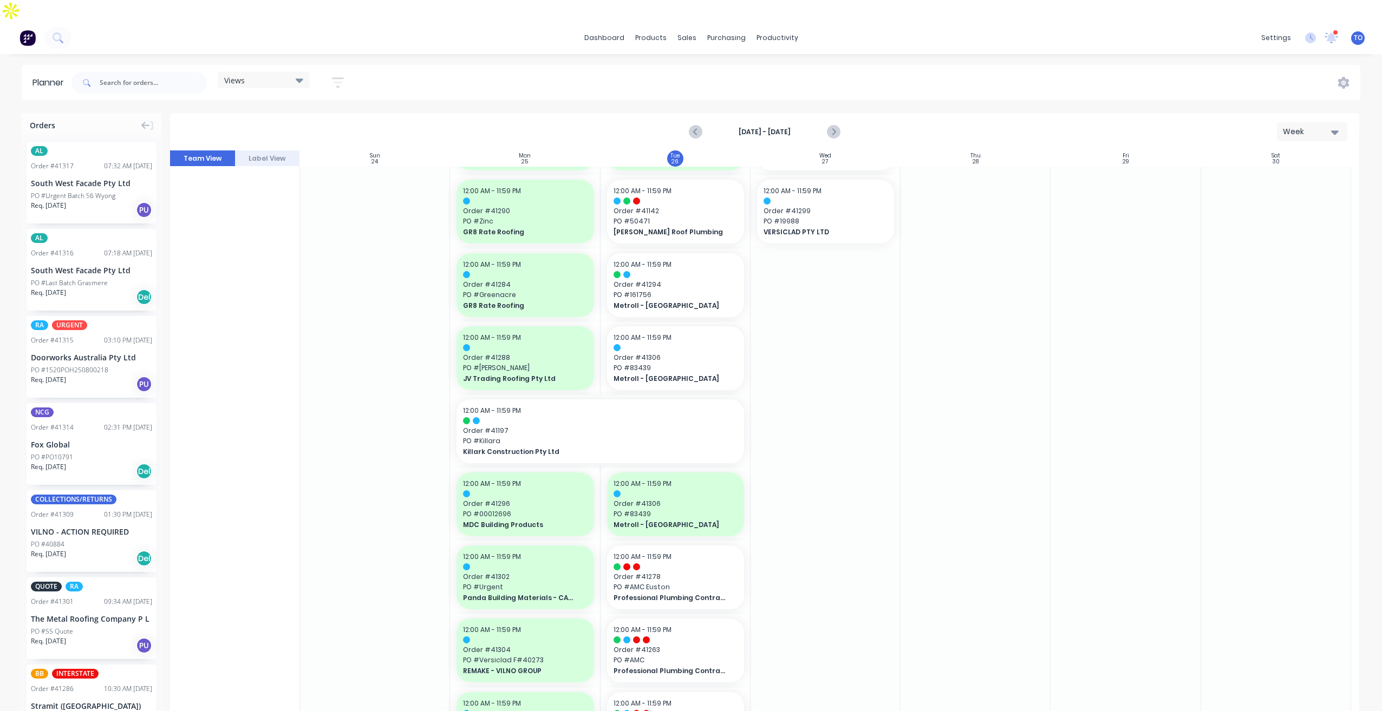
click at [76, 336] on div "Order # 41315 03:10 PM 25/08/25" at bounding box center [91, 341] width 121 height 10
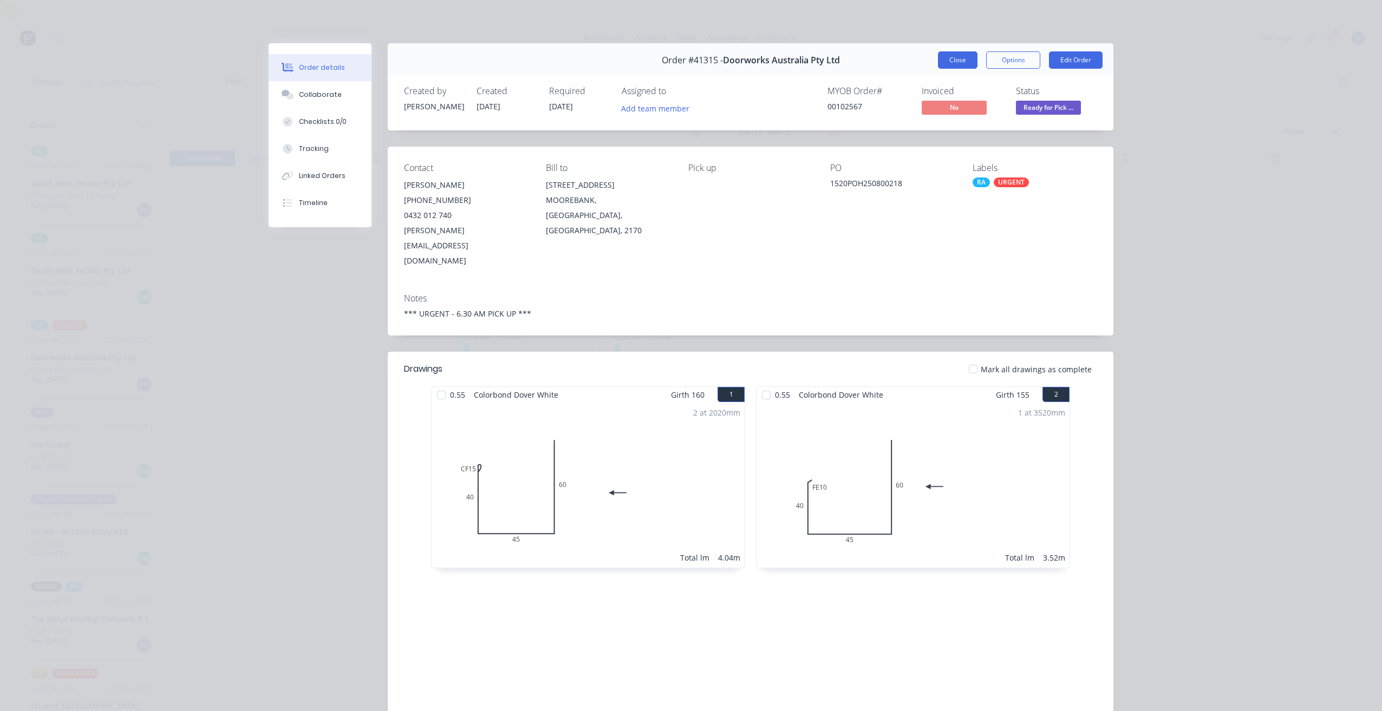
click at [944, 63] on button "Close" at bounding box center [958, 59] width 40 height 17
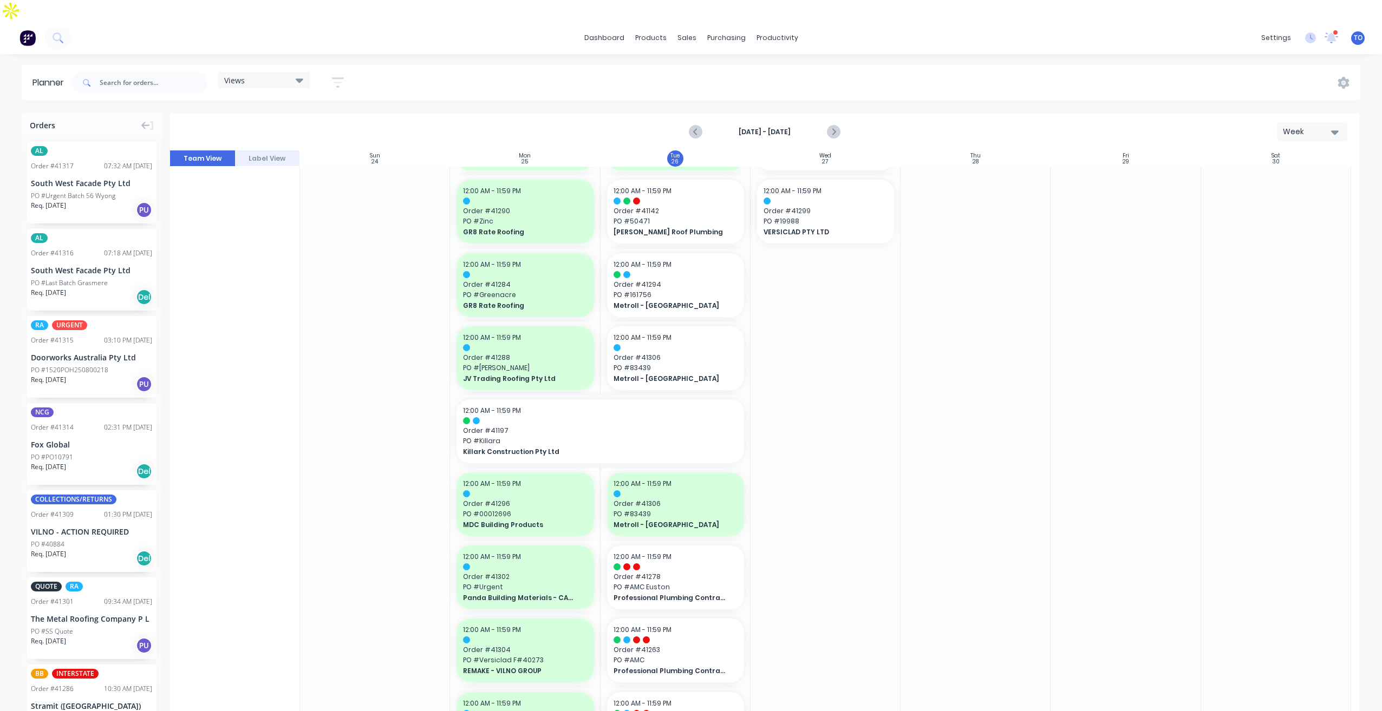
drag, startPoint x: 55, startPoint y: 337, endPoint x: 651, endPoint y: 305, distance: 596.9
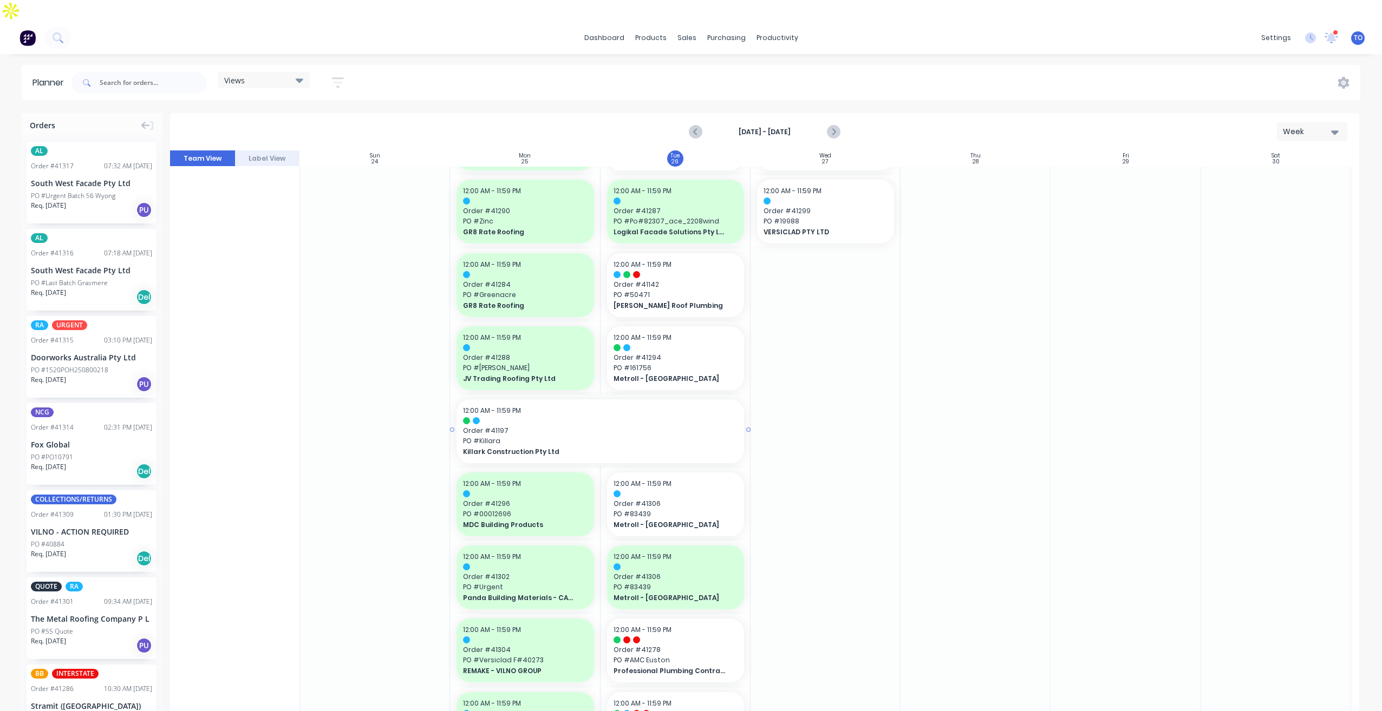
scroll to position [580, 0]
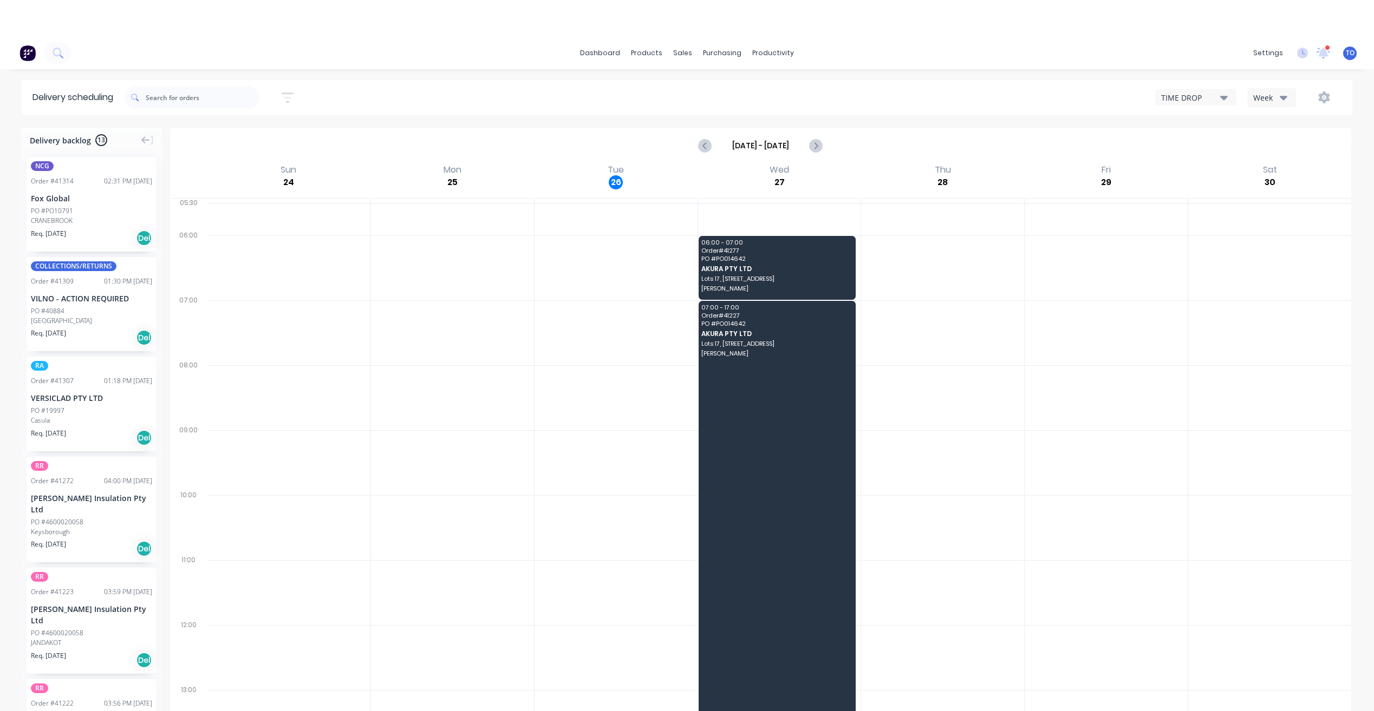
click at [1267, 93] on div "Week" at bounding box center [1268, 97] width 31 height 11
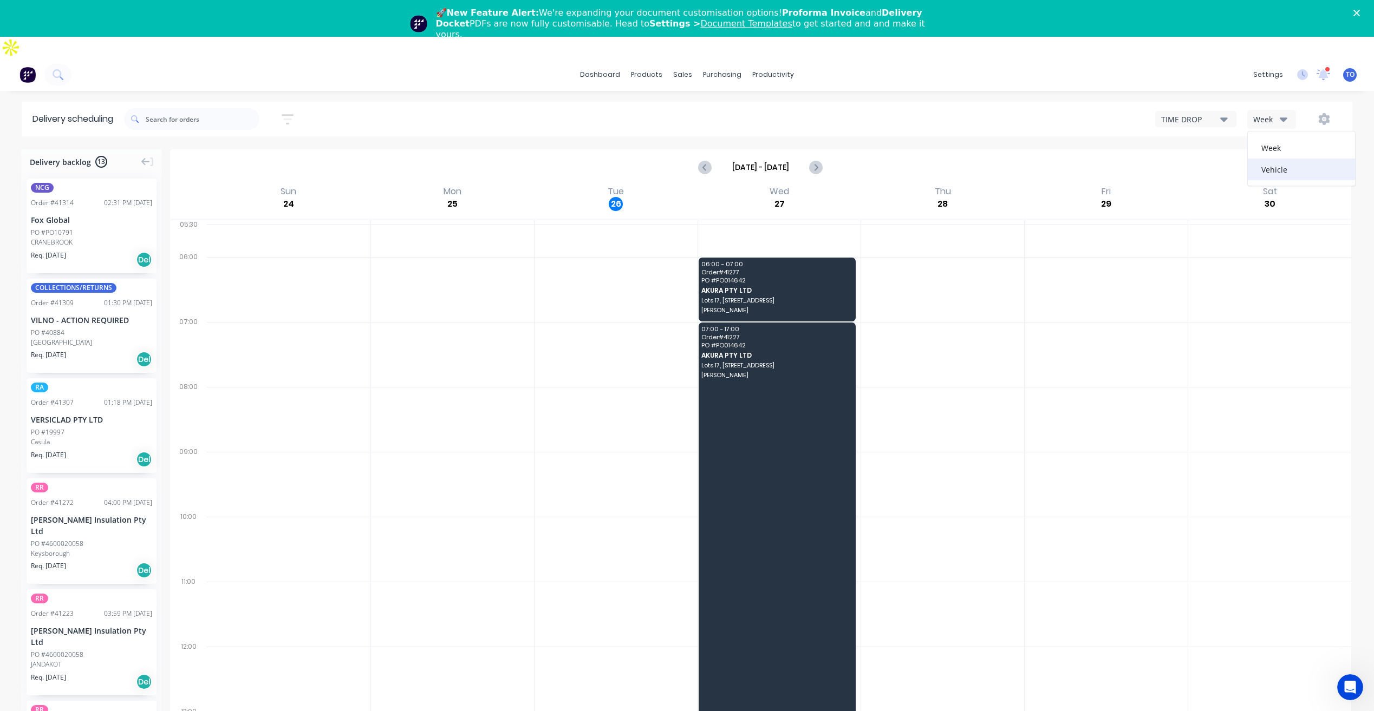
click at [1271, 159] on div "Vehicle" at bounding box center [1300, 170] width 107 height 22
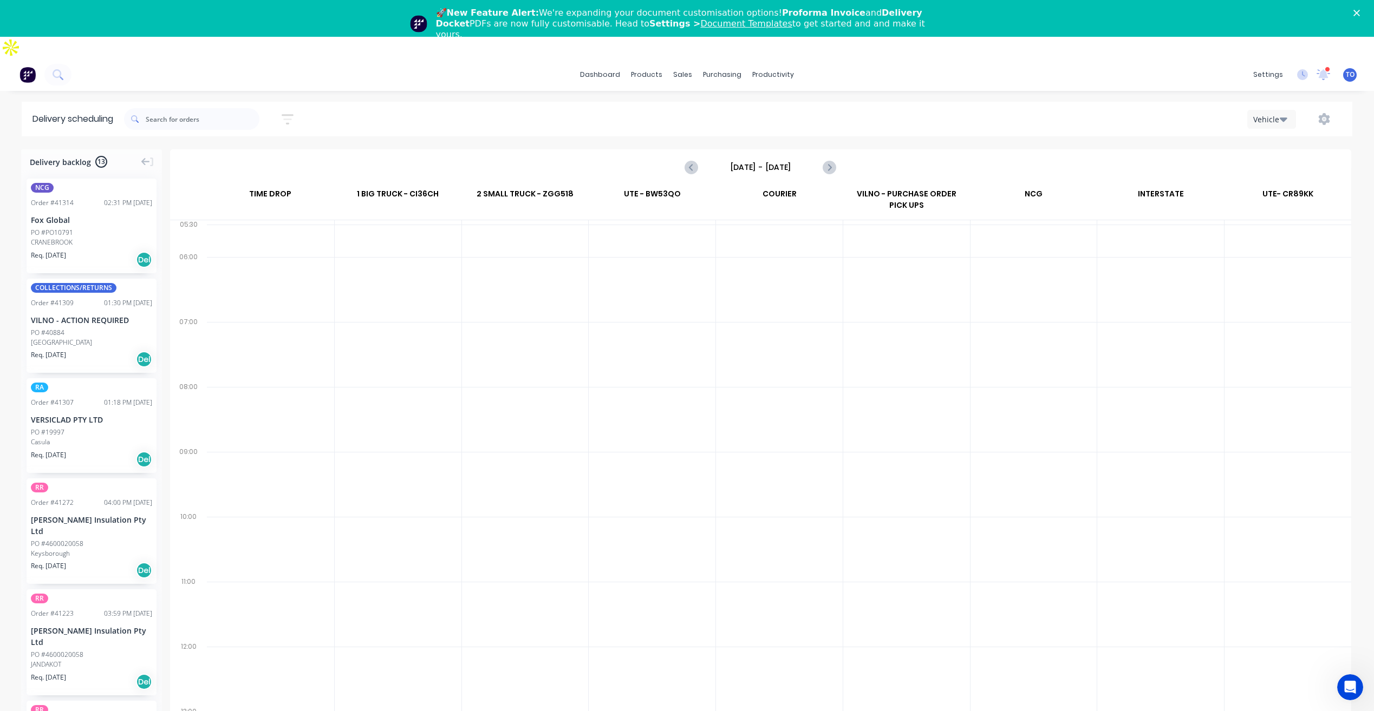
click at [744, 159] on input "[DATE] - [DATE]" at bounding box center [760, 167] width 107 height 16
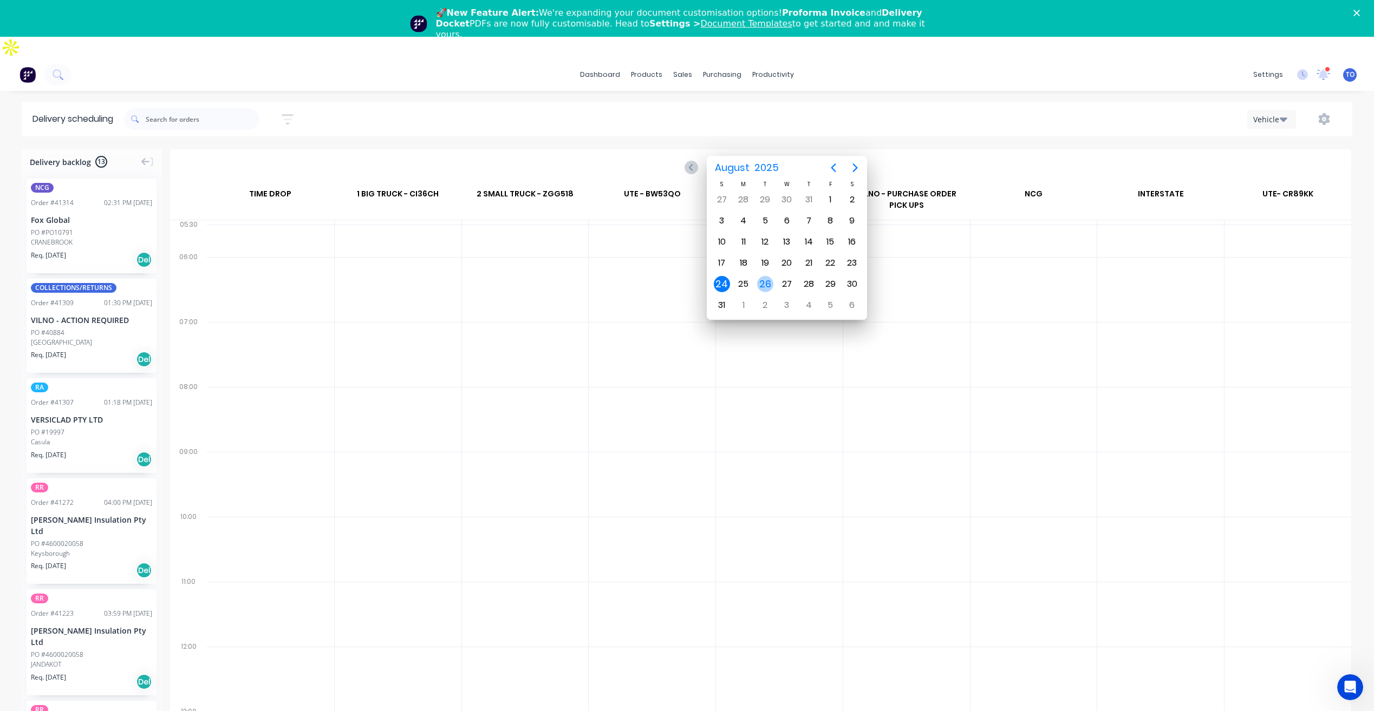
click at [766, 285] on div "26" at bounding box center [765, 284] width 16 height 16
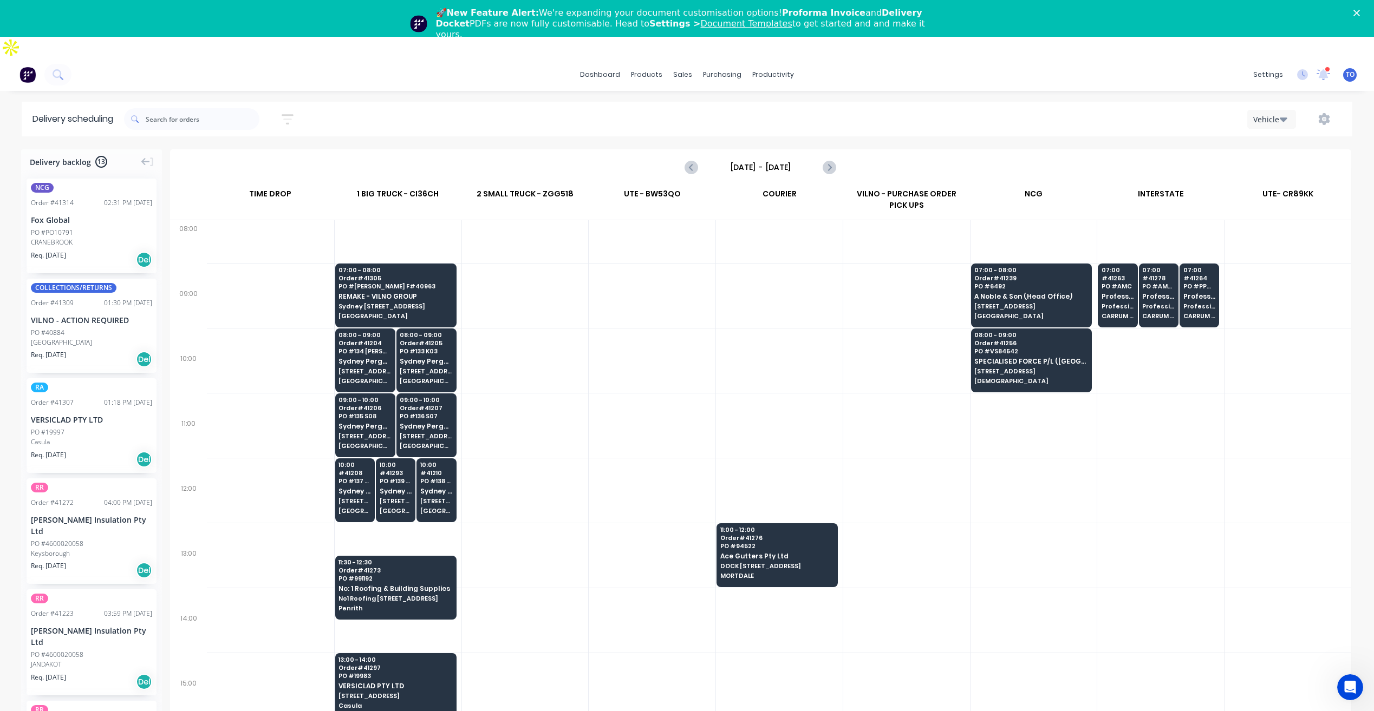
scroll to position [162, 0]
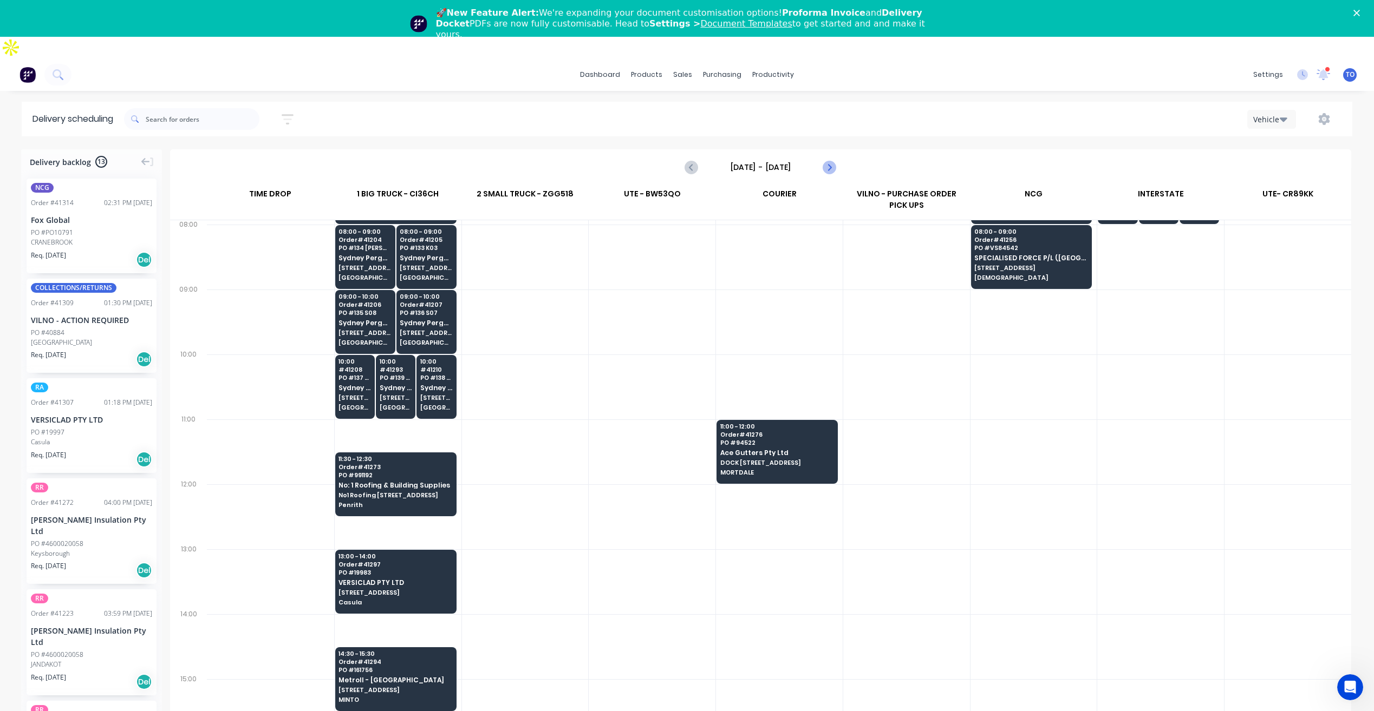
click at [826, 161] on icon "Next page" at bounding box center [828, 167] width 13 height 13
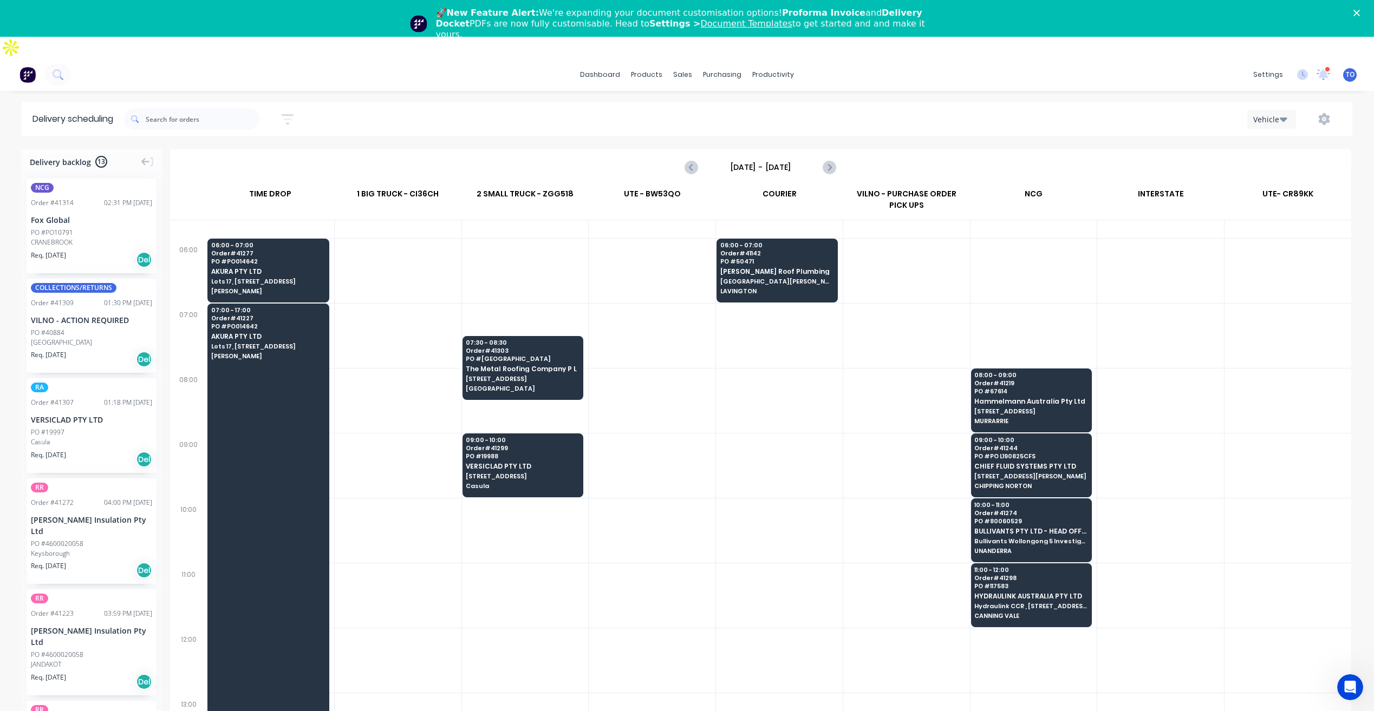
scroll to position [0, 0]
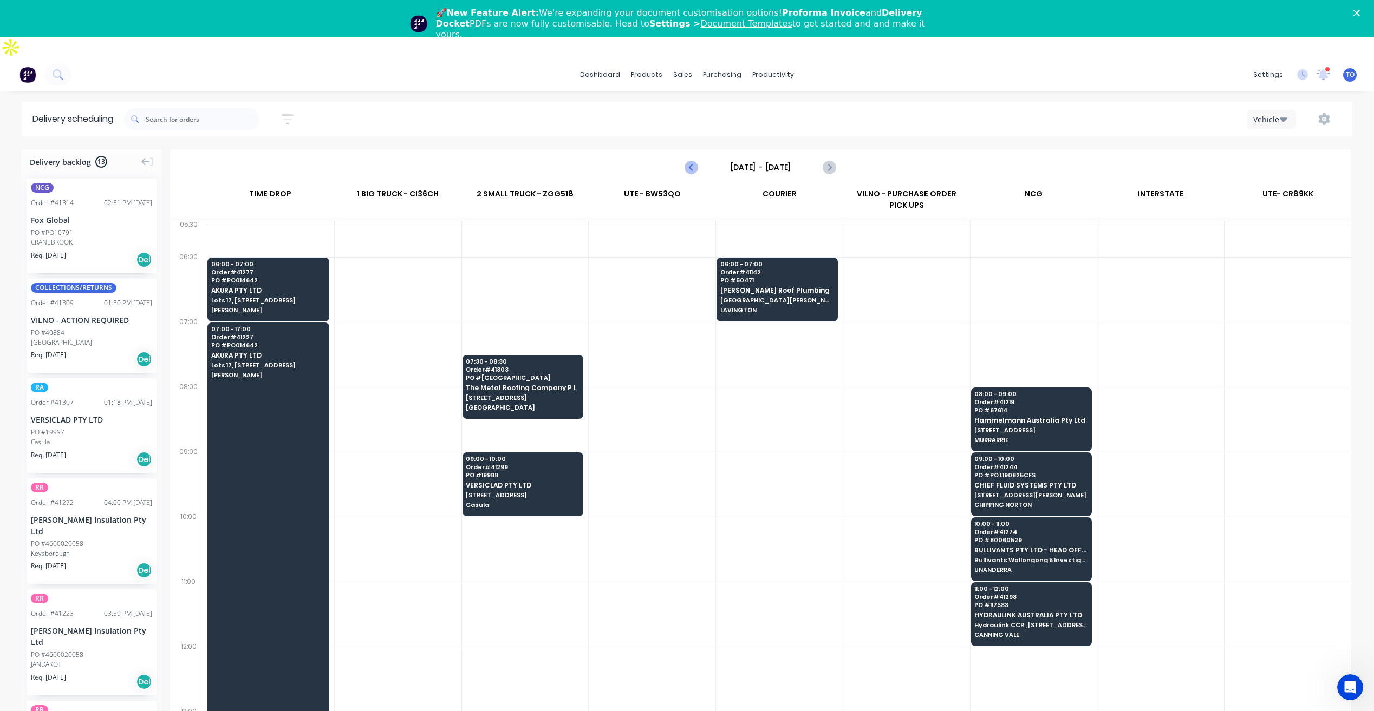
click at [688, 161] on icon "Previous page" at bounding box center [691, 167] width 13 height 13
type input "[DATE] - [DATE]"
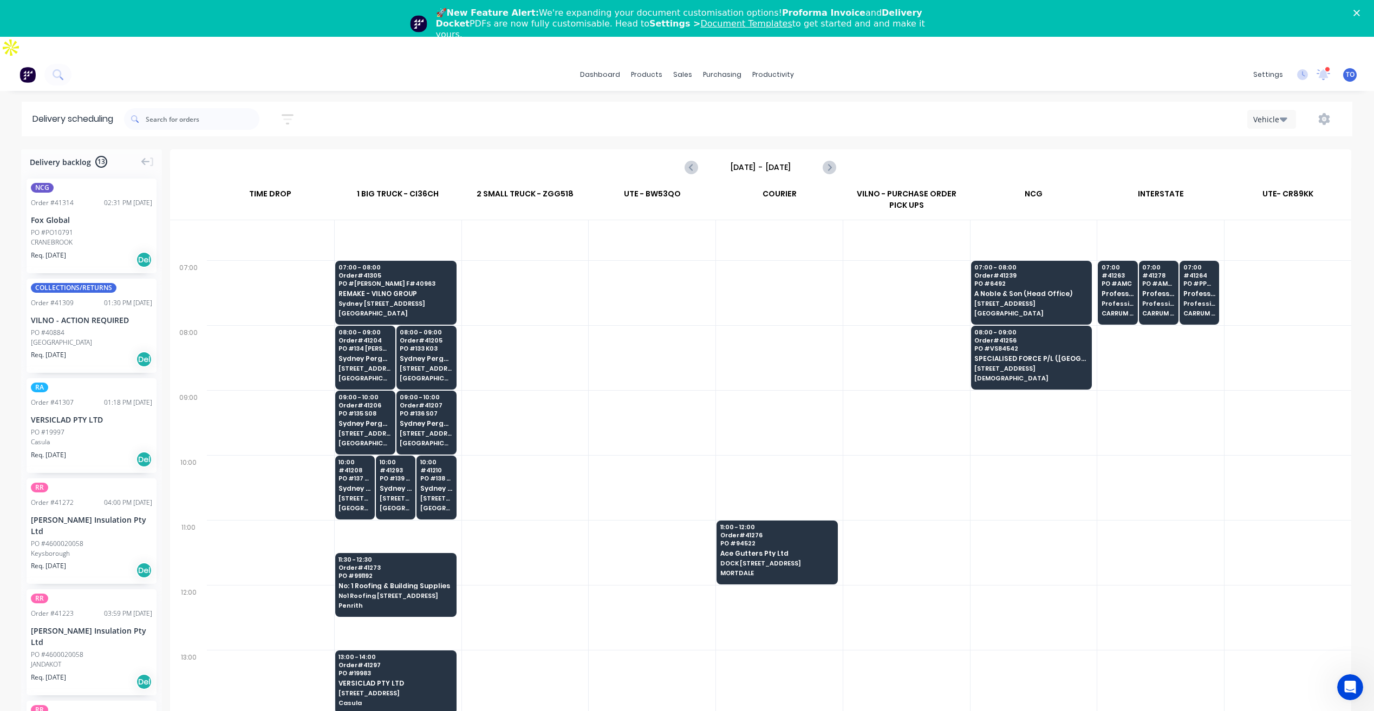
scroll to position [54, 0]
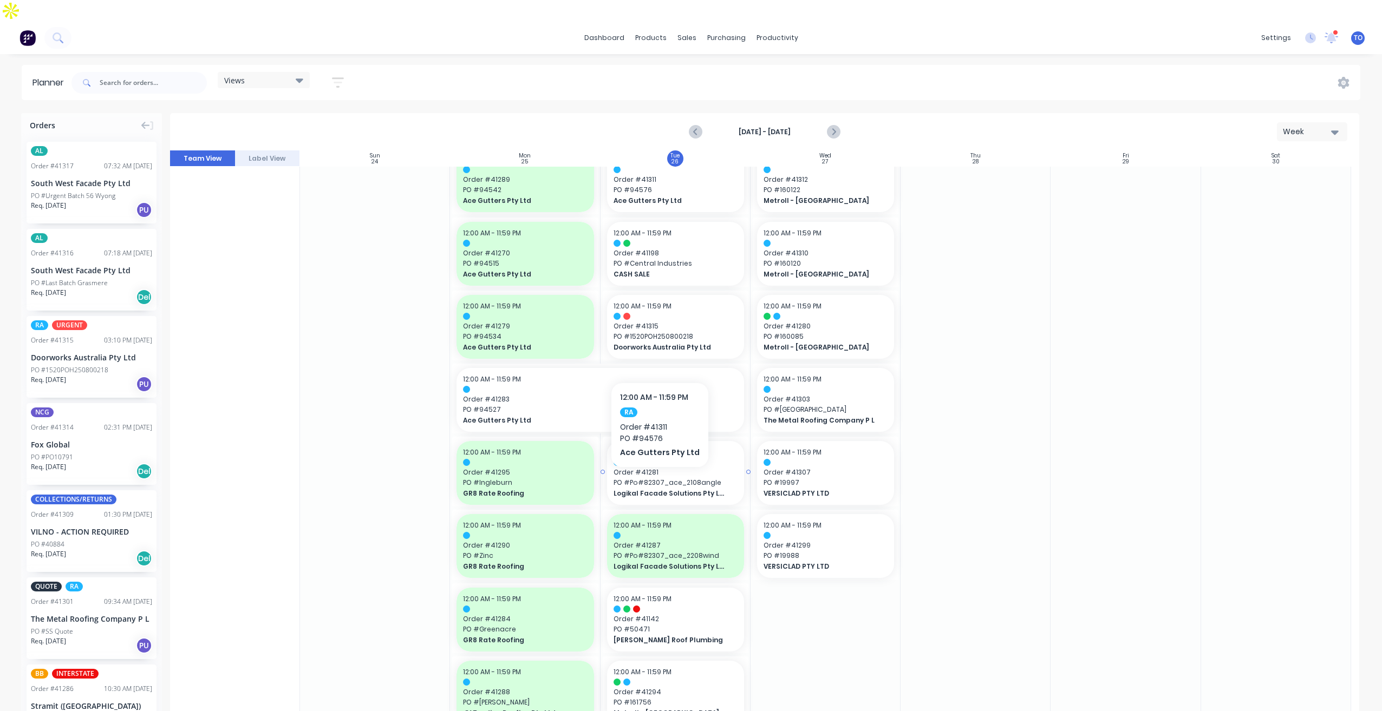
scroll to position [217, 0]
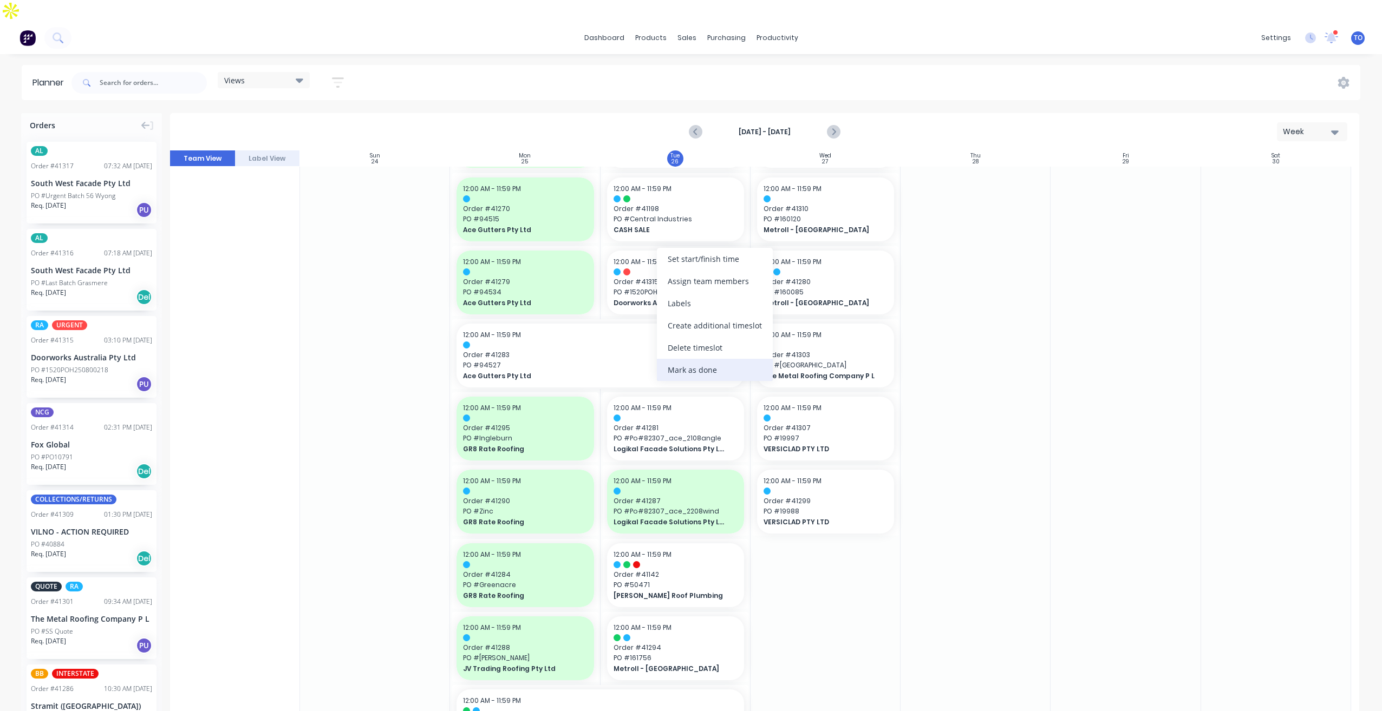
click at [699, 372] on div "Mark as done" at bounding box center [715, 370] width 116 height 22
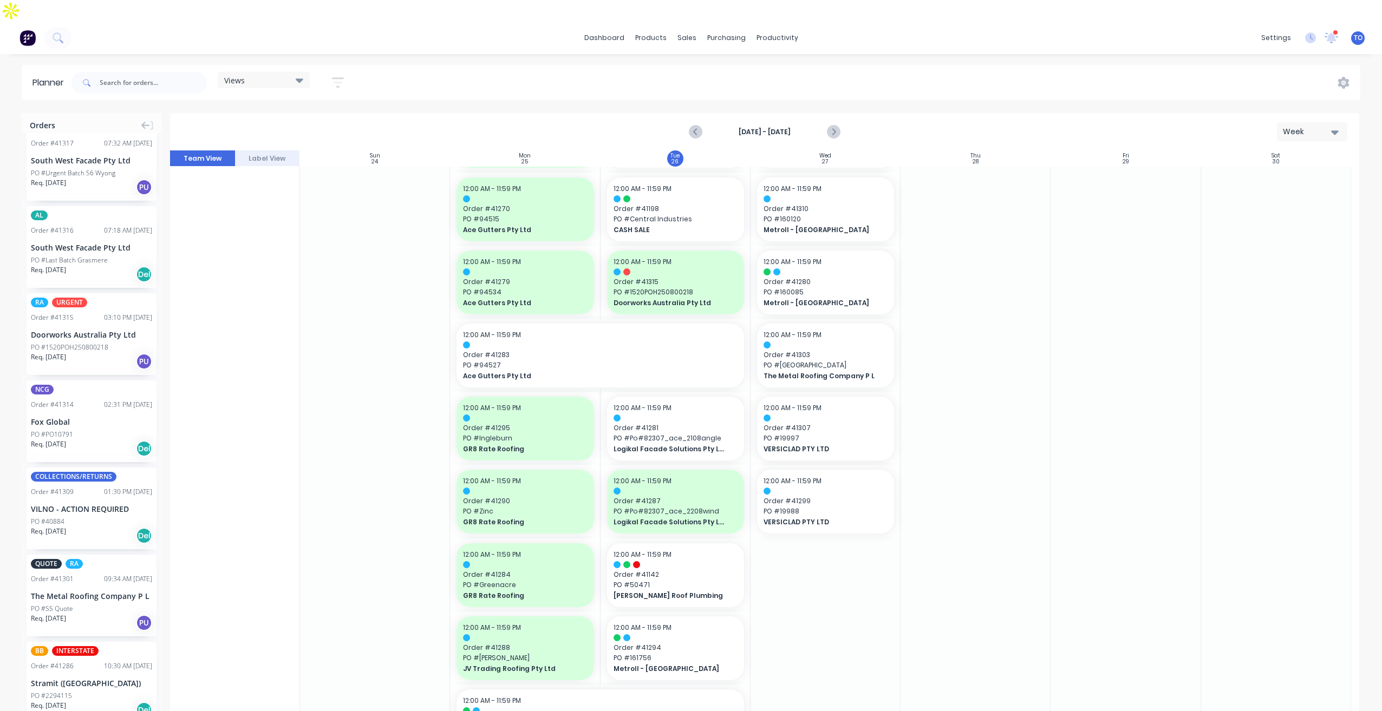
scroll to position [0, 0]
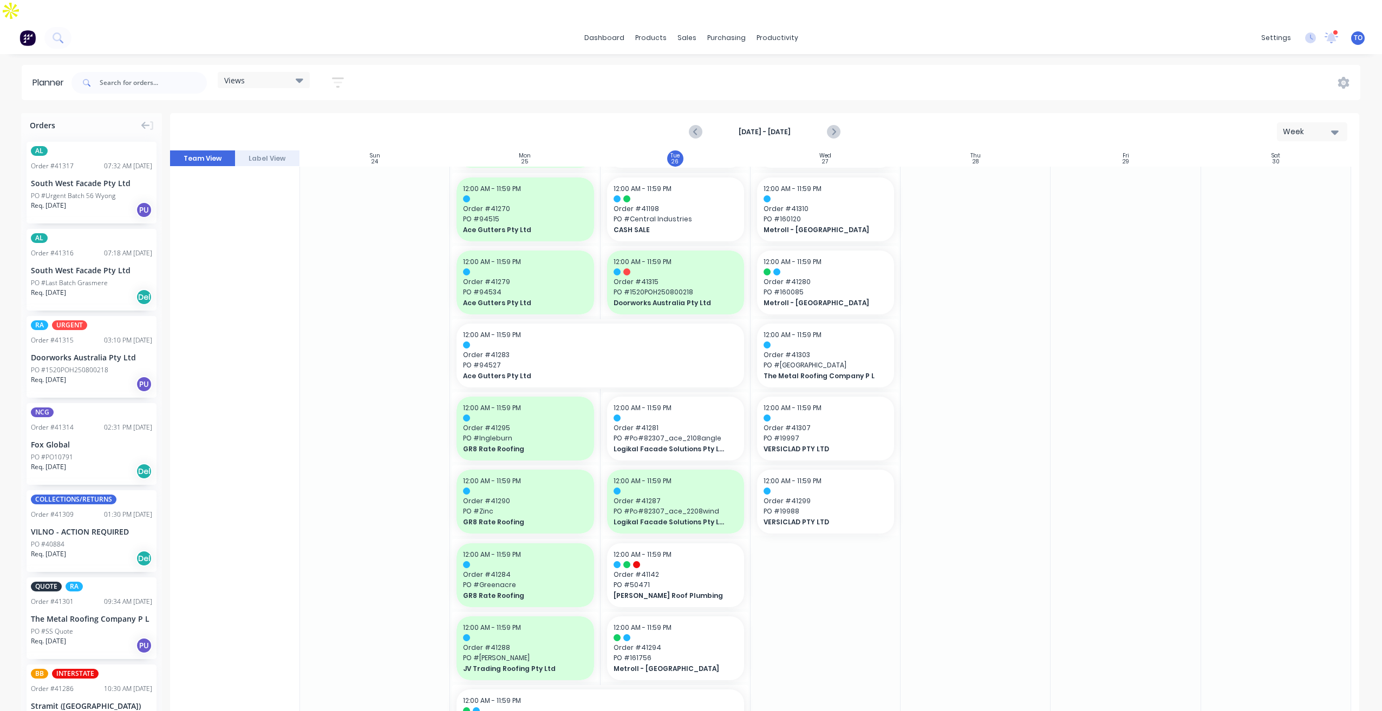
click at [339, 77] on icon "button" at bounding box center [338, 82] width 12 height 10
click at [310, 150] on div "Show/Hide orders" at bounding box center [280, 155] width 75 height 11
click at [312, 117] on div "Show/Hide users" at bounding box center [280, 122] width 75 height 11
